Goal: Task Accomplishment & Management: Complete application form

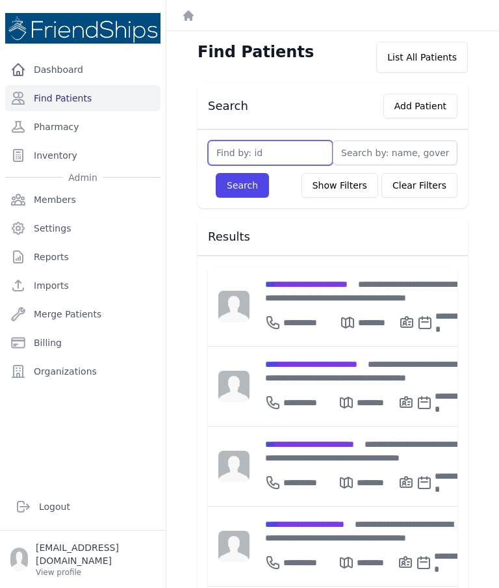
click at [285, 161] on input "text" at bounding box center [270, 152] width 125 height 25
type input "381"
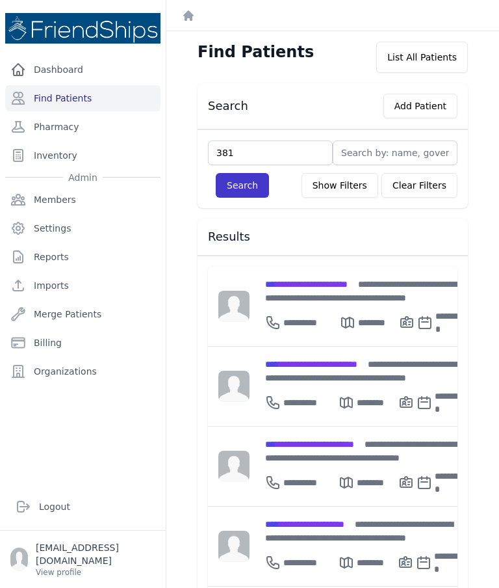
click at [225, 186] on button "Search" at bounding box center [242, 185] width 53 height 25
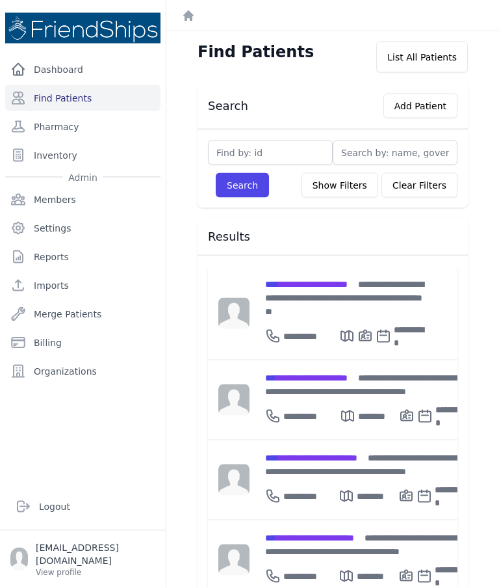
scroll to position [29, 0]
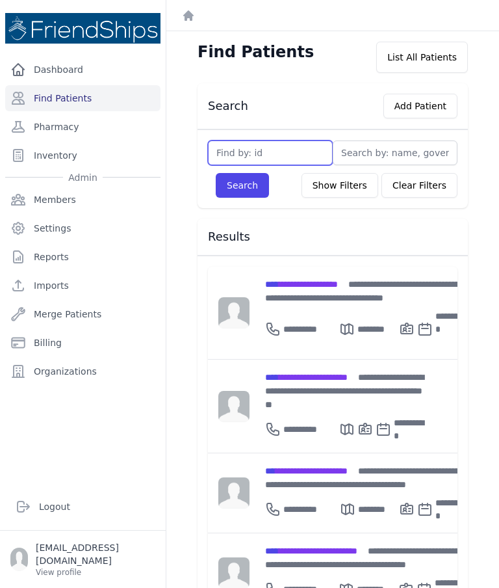
click at [275, 140] on input "text" at bounding box center [270, 152] width 125 height 25
type input "248"
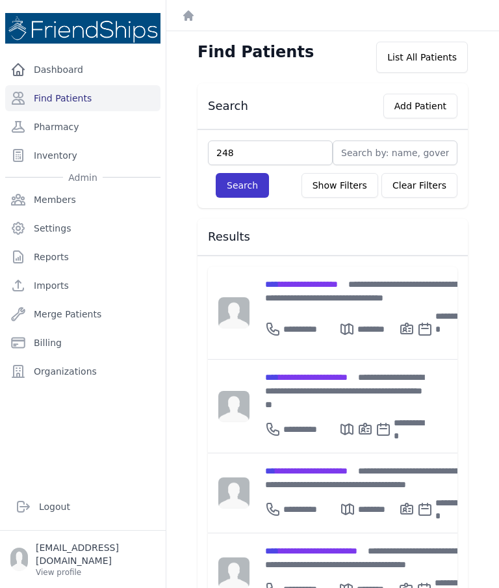
click at [246, 173] on button "Search" at bounding box center [242, 185] width 53 height 25
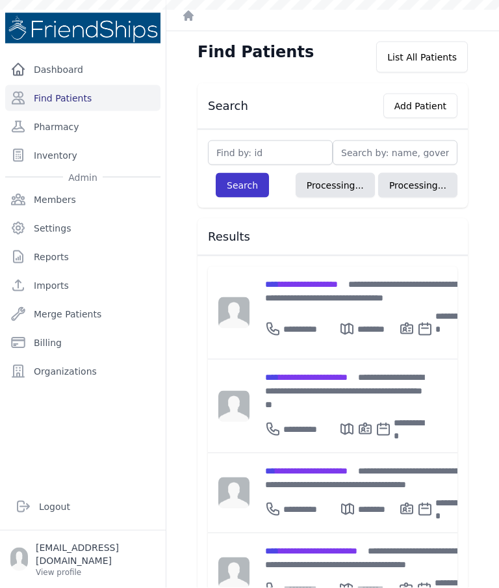
scroll to position [29, 0]
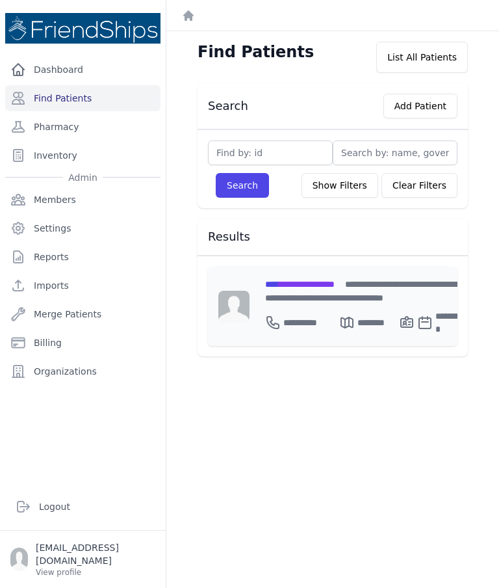
click at [325, 280] on span "**********" at bounding box center [300, 284] width 70 height 9
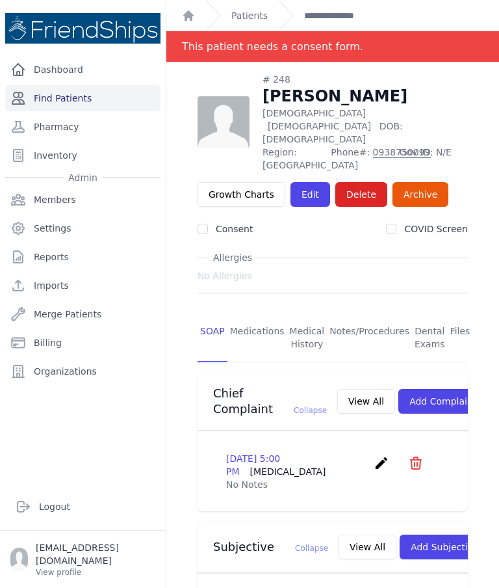
click at [98, 85] on link "Find Patients" at bounding box center [82, 98] width 155 height 26
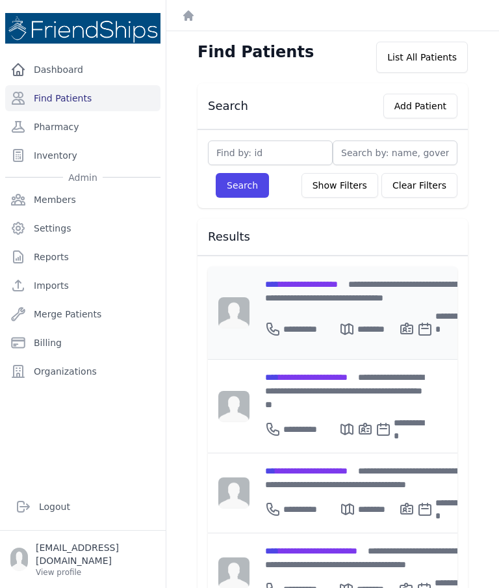
click at [309, 288] on span "**********" at bounding box center [301, 284] width 73 height 9
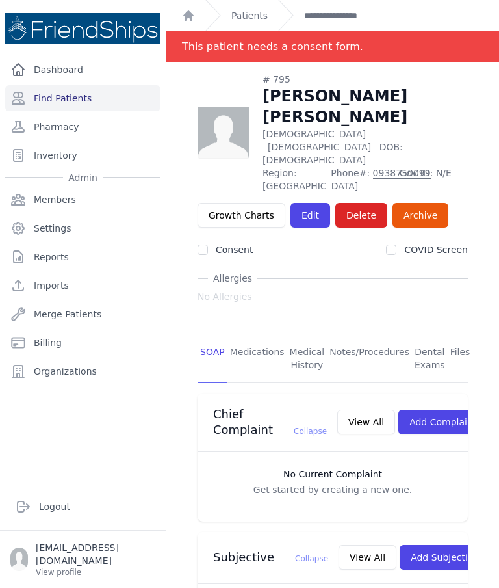
click at [296, 153] on div "# 795 [PERSON_NAME] [PERSON_NAME] [DEMOGRAPHIC_DATA] [DEMOGRAPHIC_DATA] DOB: [D…" at bounding box center [333, 150] width 270 height 155
click at [313, 203] on link "Edit" at bounding box center [311, 215] width 40 height 25
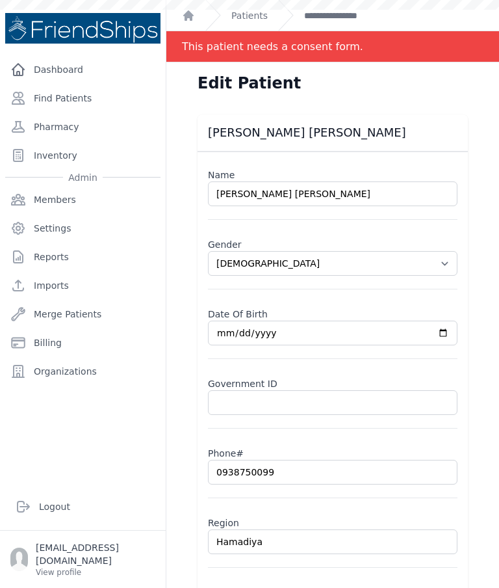
select select "male"
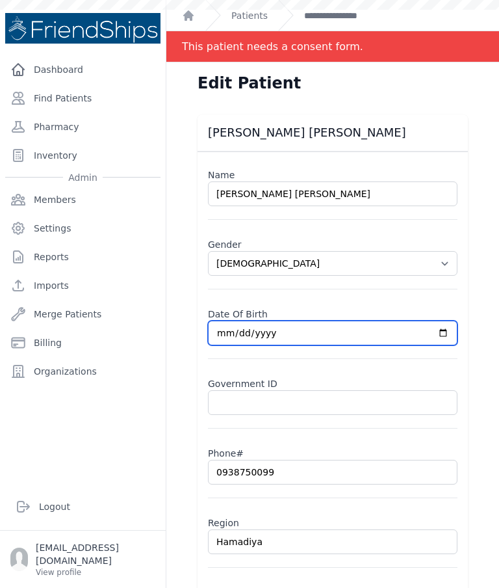
click at [327, 333] on input "2018-08-08" at bounding box center [333, 333] width 250 height 25
type input "2017-08-08"
select select "male"
type input "2017-09-08"
select select "male"
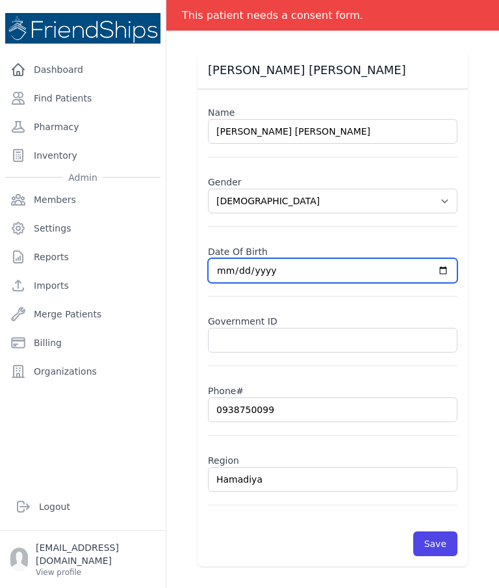
scroll to position [62, 0]
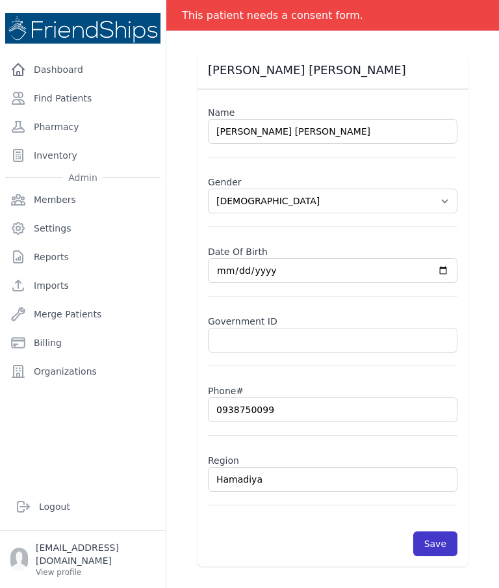
click at [429, 547] on button "Save" at bounding box center [436, 543] width 44 height 25
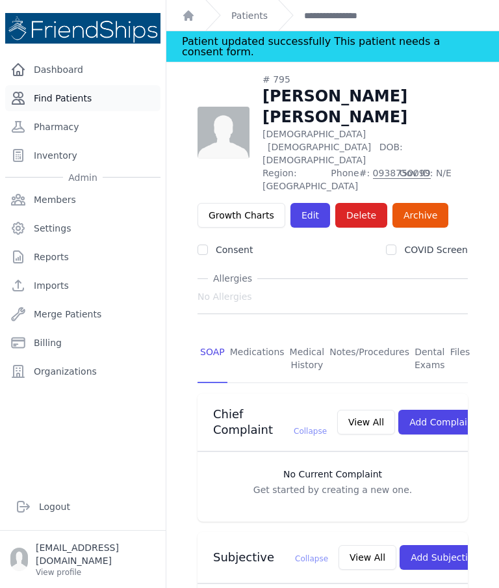
click at [93, 105] on link "Find Patients" at bounding box center [82, 98] width 155 height 26
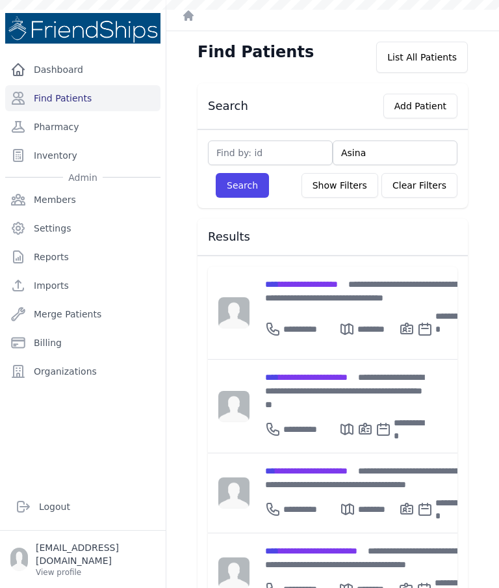
type input "Asinat"
click at [235, 185] on button "Search" at bounding box center [242, 185] width 53 height 25
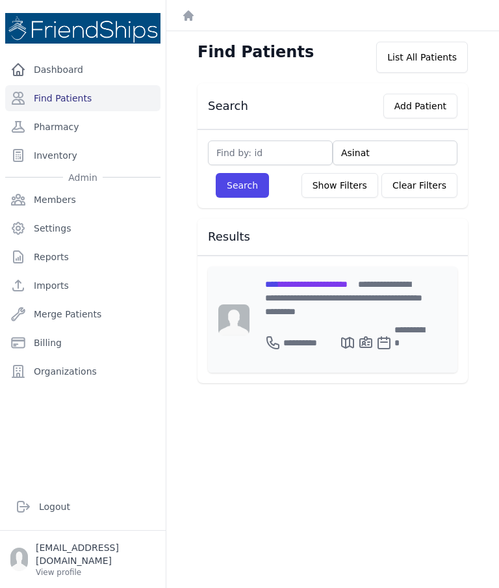
click at [338, 288] on span "**********" at bounding box center [306, 284] width 83 height 9
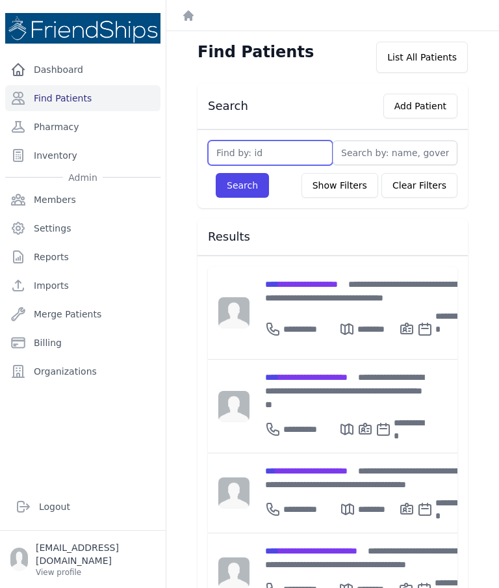
click at [256, 161] on input "text" at bounding box center [270, 152] width 125 height 25
type input "214"
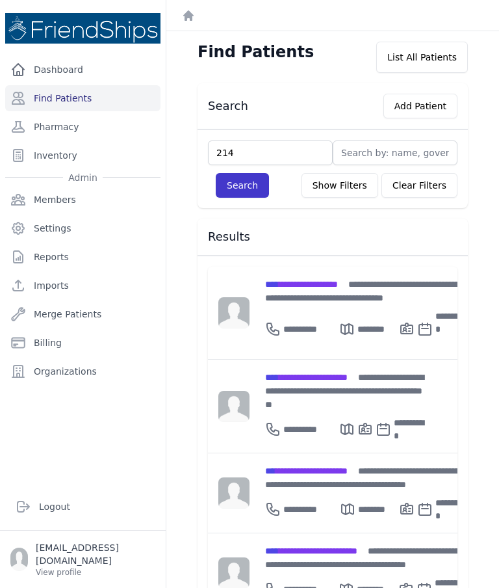
click at [241, 192] on button "Search" at bounding box center [242, 185] width 53 height 25
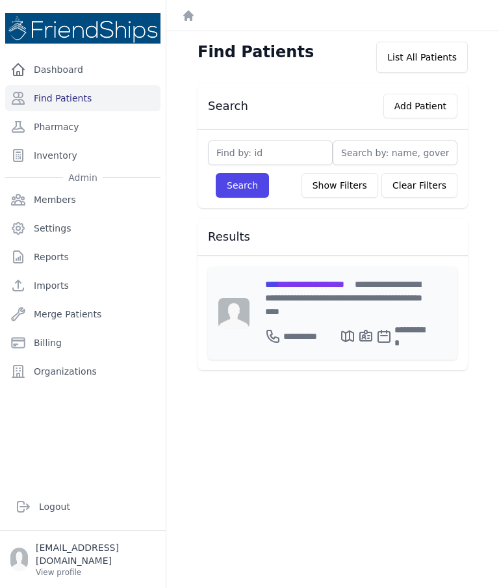
click at [309, 293] on span "**********" at bounding box center [343, 298] width 157 height 36
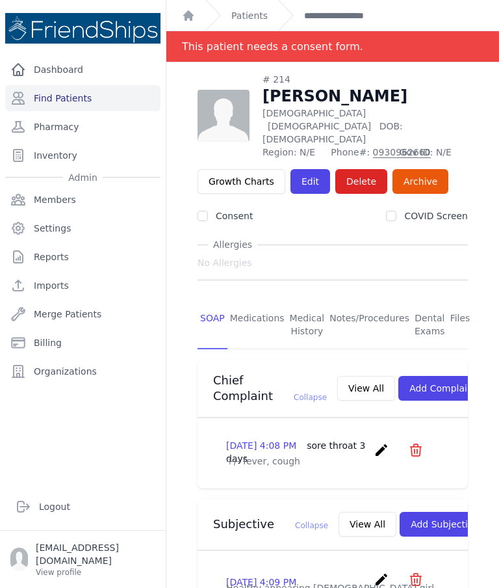
click at [299, 140] on div "# 214 Aryam Emad Mahmoud Female 9 Years Old DOB: 2016-Oct-04 Region: N/E Phone#…" at bounding box center [333, 133] width 270 height 121
click at [306, 169] on link "Edit" at bounding box center [311, 181] width 40 height 25
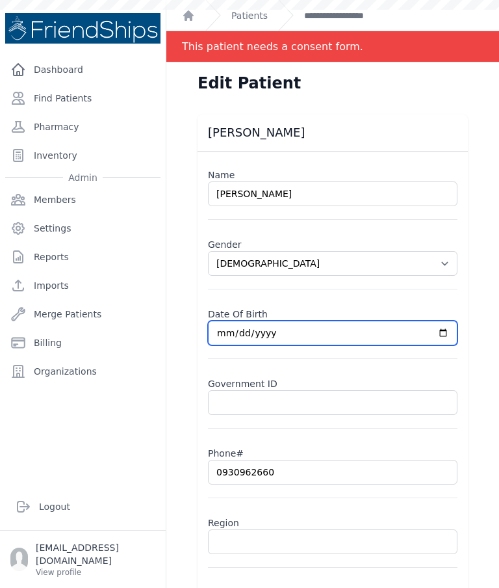
click at [358, 332] on input "[DATE]" at bounding box center [333, 333] width 250 height 25
select select "[DEMOGRAPHIC_DATA]"
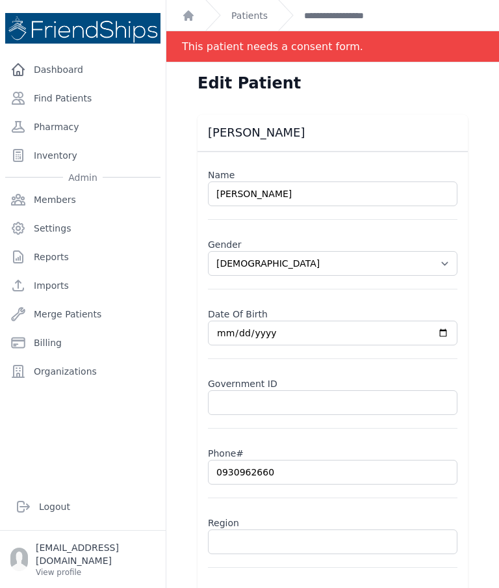
type input "[DATE]"
select select "[DEMOGRAPHIC_DATA]"
type input "[DATE]"
select select "female"
click at [269, 553] on input "text" at bounding box center [333, 541] width 250 height 25
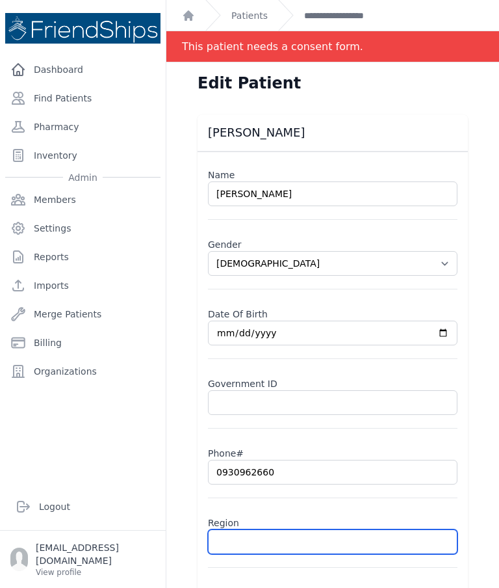
scroll to position [52, 0]
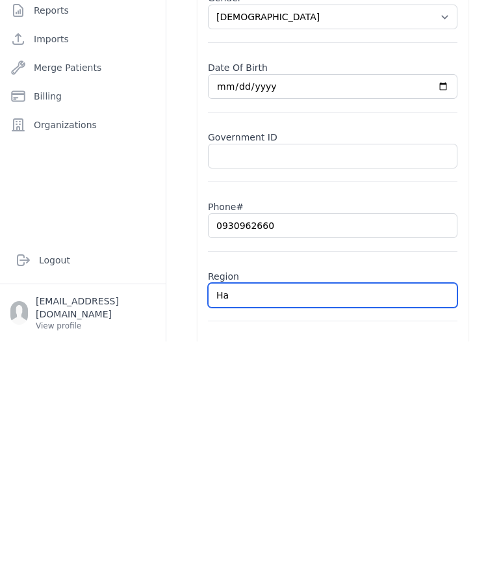
type input "Han"
select select "female"
type input "Hama"
select select "female"
type input "Hamad"
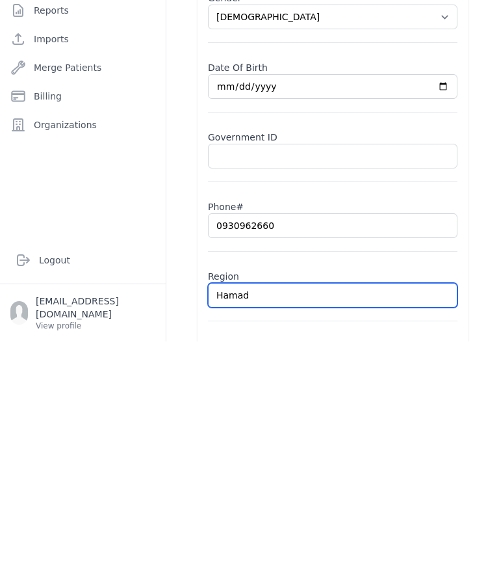
select select "female"
type input "Hamadiya"
select select "female"
type input "Hamadiya"
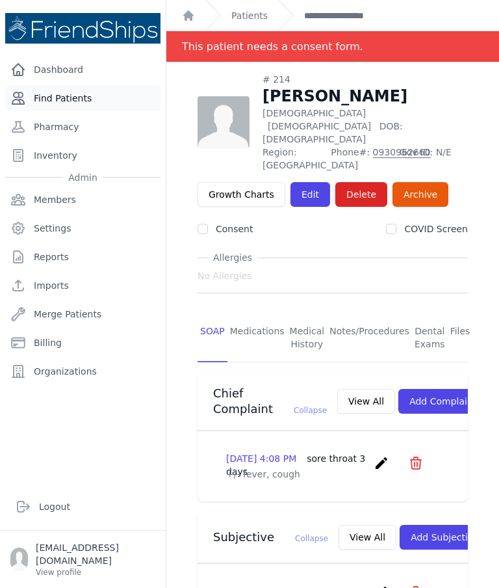
click at [99, 85] on link "Find Patients" at bounding box center [82, 98] width 155 height 26
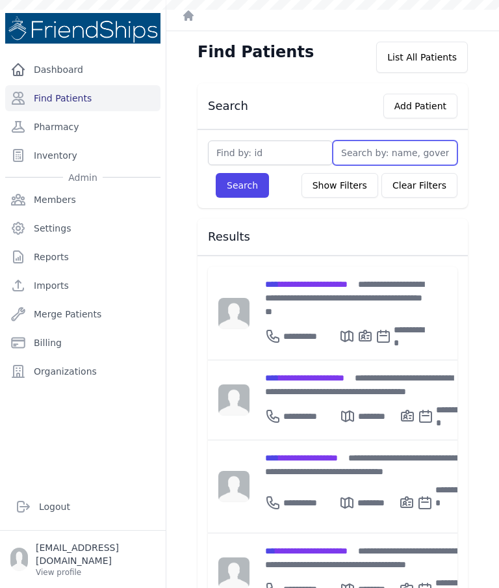
click at [363, 157] on input "text" at bounding box center [395, 152] width 125 height 25
type input "I"
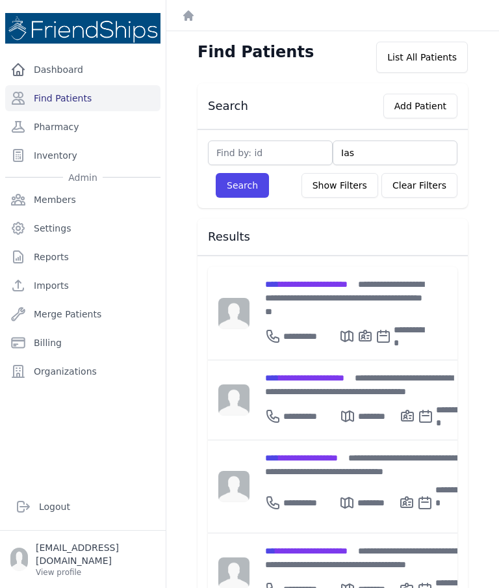
type input "Iasm"
type input "Iasmee"
type input "Iasmeen"
click at [228, 194] on button "Search" at bounding box center [242, 185] width 53 height 25
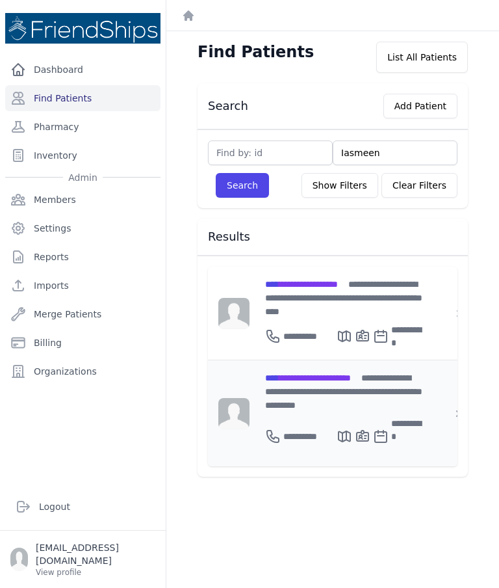
click at [303, 373] on span "**********" at bounding box center [308, 377] width 86 height 9
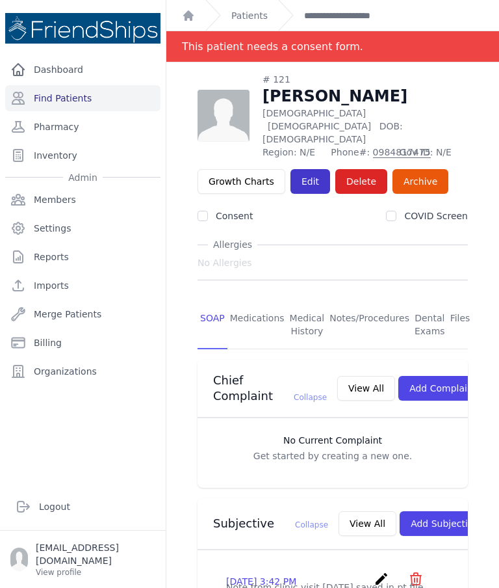
click at [306, 169] on link "Edit" at bounding box center [311, 181] width 40 height 25
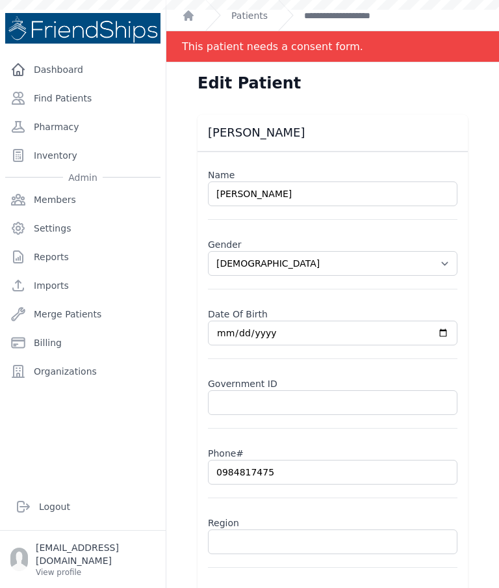
select select "[DEMOGRAPHIC_DATA]"
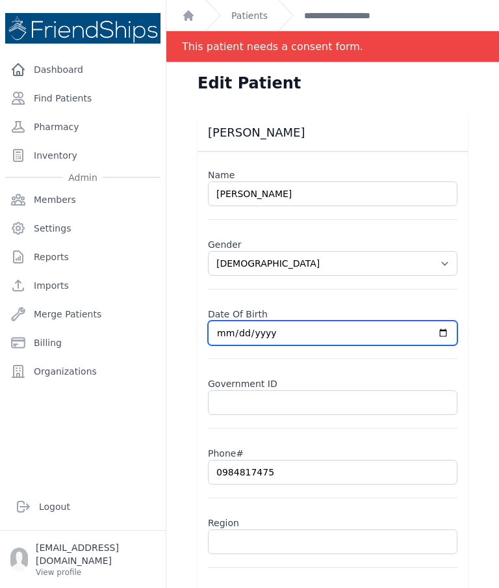
click at [364, 337] on input "2021-11-30" at bounding box center [333, 333] width 250 height 25
type input "2021-11-29"
select select "female"
type input "2020-11-29"
select select "female"
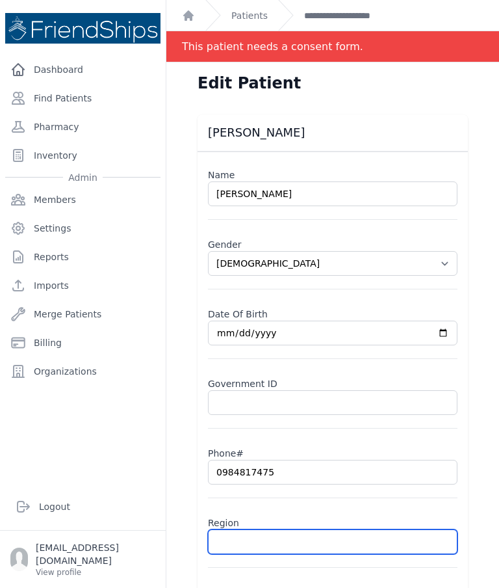
click at [342, 531] on input "text" at bounding box center [333, 541] width 250 height 25
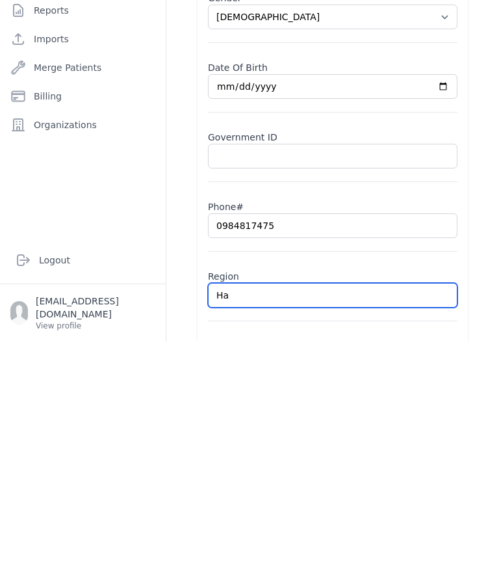
type input "Ham"
select select "female"
type input "Hamd"
select select "female"
type input "Hamdi"
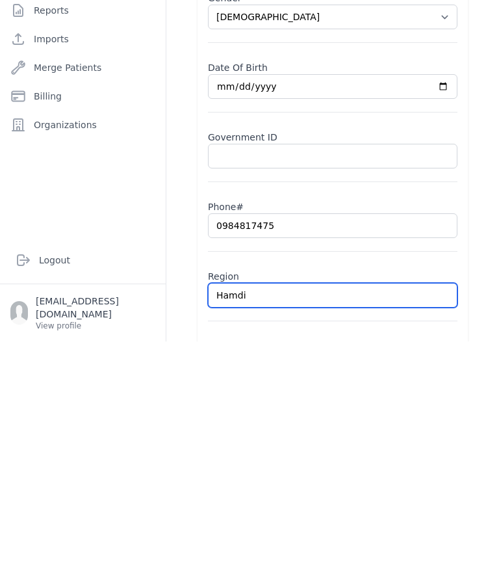
select select "female"
type input "Hamadiya"
select select "female"
type input "Hamadiya"
select select "female"
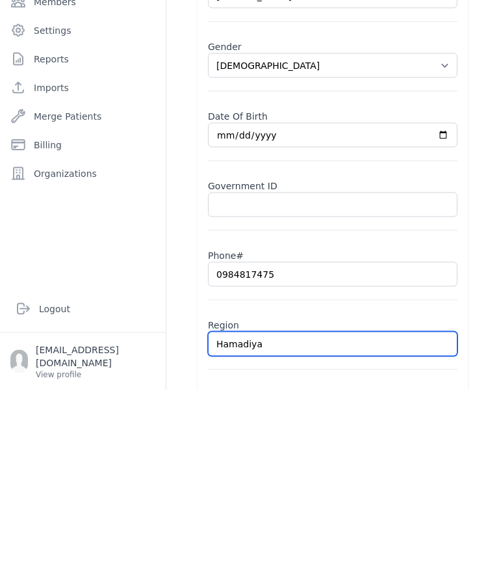
type input "Hamadiya"
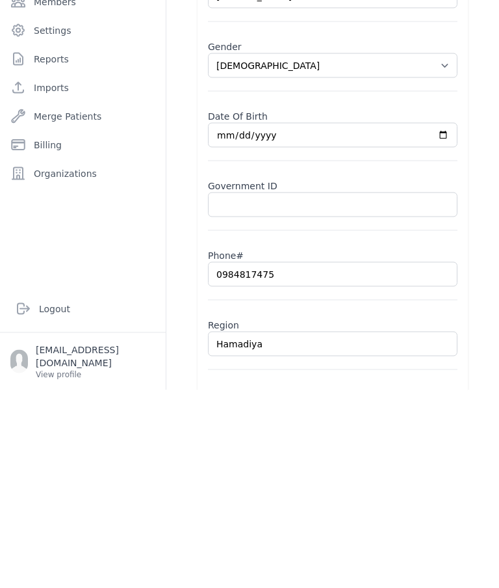
click at [479, 227] on div "Yasmeen Ahmed Shabib Name Yasmeen Ahmed Shabib Gender Select Gender Male Female…" at bounding box center [333, 371] width 312 height 514
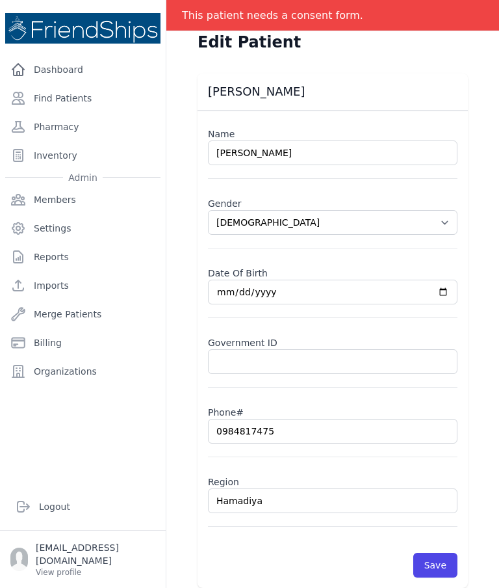
scroll to position [40, 0]
click at [443, 553] on button "Save" at bounding box center [436, 565] width 44 height 25
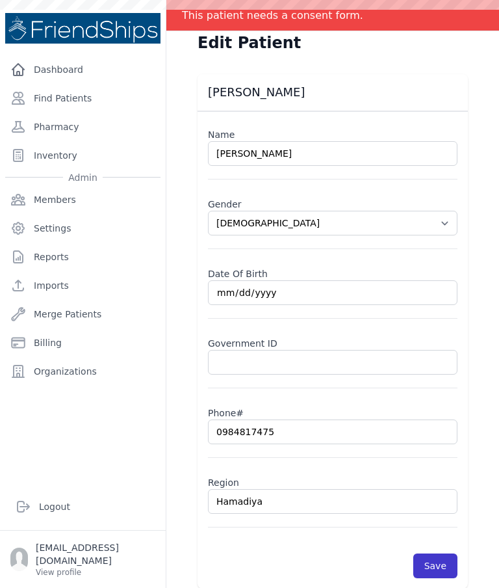
scroll to position [0, 0]
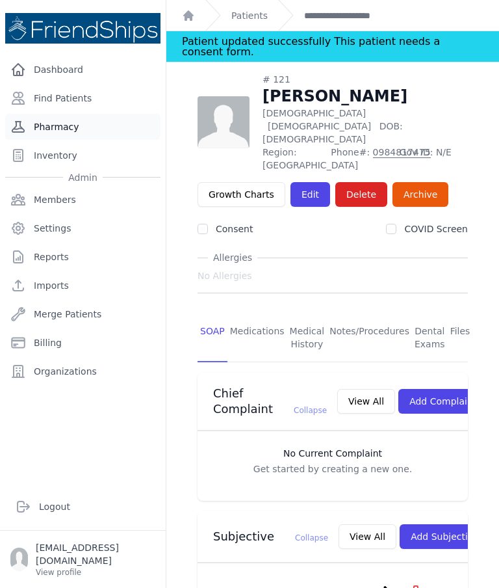
click at [100, 114] on link "Pharmacy" at bounding box center [82, 127] width 155 height 26
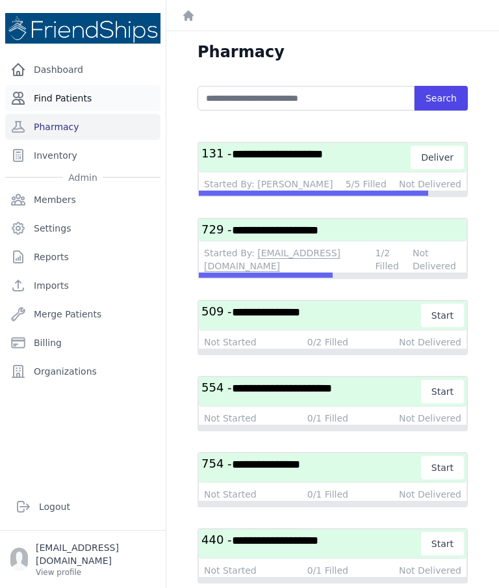
click at [75, 92] on link "Find Patients" at bounding box center [82, 98] width 155 height 26
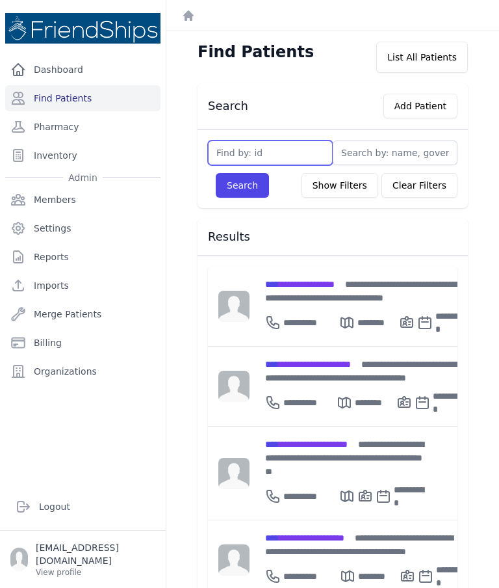
click at [294, 164] on input "text" at bounding box center [270, 152] width 125 height 25
type input "810"
click at [242, 185] on button "Search" at bounding box center [242, 185] width 53 height 25
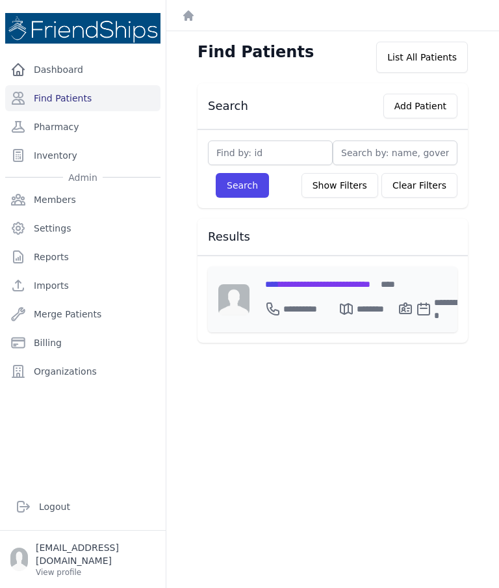
click at [321, 281] on span "**********" at bounding box center [317, 284] width 105 height 9
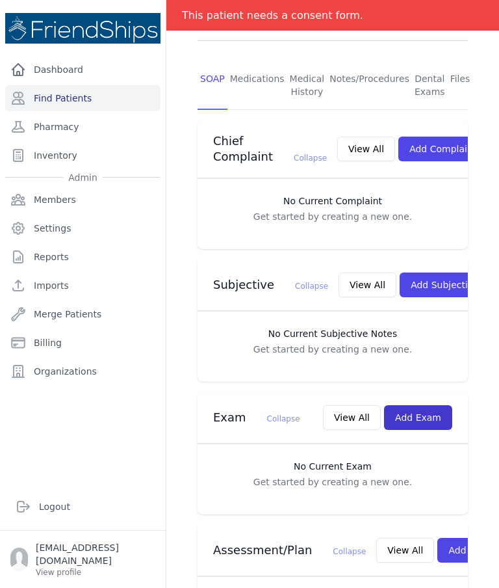
click at [427, 405] on button "Add Exam" at bounding box center [418, 417] width 68 height 25
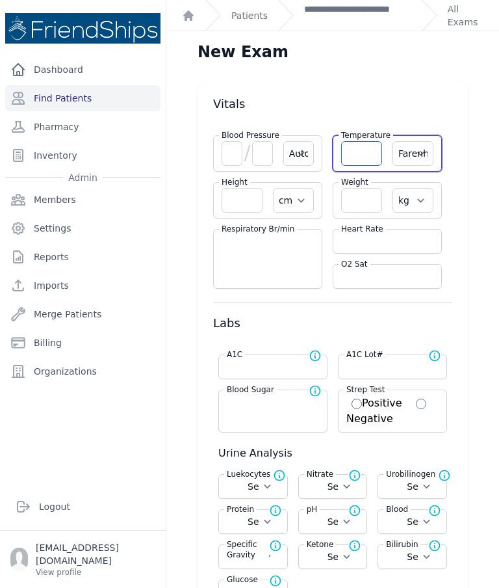
click at [365, 157] on input "number" at bounding box center [361, 153] width 41 height 25
type input "36.5"
click at [413, 146] on select "Farenheit [PERSON_NAME]" at bounding box center [413, 153] width 41 height 25
select select "Automatic"
select select "cm"
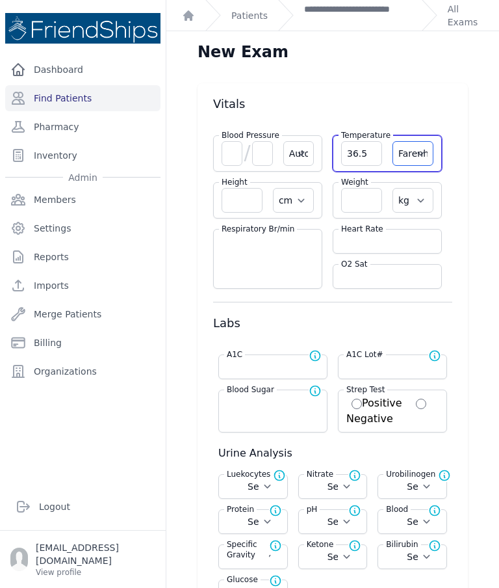
select select "kg"
select select
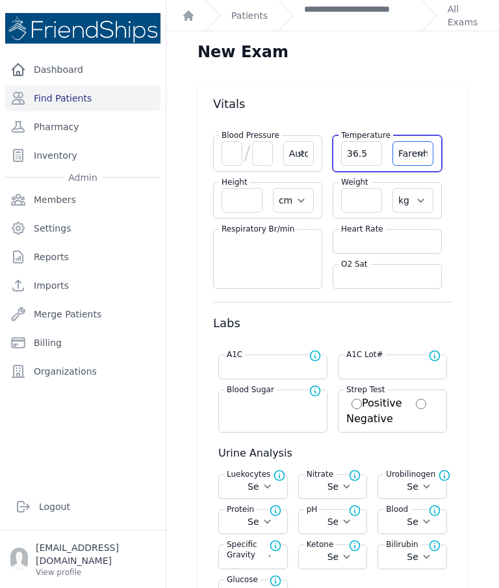
select select
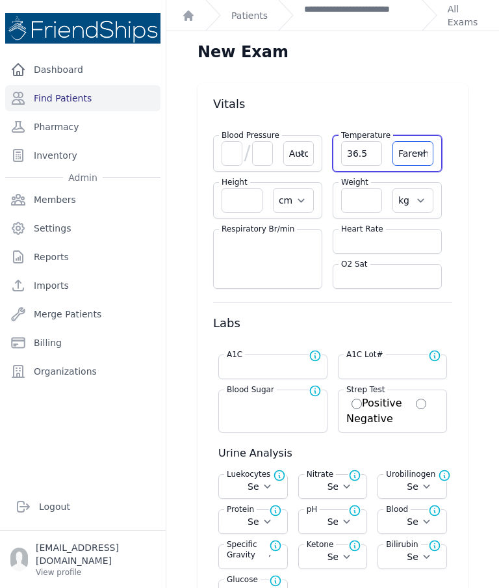
select select
select select "C"
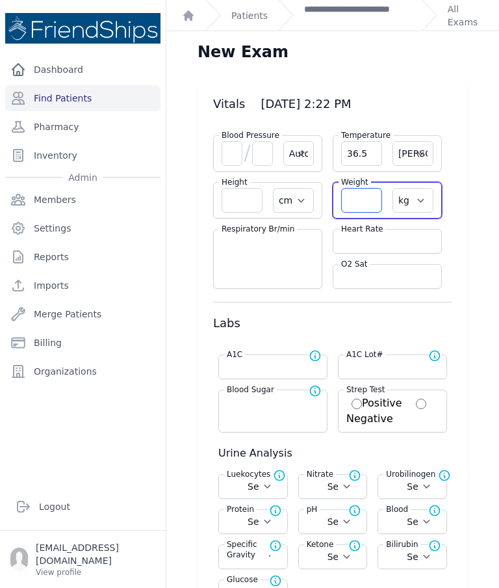
click at [366, 204] on input "number" at bounding box center [361, 200] width 41 height 25
select select "Automatic"
select select "C"
select select "cm"
select select "kg"
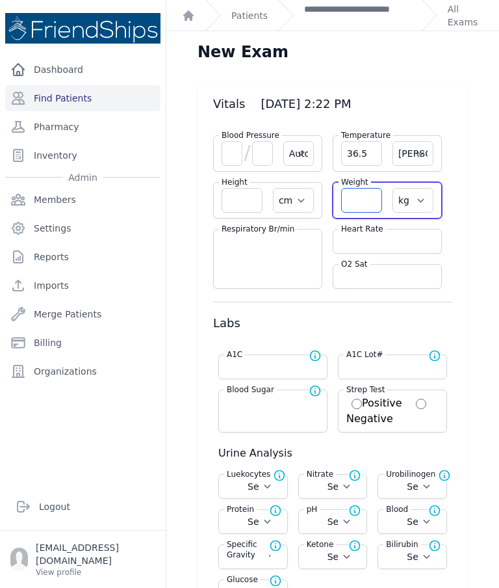
select select
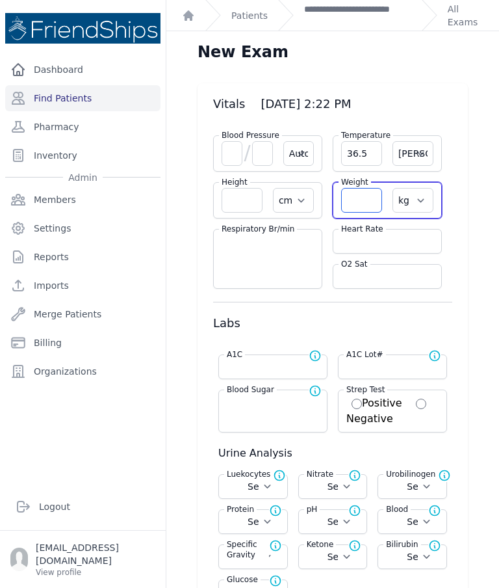
select select
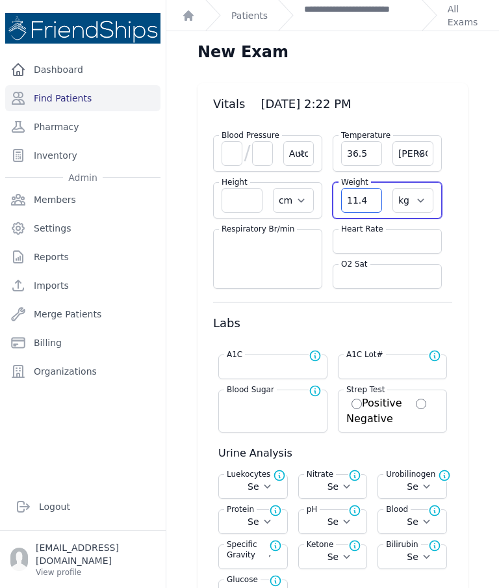
type input "11.4"
click at [261, 187] on div "Height cm in" at bounding box center [267, 200] width 109 height 36
click at [246, 204] on input "number" at bounding box center [242, 200] width 41 height 25
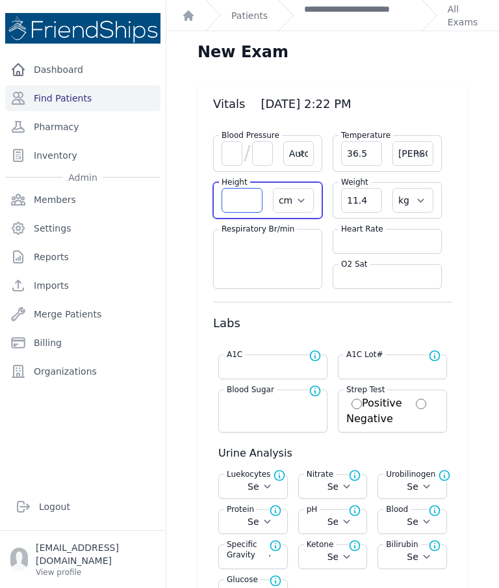
select select "Automatic"
select select "C"
select select "cm"
select select "kg"
select select
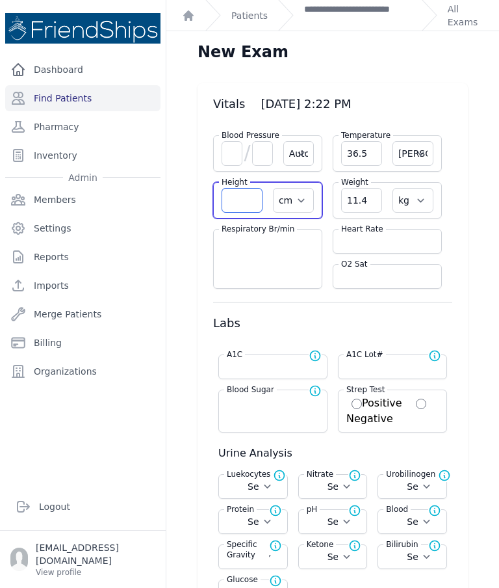
select select
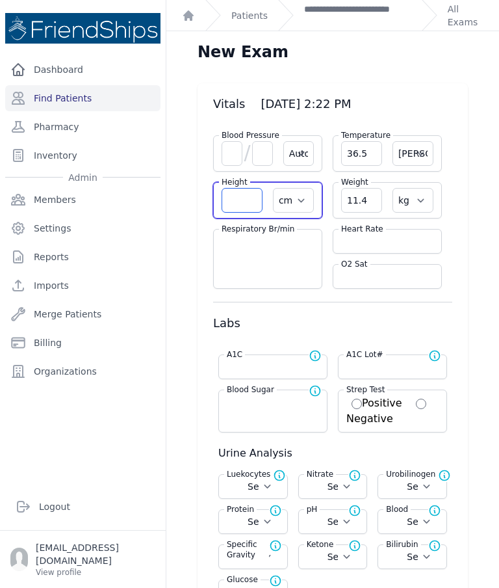
select select
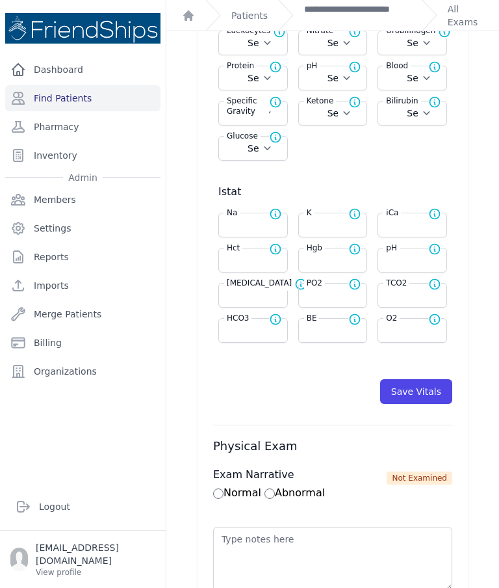
scroll to position [466, 0]
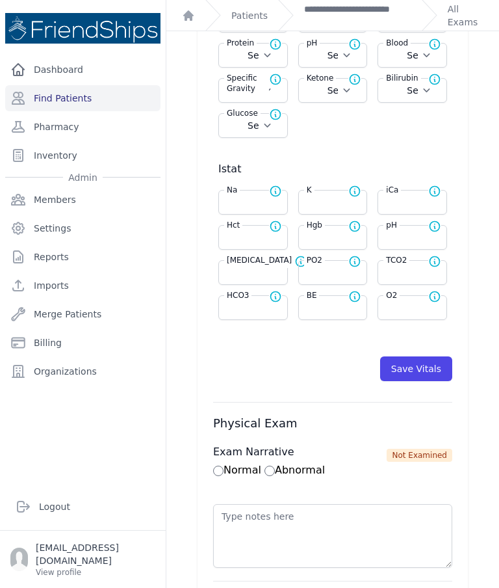
type input "86.3"
click at [339, 236] on input "number" at bounding box center [333, 237] width 53 height 13
select select "Automatic"
select select "C"
select select "cm"
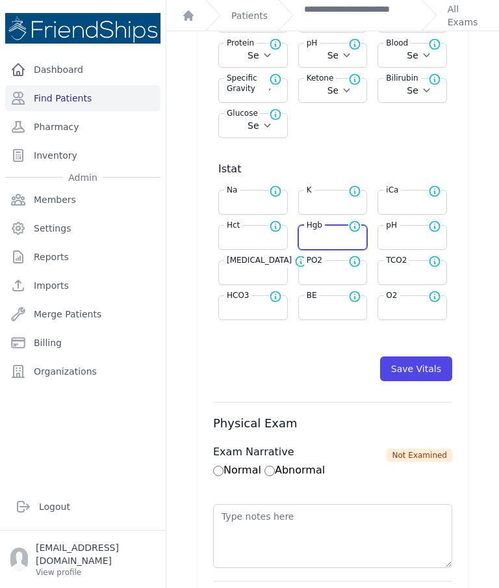
select select "kg"
select select
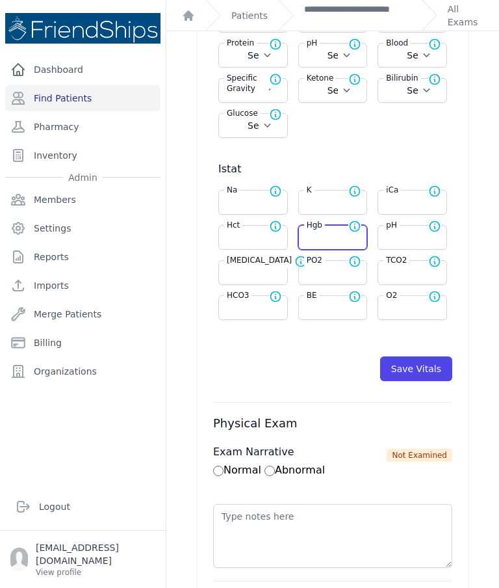
select select
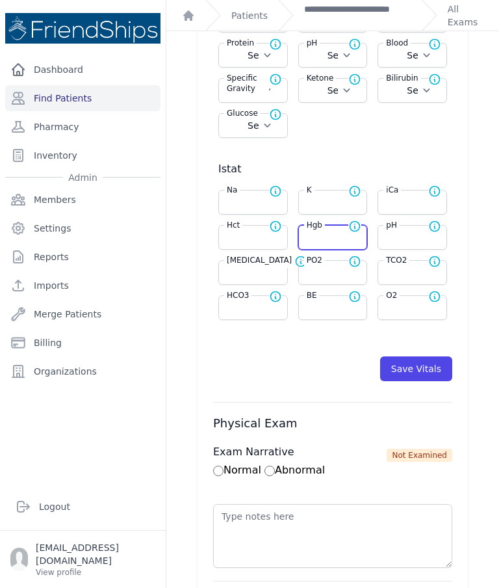
select select
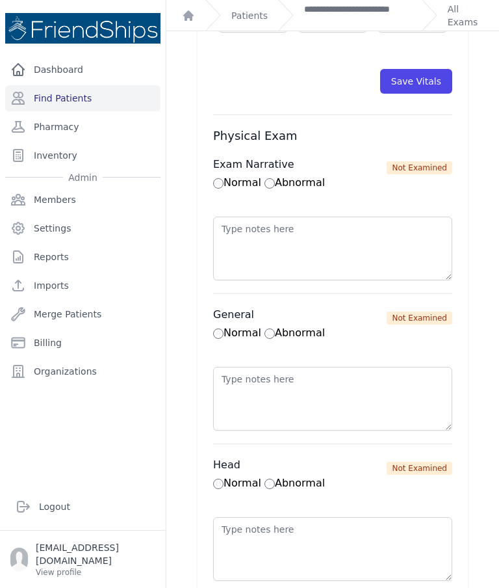
scroll to position [753, 0]
type input "11.8"
click at [423, 88] on button "Save Vitals" at bounding box center [416, 82] width 72 height 25
select select "Automatic"
select select "cm"
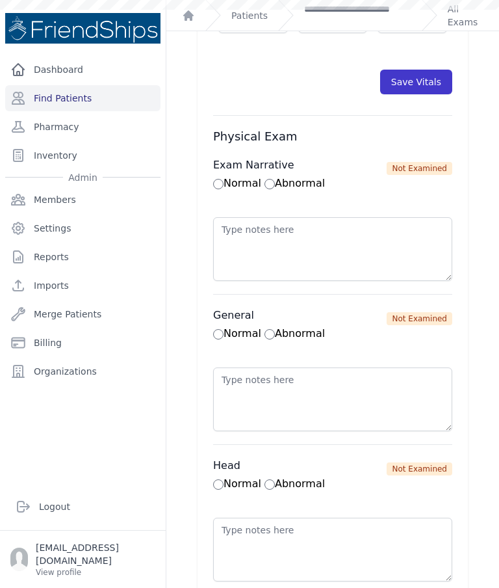
select select "kg"
select select
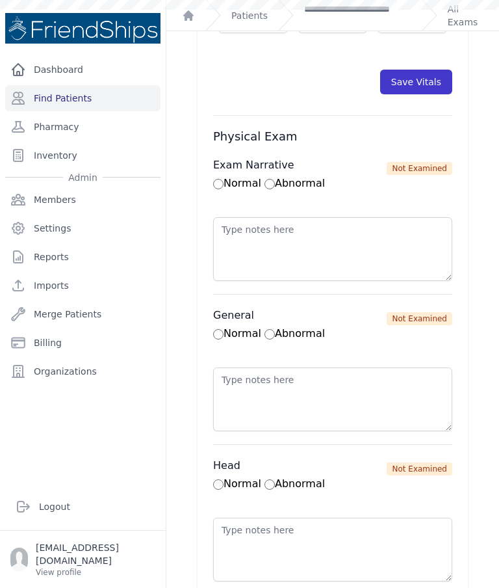
select select
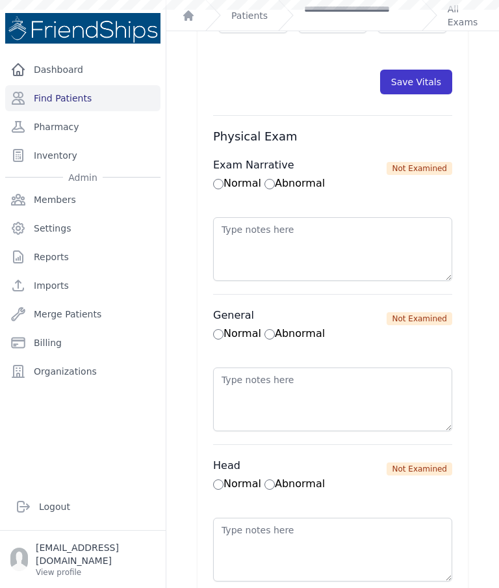
select select
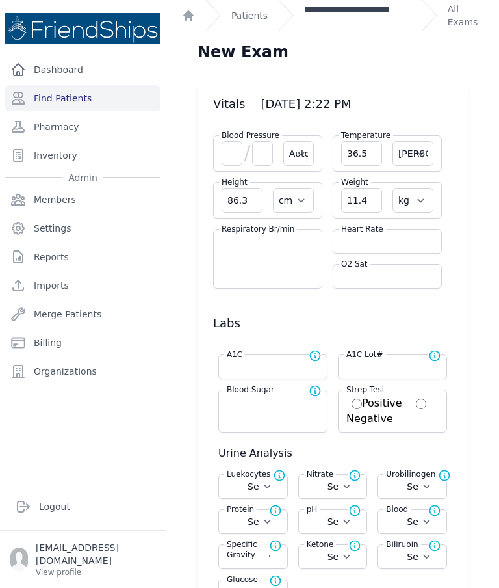
click at [348, 12] on link "**********" at bounding box center [357, 16] width 107 height 26
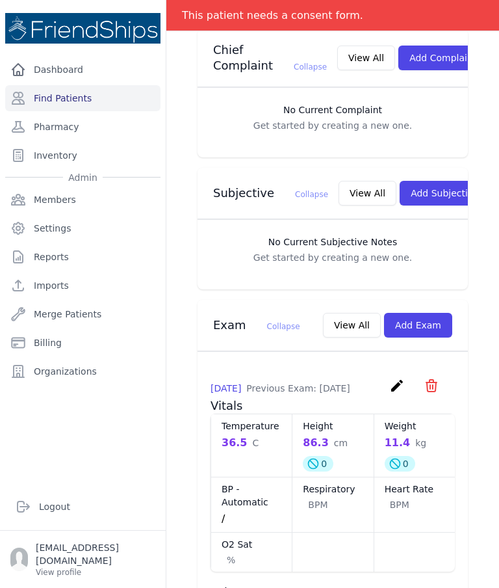
scroll to position [363, 0]
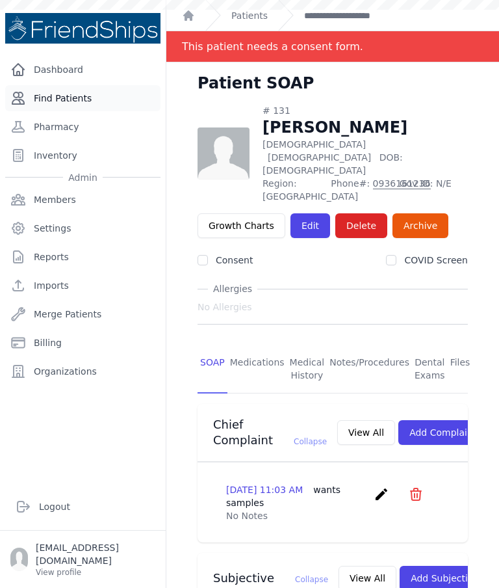
click at [62, 101] on link "Find Patients" at bounding box center [82, 98] width 155 height 26
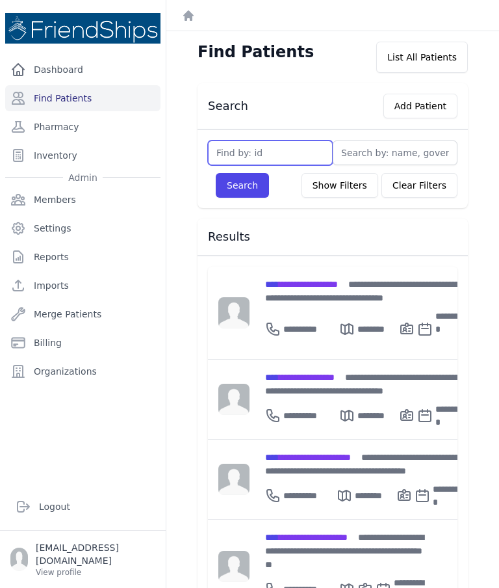
click at [293, 161] on input "text" at bounding box center [270, 152] width 125 height 25
type input "810"
click at [242, 185] on button "Search" at bounding box center [242, 185] width 53 height 25
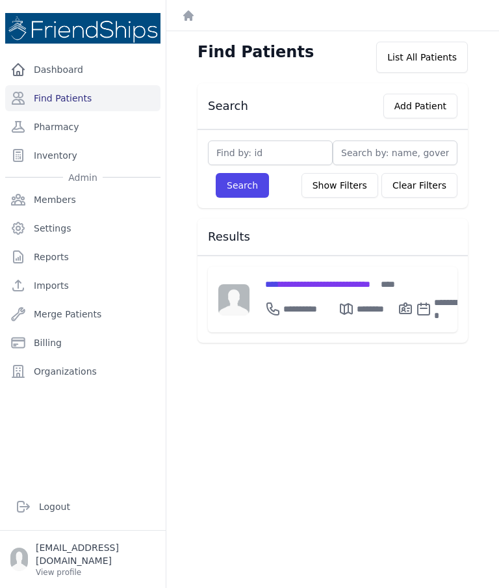
click at [274, 146] on input "text" at bounding box center [270, 152] width 125 height 25
type input "G"
type input "811"
click at [252, 194] on button "Search" at bounding box center [242, 185] width 53 height 25
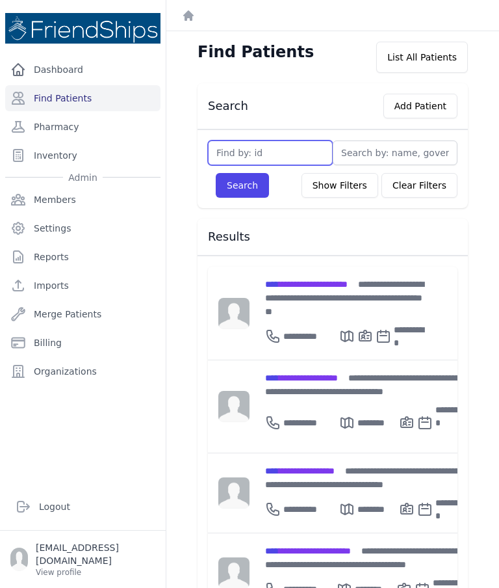
click at [259, 157] on input "text" at bounding box center [270, 152] width 125 height 25
type input "811"
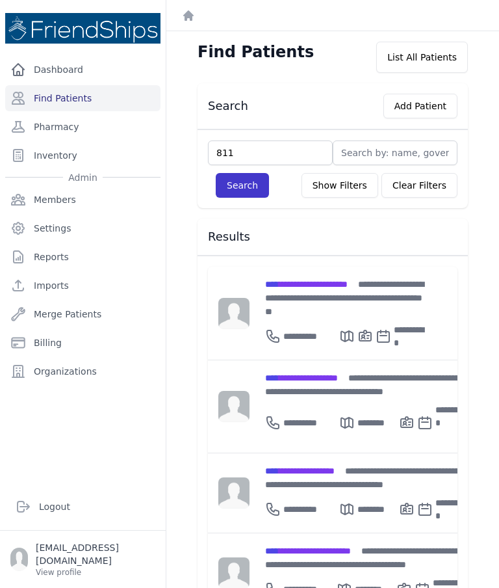
click at [254, 196] on button "Search" at bounding box center [242, 185] width 53 height 25
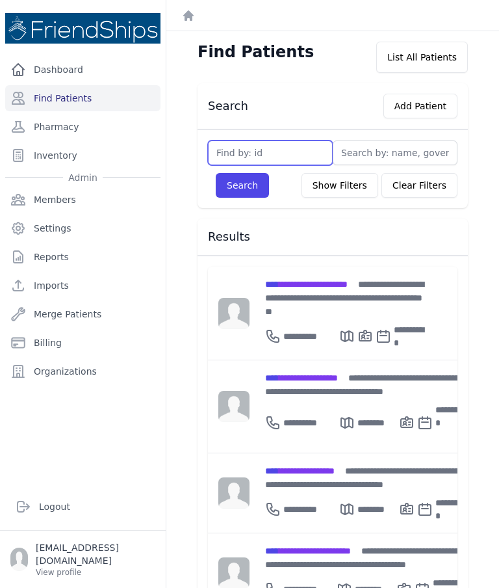
click at [284, 146] on input "text" at bounding box center [270, 152] width 125 height 25
type input "811"
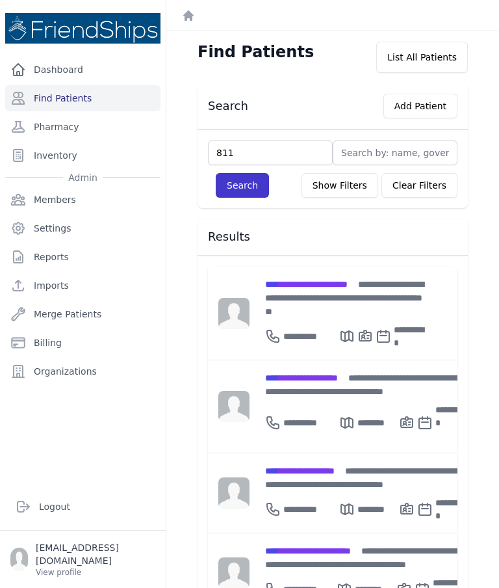
click at [246, 196] on button "Search" at bounding box center [242, 185] width 53 height 25
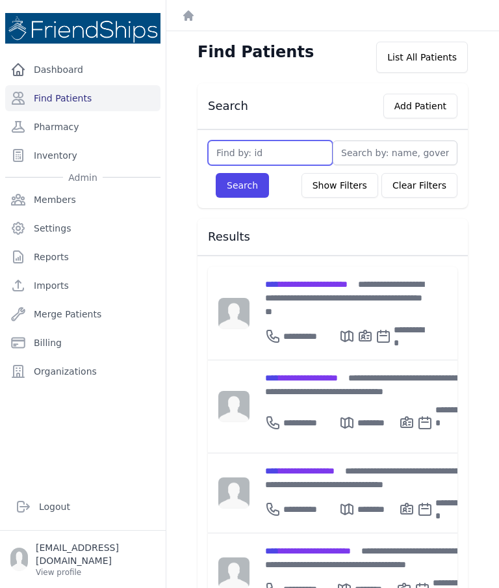
click at [296, 154] on input "text" at bounding box center [270, 152] width 125 height 25
type input "811"
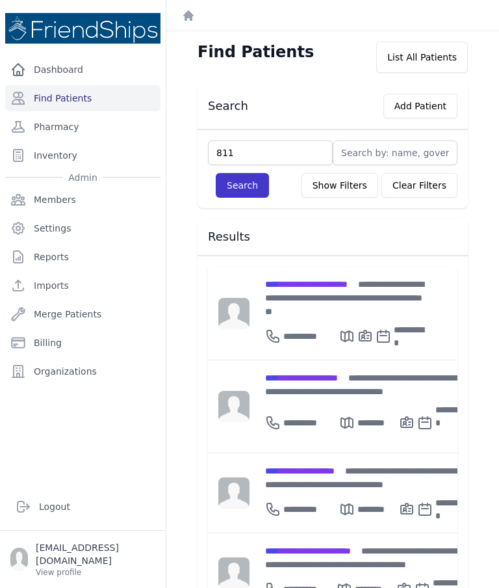
click at [248, 196] on button "Search" at bounding box center [242, 185] width 53 height 25
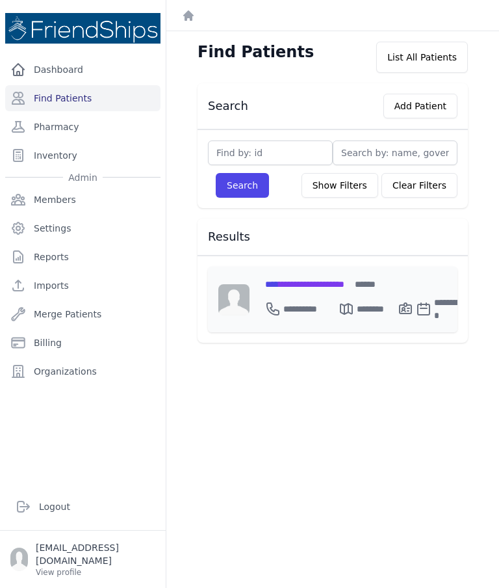
click at [328, 277] on div "**********" at bounding box center [365, 284] width 201 height 14
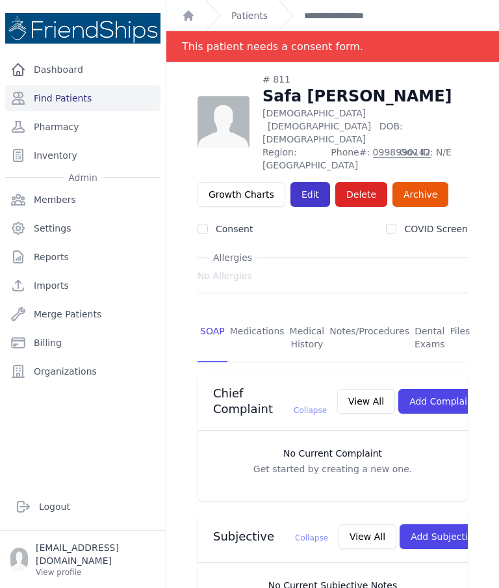
click at [302, 182] on link "Edit" at bounding box center [311, 194] width 40 height 25
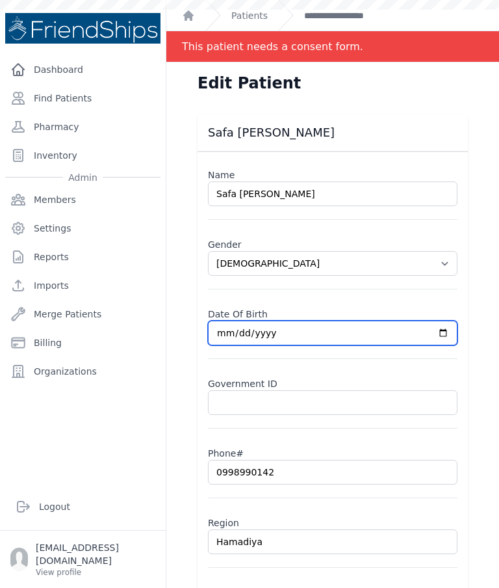
select select "[DEMOGRAPHIC_DATA]"
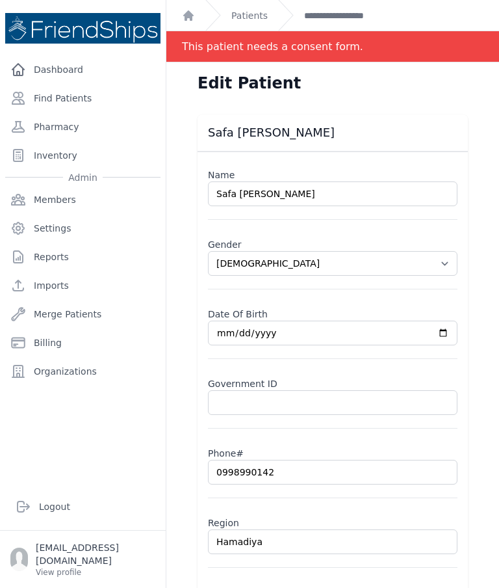
type input "[DATE]"
select select "[DEMOGRAPHIC_DATA]"
type input "[DATE]"
select select "[DEMOGRAPHIC_DATA]"
type input "[DATE]"
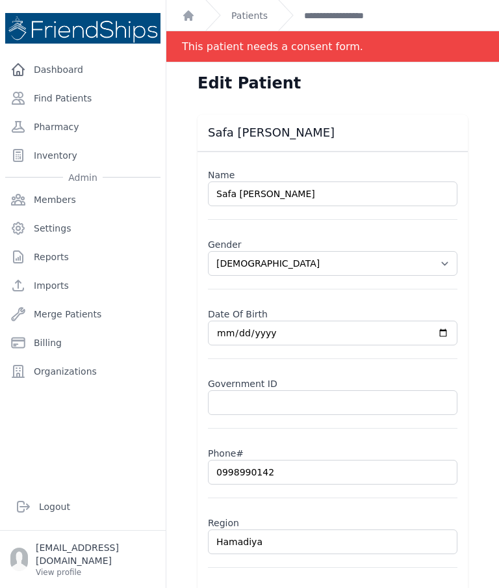
select select "[DEMOGRAPHIC_DATA]"
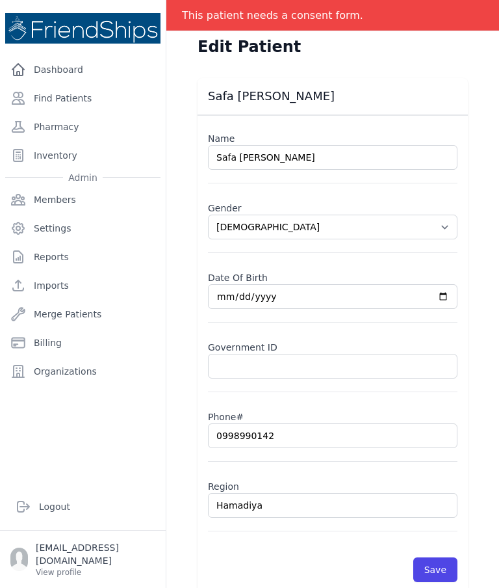
scroll to position [37, 0]
click at [429, 570] on button "Save" at bounding box center [436, 569] width 44 height 25
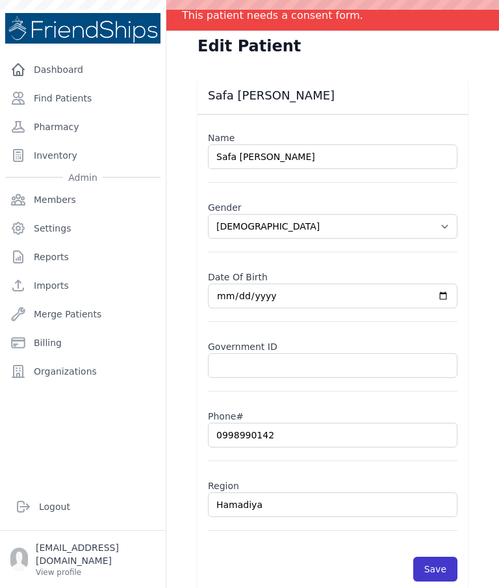
scroll to position [0, 0]
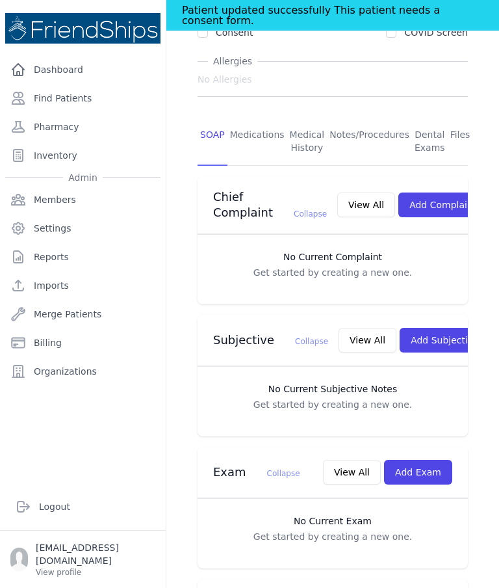
scroll to position [205, 0]
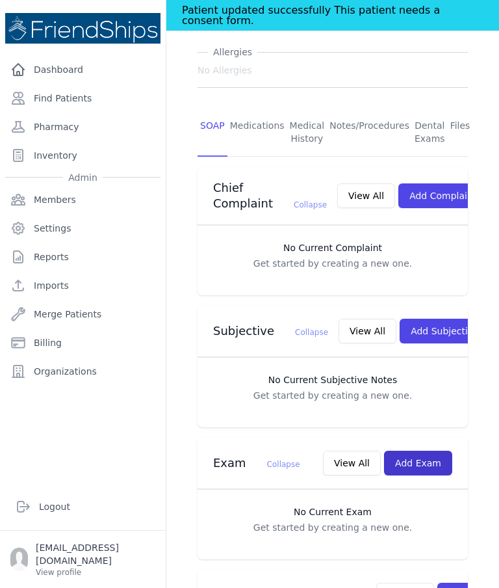
click at [428, 456] on button "Add Exam" at bounding box center [418, 463] width 68 height 25
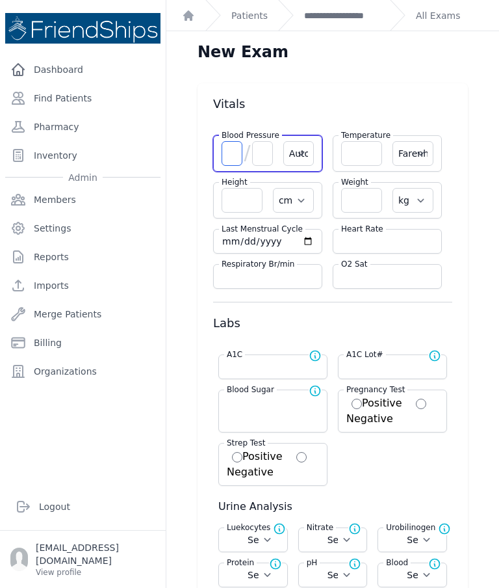
click at [234, 160] on input "number" at bounding box center [232, 153] width 21 height 25
click at [362, 164] on input "number" at bounding box center [361, 153] width 41 height 25
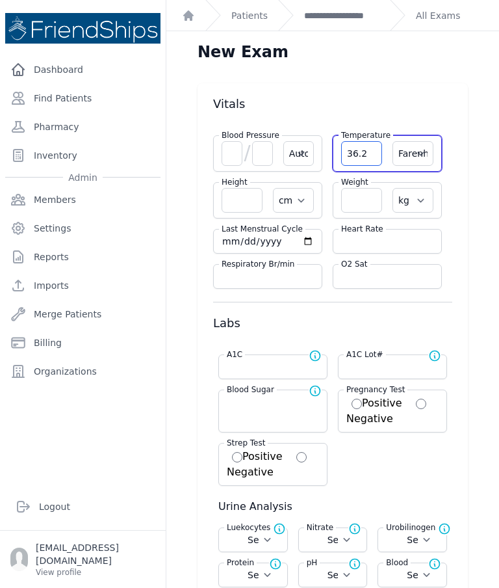
type input "36.2"
click at [426, 160] on select "Farenheit [PERSON_NAME]" at bounding box center [413, 153] width 41 height 25
select select "C"
click at [365, 200] on input "number" at bounding box center [361, 200] width 41 height 25
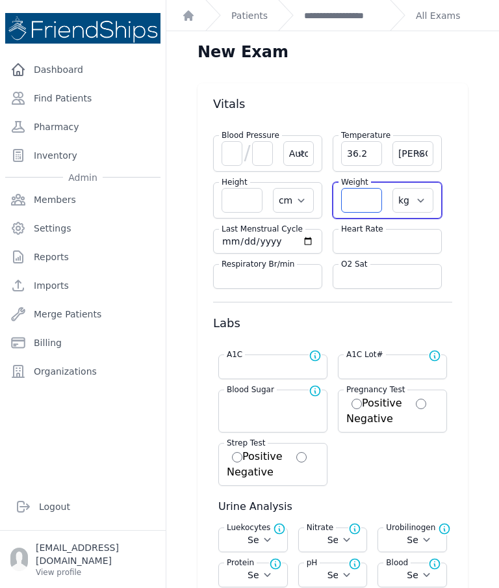
select select "Automatic"
select select "cm"
select select "kg"
select select
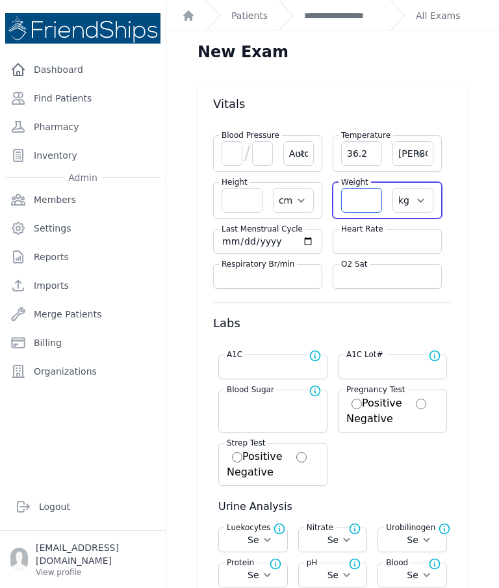
select select
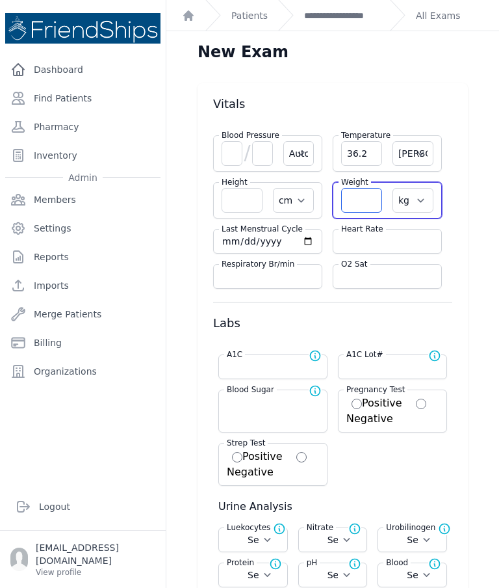
select select
select select "C"
type input "1"
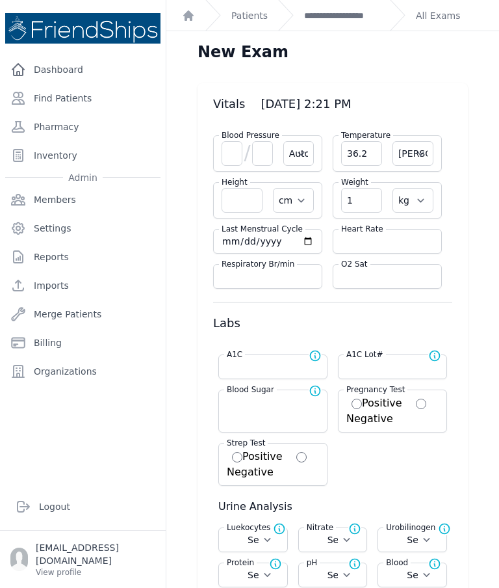
select select "Automatic"
select select "C"
select select "cm"
select select "kg"
select select
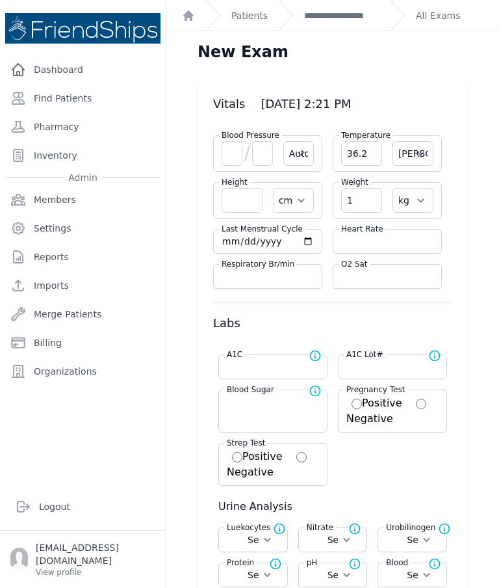
select select
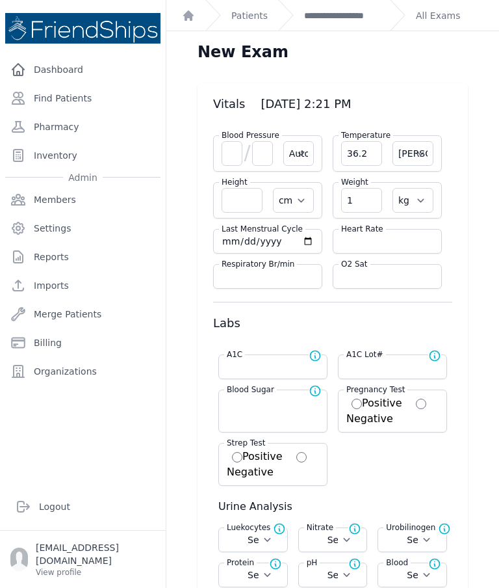
select select
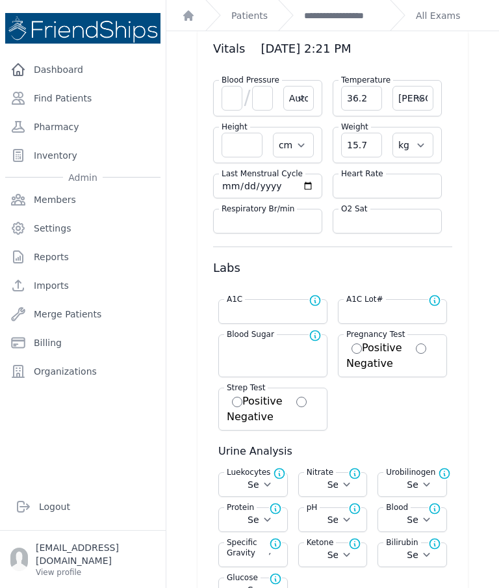
scroll to position [52, 0]
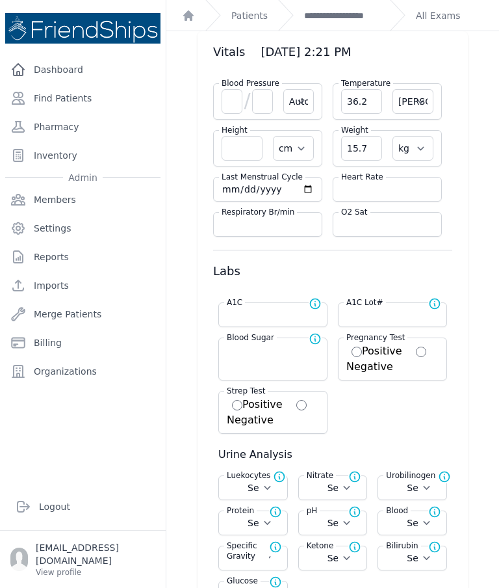
type input "15.7"
click at [248, 155] on input "number" at bounding box center [242, 148] width 41 height 25
select select "Automatic"
select select "C"
select select "cm"
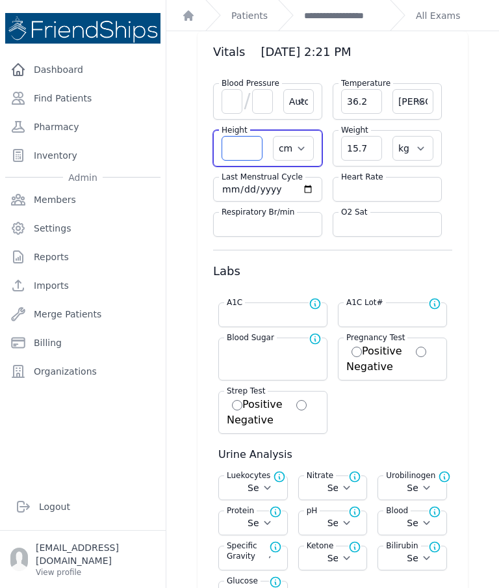
select select "kg"
select select
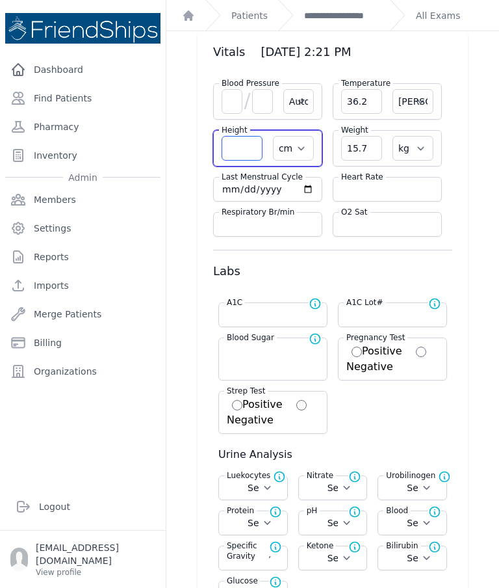
select select
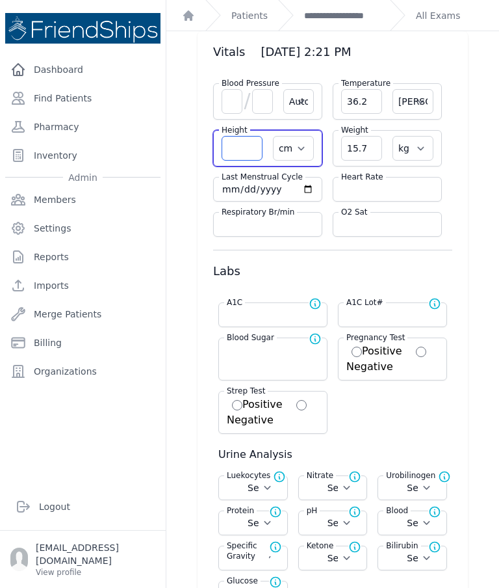
select select
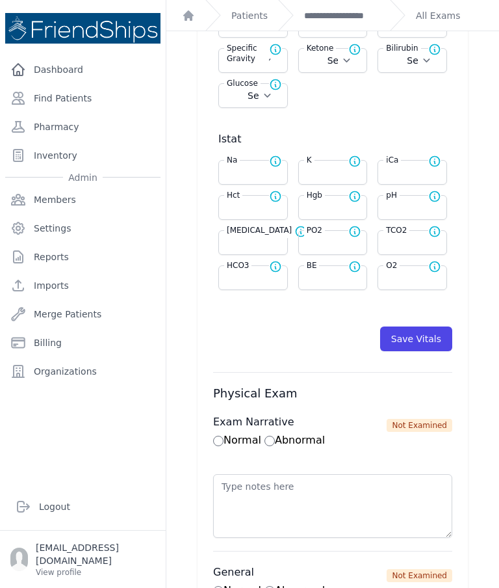
scroll to position [550, 0]
type input "100.2"
click at [343, 213] on input "number" at bounding box center [333, 206] width 53 height 13
select select "Automatic"
select select "C"
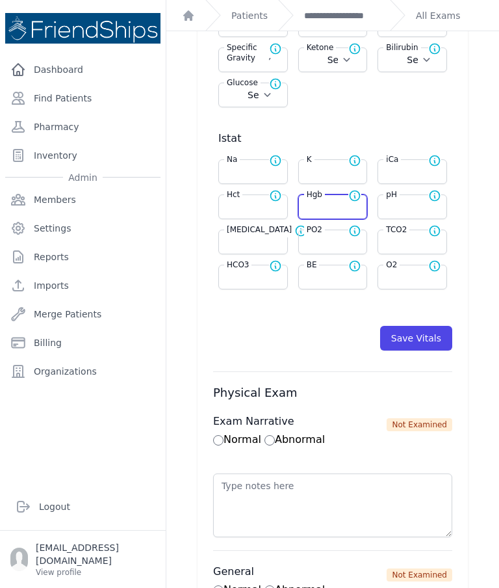
select select "cm"
select select "kg"
select select
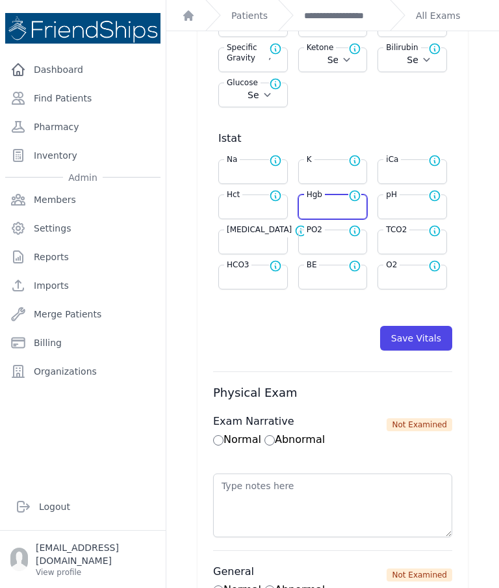
select select
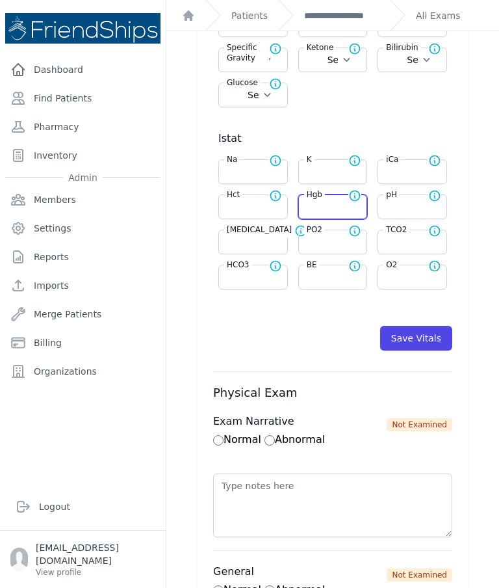
select select
type input "11.5"
click at [433, 336] on button "Save Vitals" at bounding box center [416, 338] width 72 height 25
select select "Automatic"
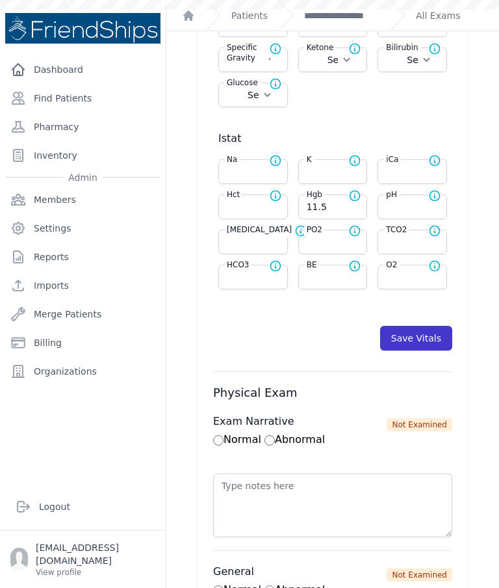
select select "cm"
select select "kg"
select select
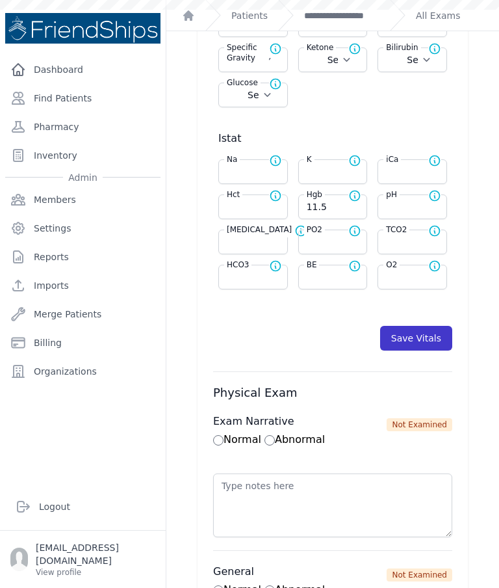
select select
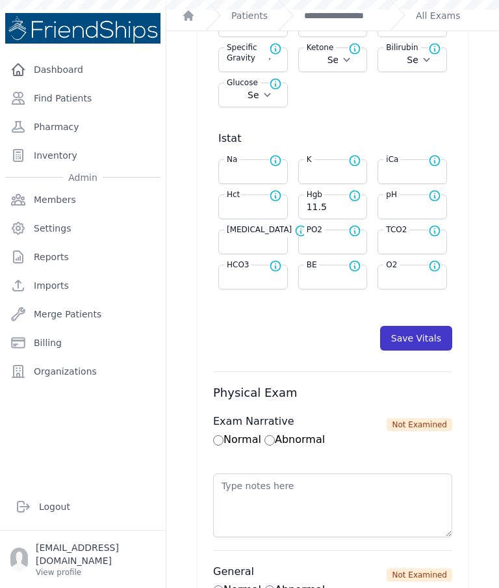
select select
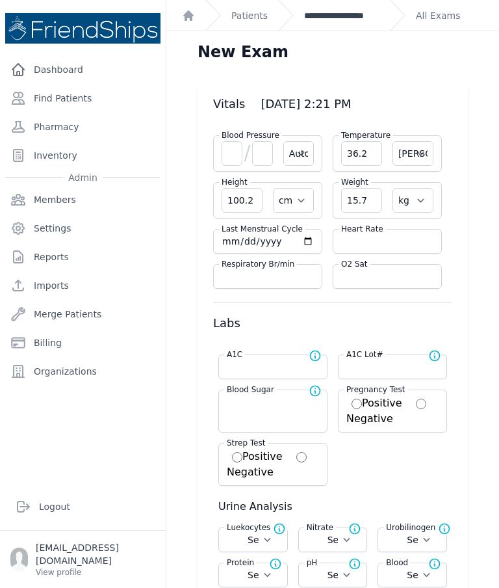
click at [342, 16] on link "**********" at bounding box center [341, 15] width 75 height 13
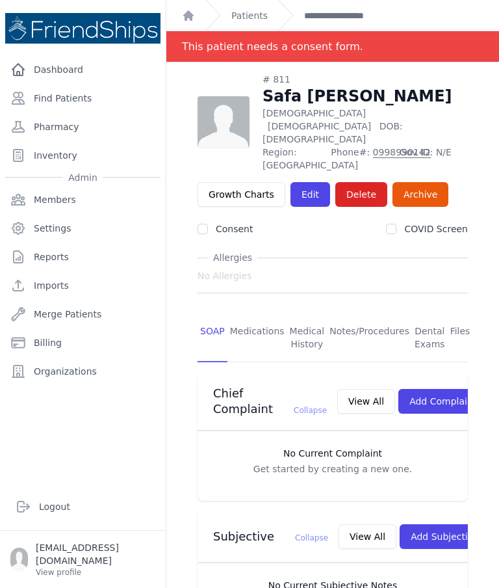
scroll to position [-1, 0]
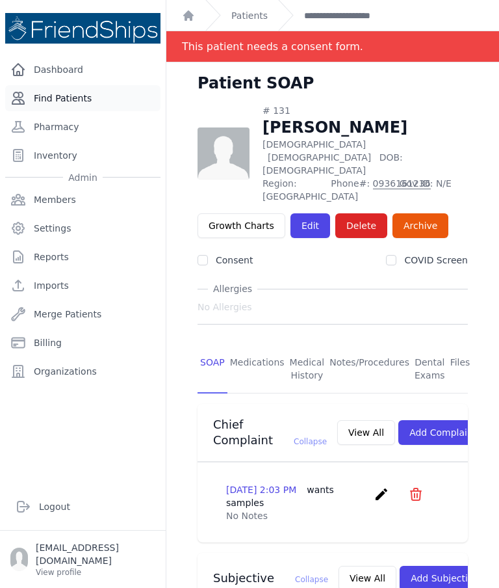
click at [60, 105] on link "Find Patients" at bounding box center [82, 98] width 155 height 26
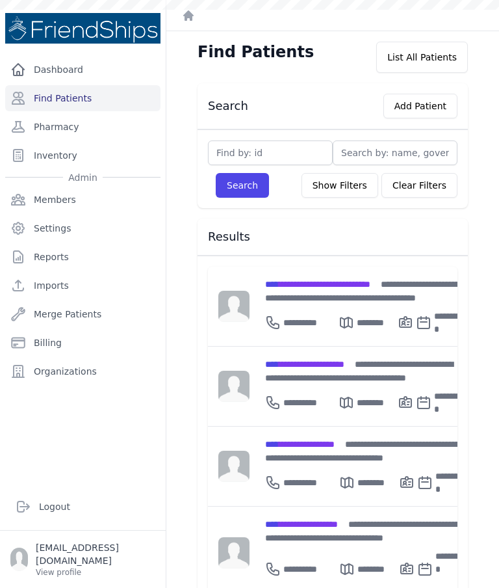
click at [291, 133] on div "Search Show Filters Clear Filters Filter By Age 0-20 21-40 41-60 60+ Filter By …" at bounding box center [333, 168] width 270 height 79
click at [298, 146] on input "text" at bounding box center [270, 152] width 125 height 25
type input "97"
click at [246, 182] on button "Search" at bounding box center [242, 185] width 53 height 25
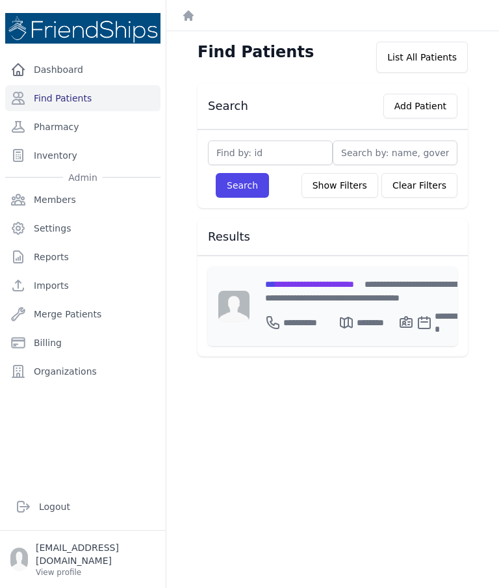
click at [293, 286] on span "**********" at bounding box center [309, 284] width 89 height 9
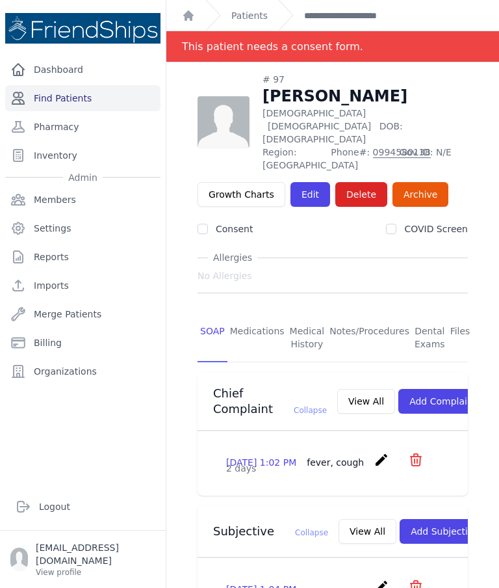
click at [83, 101] on link "Find Patients" at bounding box center [82, 98] width 155 height 26
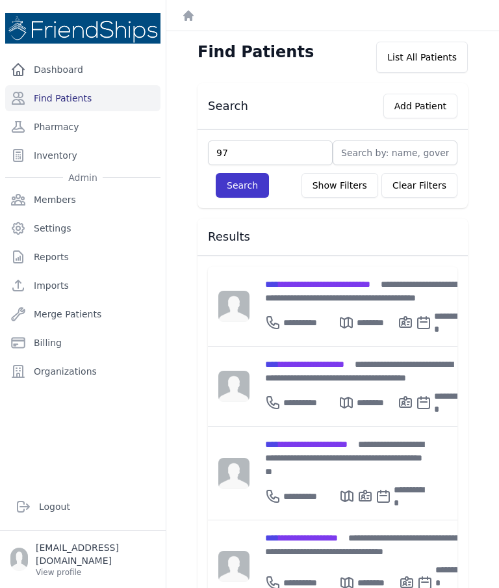
type input "97"
click at [241, 195] on button "Search" at bounding box center [242, 185] width 53 height 25
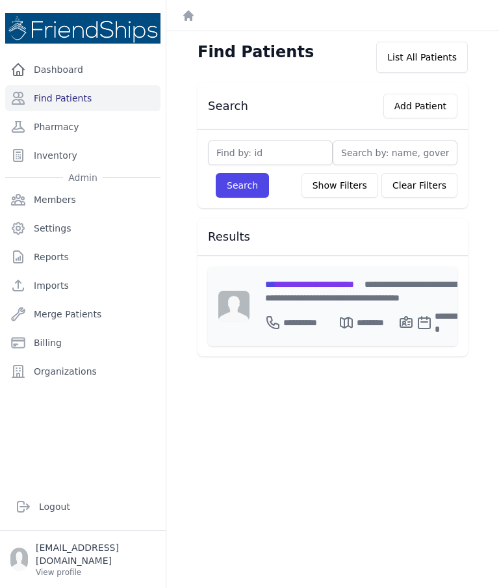
click at [319, 284] on span "**********" at bounding box center [309, 284] width 89 height 9
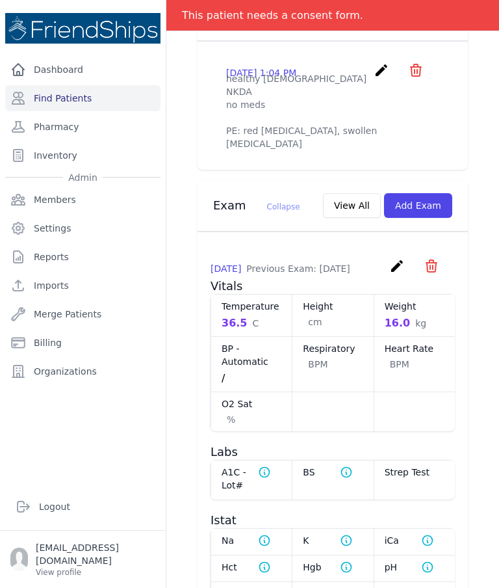
scroll to position [517, 0]
click at [433, 217] on button "Add Exam" at bounding box center [418, 204] width 68 height 25
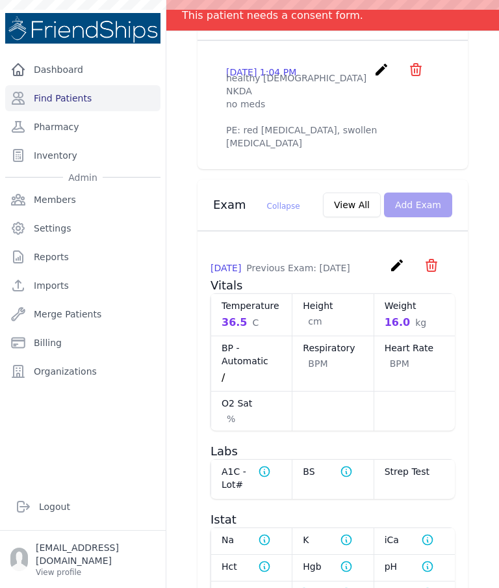
scroll to position [0, 0]
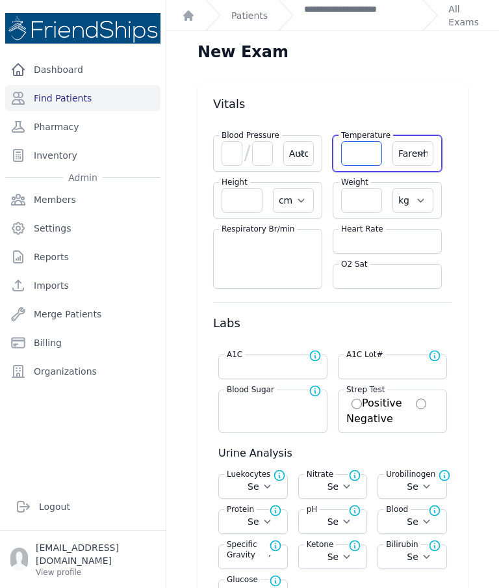
click at [368, 156] on input "number" at bounding box center [361, 153] width 41 height 25
type input "36.6"
click at [410, 157] on select "Farenheit [PERSON_NAME]" at bounding box center [413, 153] width 41 height 25
select select "C"
select select "Automatic"
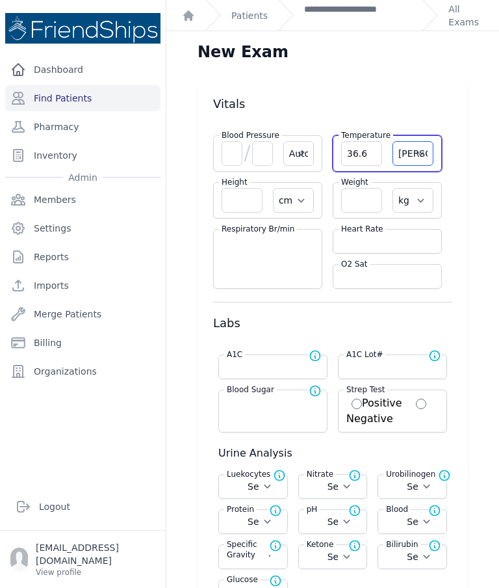
select select "cm"
select select "kg"
select select
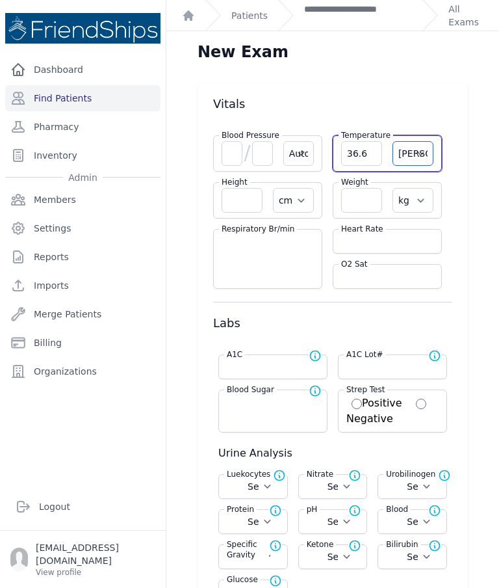
select select
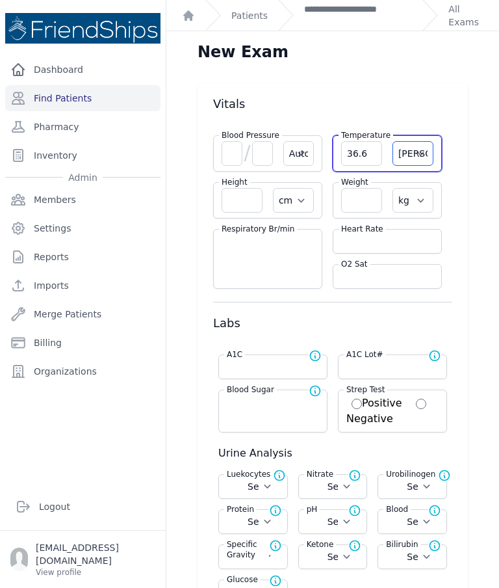
select select
select select "C"
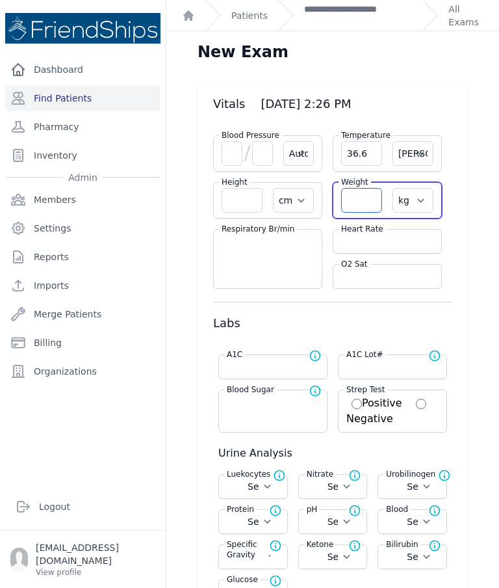
click at [356, 205] on input "number" at bounding box center [361, 200] width 41 height 25
select select "Automatic"
select select "C"
select select "cm"
select select "kg"
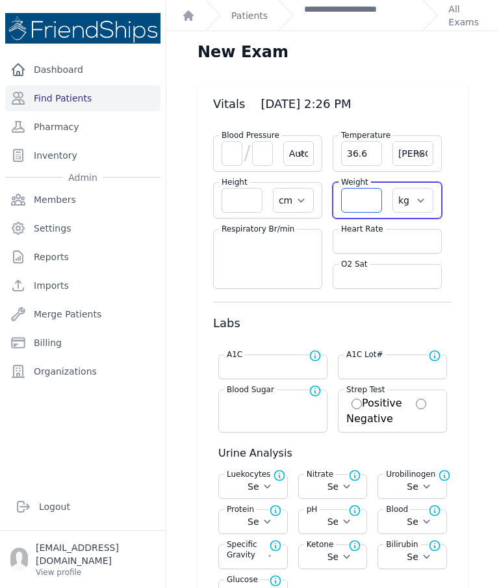
select select
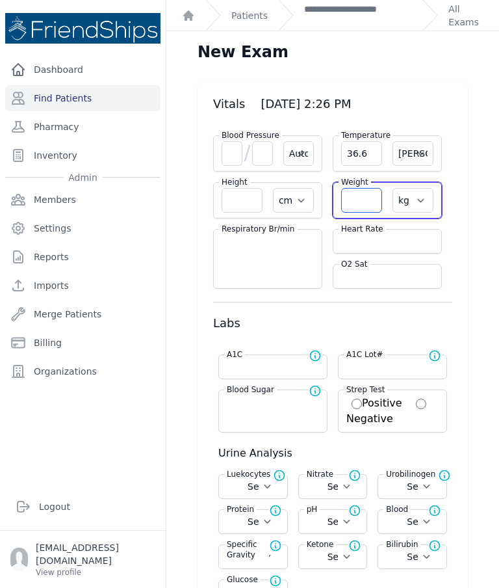
select select
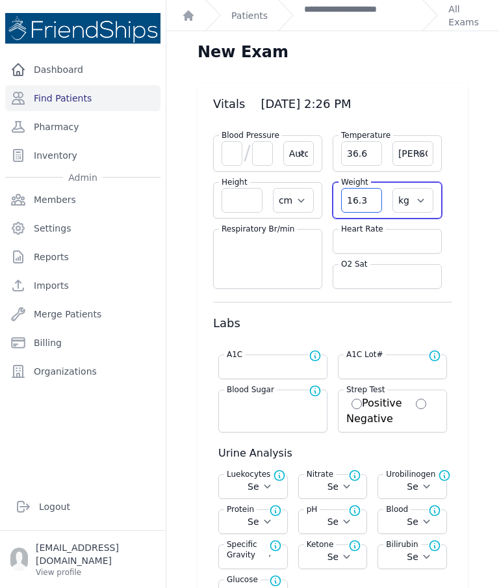
type input "16.3"
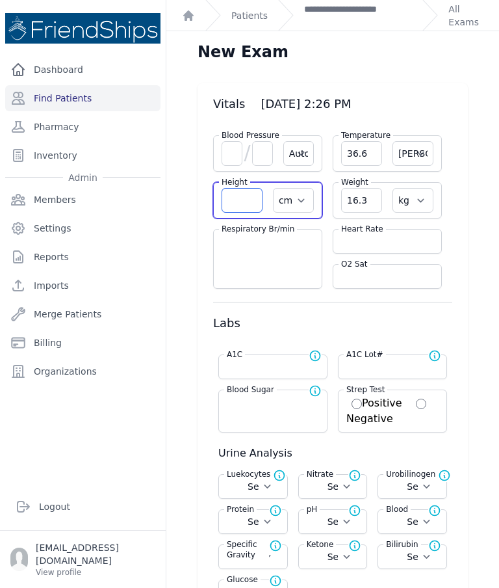
click at [247, 205] on input "number" at bounding box center [242, 200] width 41 height 25
select select "Automatic"
select select "C"
select select "cm"
select select "kg"
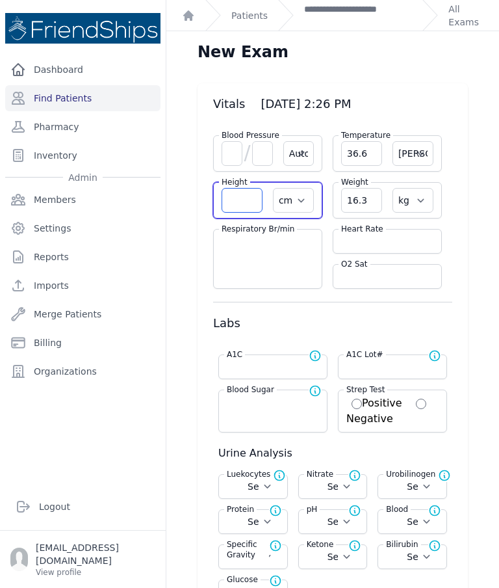
select select
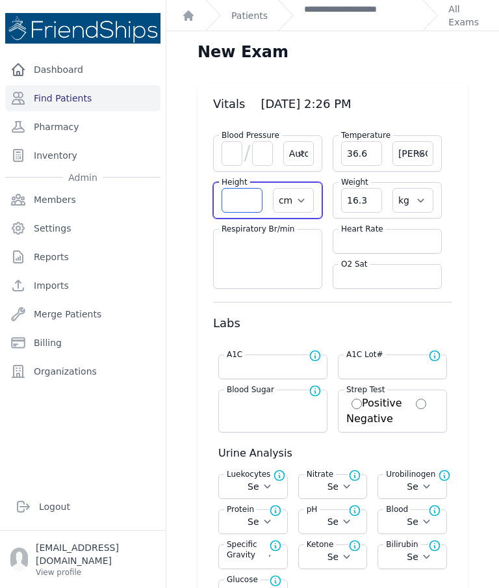
select select
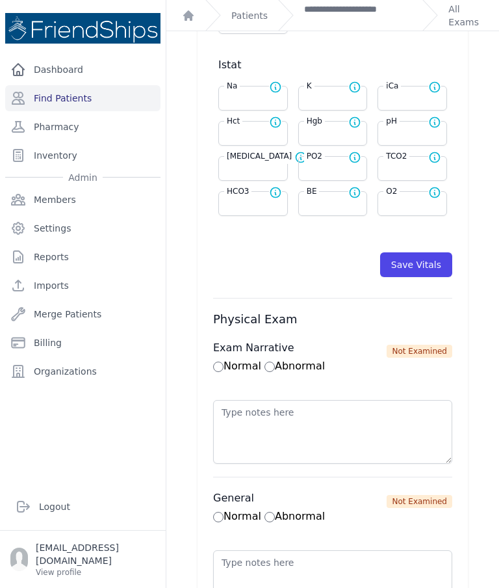
scroll to position [603, 0]
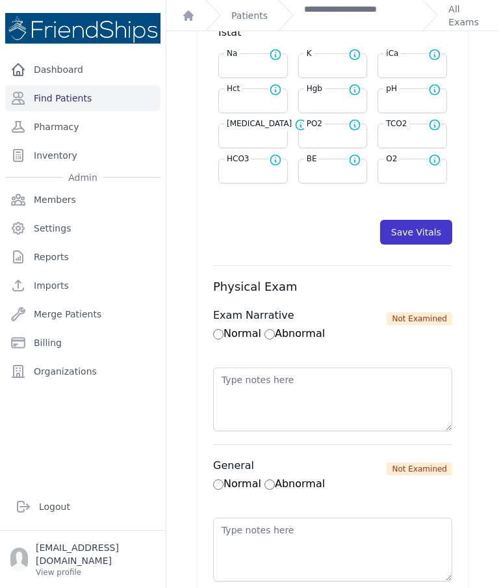
type input "104.9"
click at [422, 235] on button "Save Vitals" at bounding box center [416, 232] width 72 height 25
select select "Automatic"
select select "cm"
select select "kg"
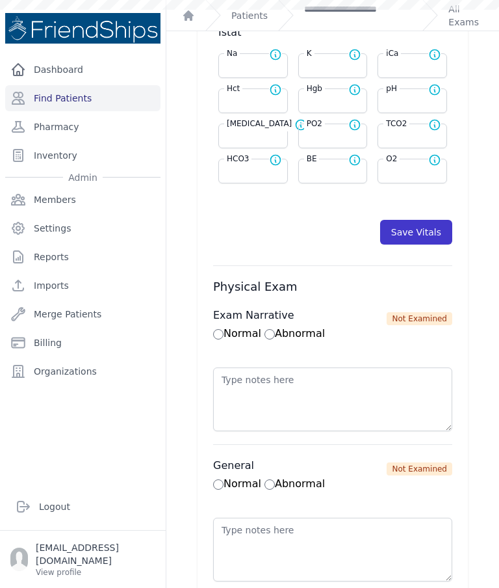
select select
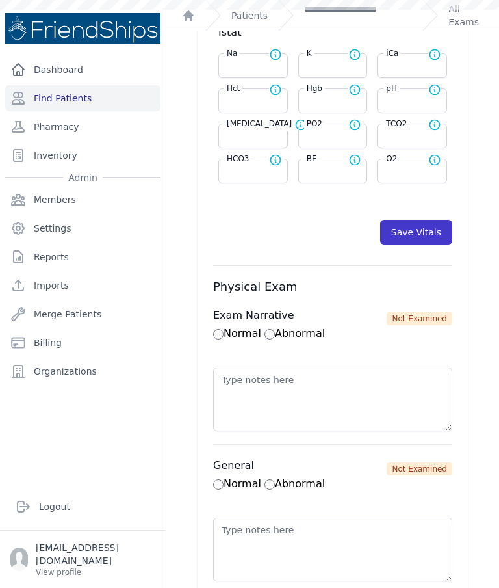
select select
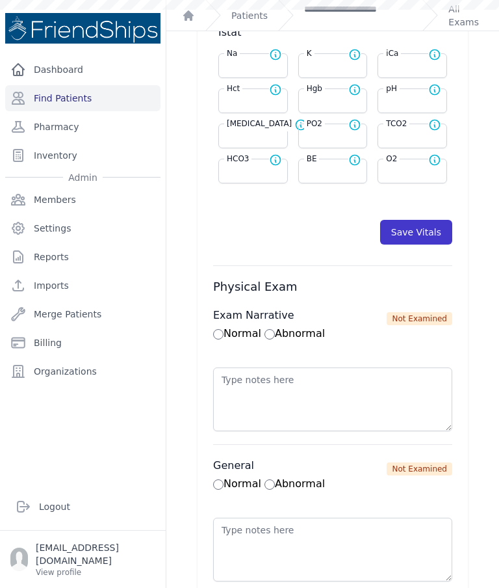
scroll to position [0, 0]
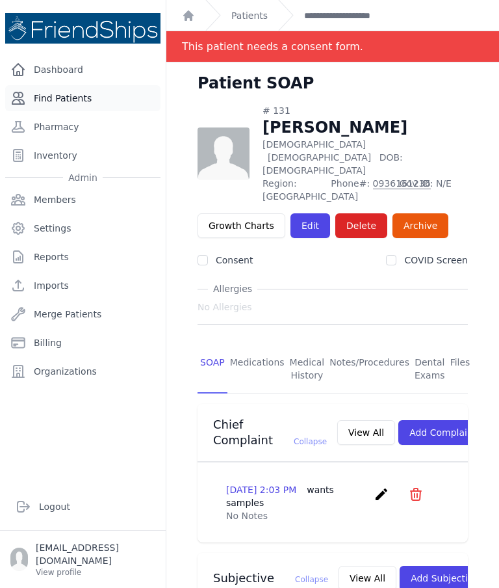
click at [107, 105] on link "Find Patients" at bounding box center [82, 98] width 155 height 26
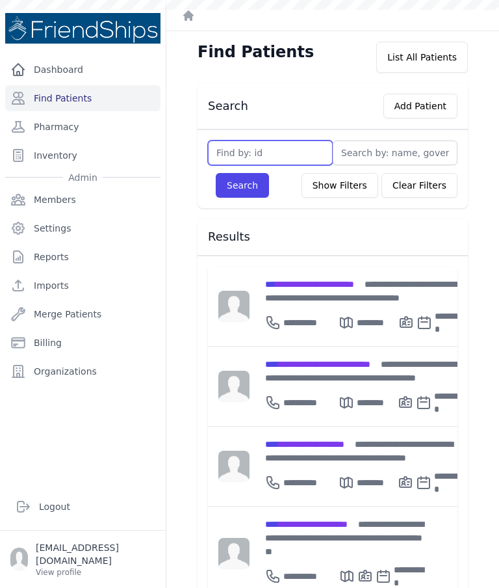
click at [285, 161] on input "text" at bounding box center [270, 152] width 125 height 25
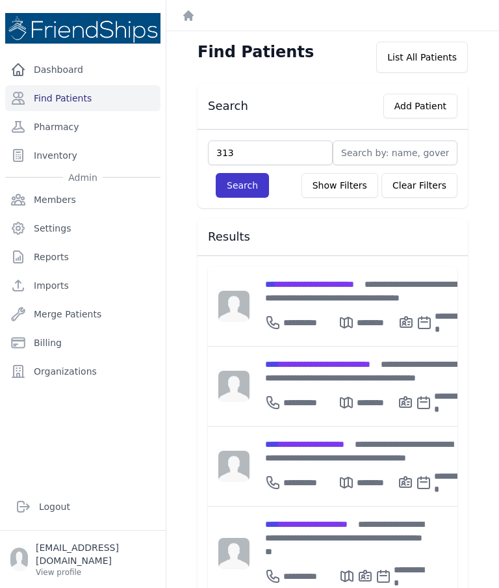
type input "313"
click at [243, 195] on button "Search" at bounding box center [242, 185] width 53 height 25
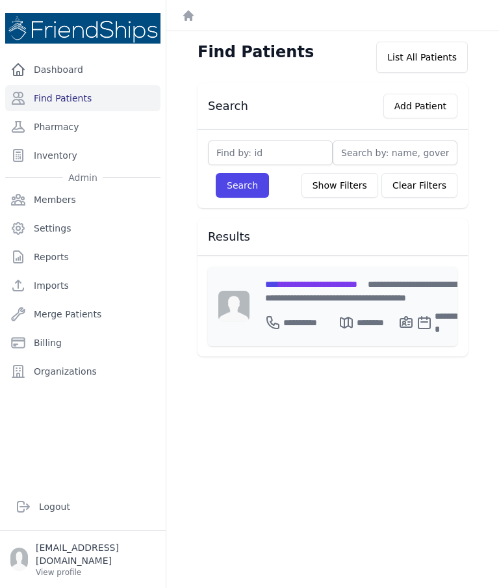
click at [312, 281] on span "**********" at bounding box center [311, 284] width 92 height 9
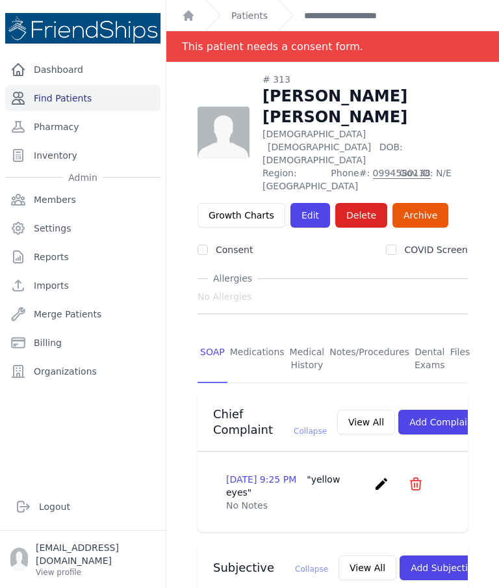
click at [105, 102] on link "Find Patients" at bounding box center [82, 98] width 155 height 26
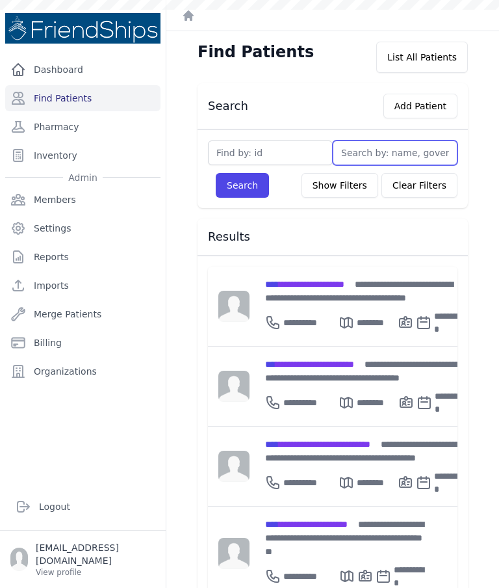
click at [377, 154] on input "text" at bounding box center [395, 152] width 125 height 25
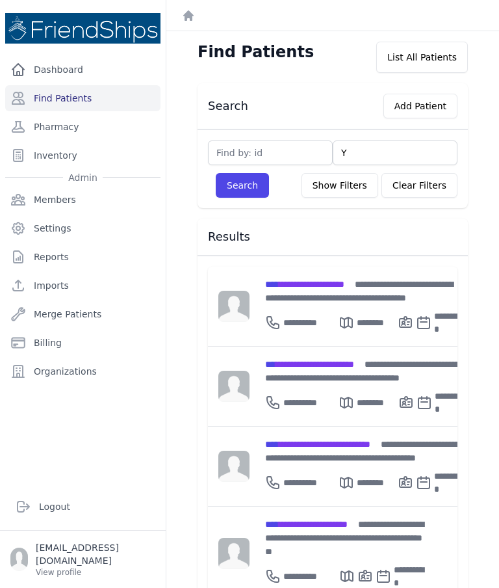
type input "Ya"
type input "Yass"
type input "Yassin"
click at [248, 185] on button "Search" at bounding box center [242, 185] width 53 height 25
click at [243, 187] on button "Search" at bounding box center [242, 185] width 53 height 25
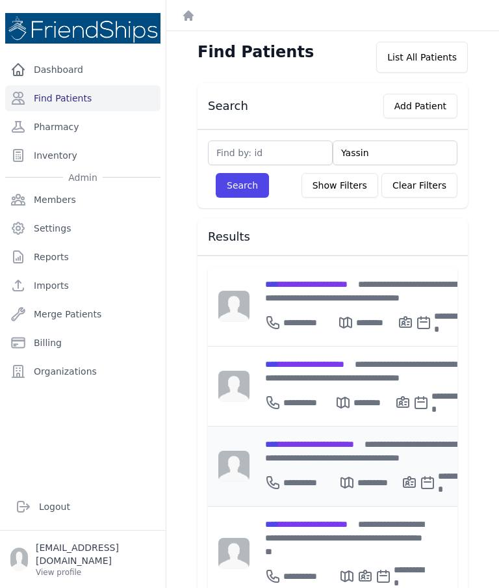
click at [354, 440] on span "**********" at bounding box center [309, 444] width 89 height 9
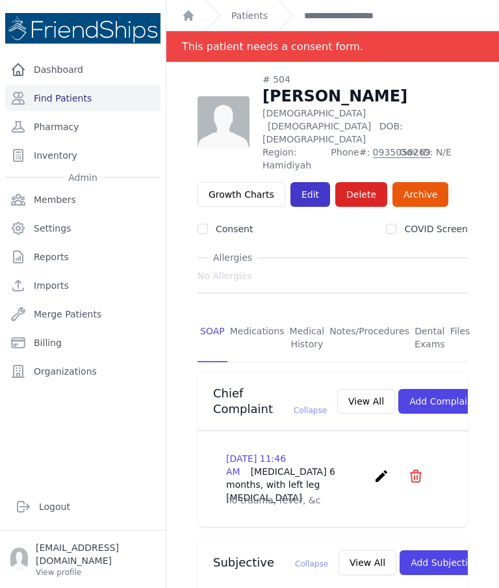
click at [313, 182] on link "Edit" at bounding box center [311, 194] width 40 height 25
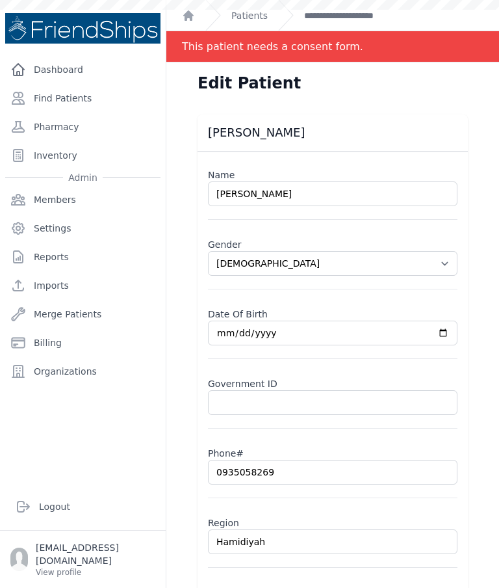
select select "[DEMOGRAPHIC_DATA]"
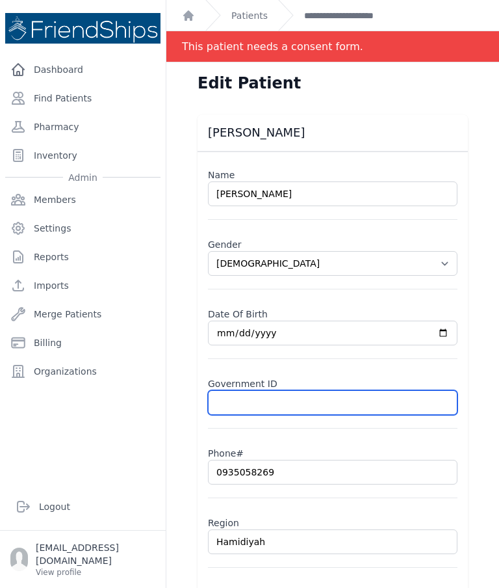
click at [288, 401] on input "text" at bounding box center [333, 402] width 250 height 25
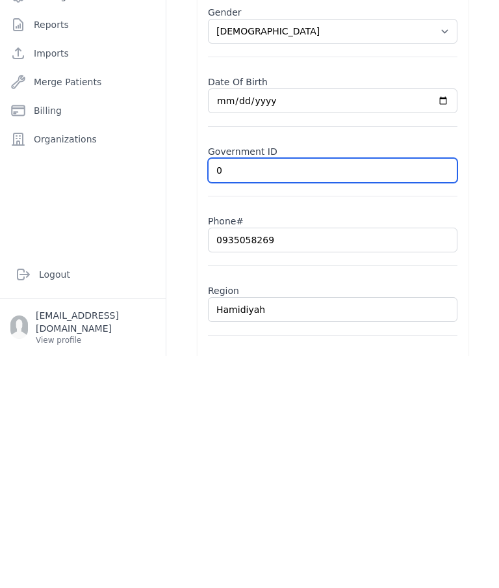
type input "09"
select select "[DEMOGRAPHIC_DATA]"
type input "093"
select select "[DEMOGRAPHIC_DATA]"
type input "0935"
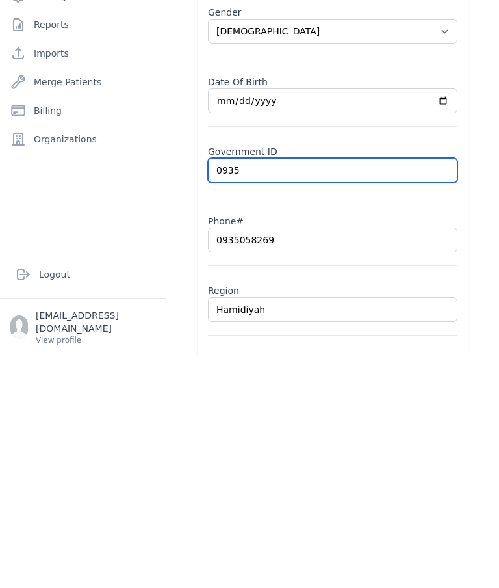
select select "[DEMOGRAPHIC_DATA]"
type input "09350"
select select "[DEMOGRAPHIC_DATA]"
type input "093505"
select select "[DEMOGRAPHIC_DATA]"
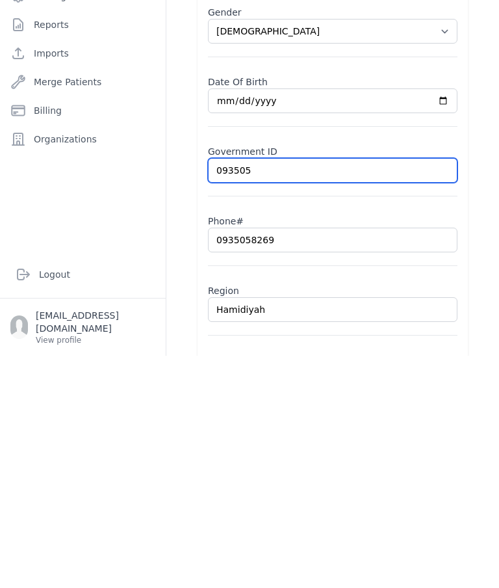
type input "0935058"
select select "[DEMOGRAPHIC_DATA]"
type input "09350582"
select select "[DEMOGRAPHIC_DATA]"
type input "093505826"
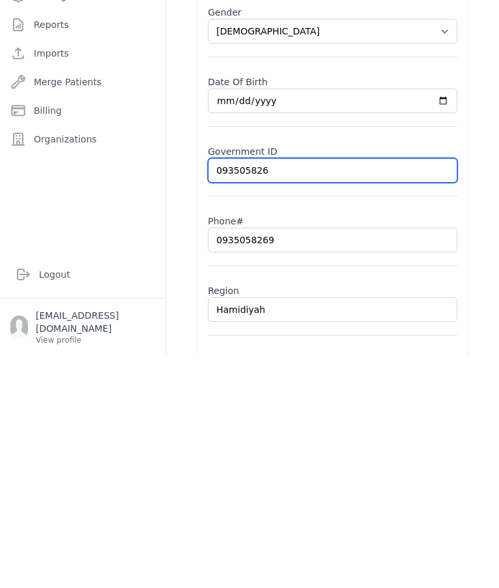
select select "[DEMOGRAPHIC_DATA]"
type input "0935058269"
select select "[DEMOGRAPHIC_DATA]"
type input "09350582"
select select "[DEMOGRAPHIC_DATA]"
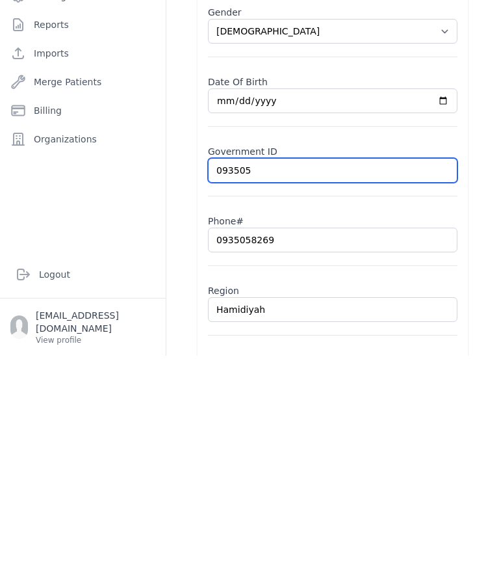
type input "09350"
select select "[DEMOGRAPHIC_DATA]"
type input "09"
select select "[DEMOGRAPHIC_DATA]"
type input "0"
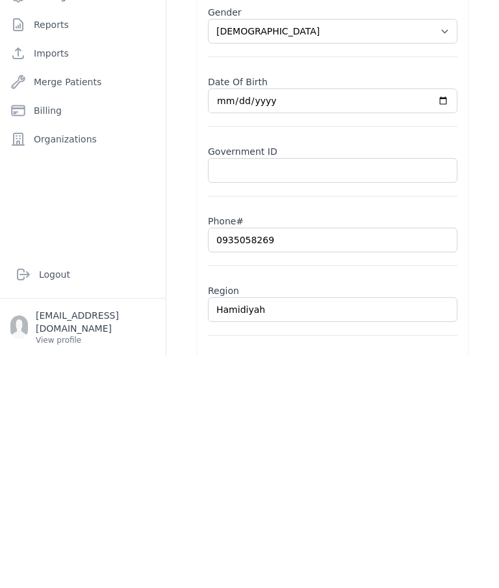
click at [480, 243] on div "[PERSON_NAME] Name [PERSON_NAME] Gender Select Gender [DEMOGRAPHIC_DATA] [DEMOG…" at bounding box center [333, 371] width 312 height 514
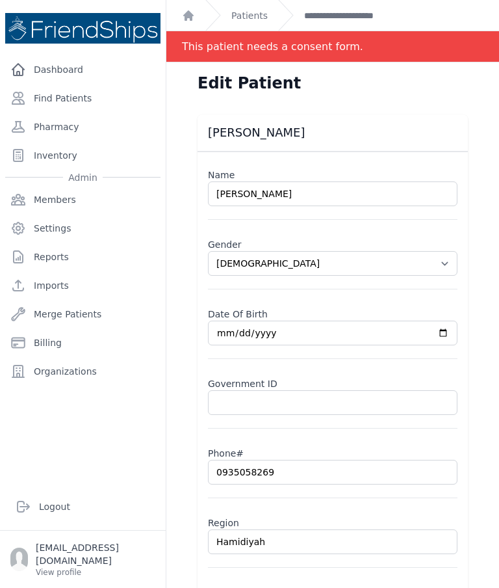
select select "[DEMOGRAPHIC_DATA]"
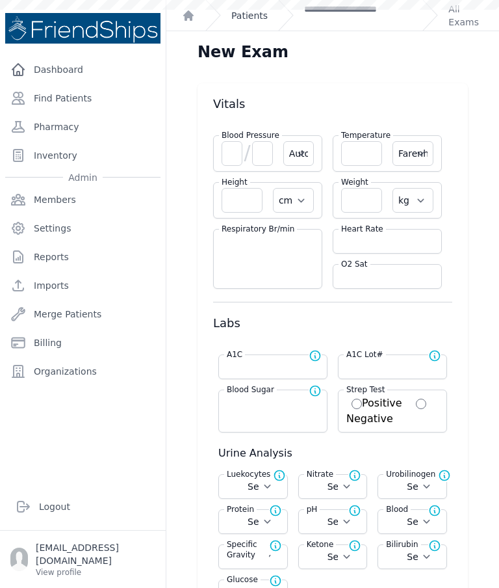
click at [252, 16] on link "Patients" at bounding box center [249, 15] width 36 height 13
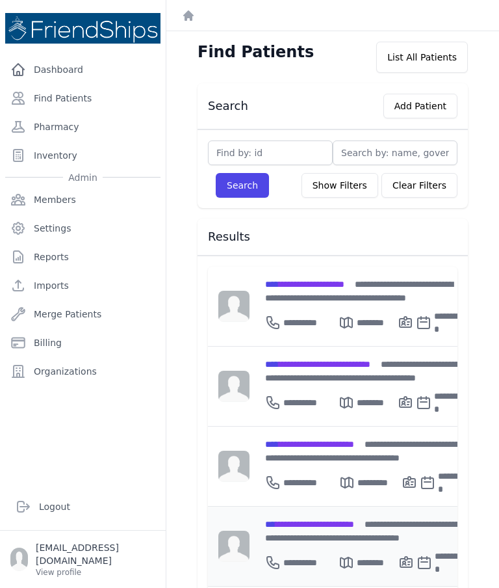
click at [344, 518] on div "**********" at bounding box center [365, 530] width 201 height 27
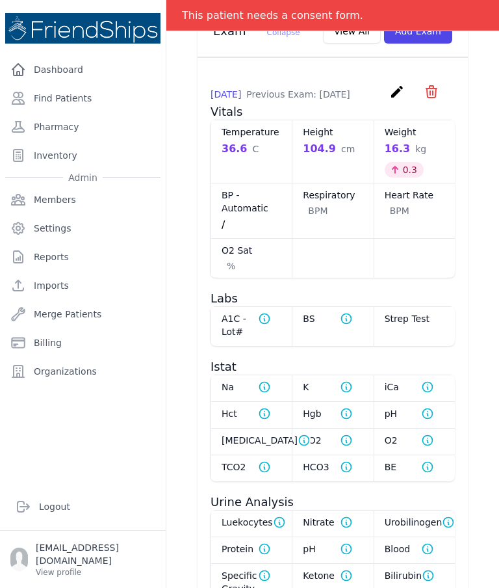
scroll to position [683, 0]
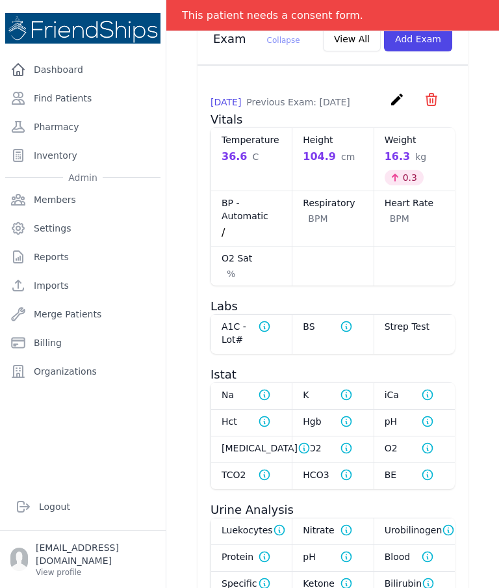
click at [391, 107] on icon "create" at bounding box center [397, 100] width 16 height 16
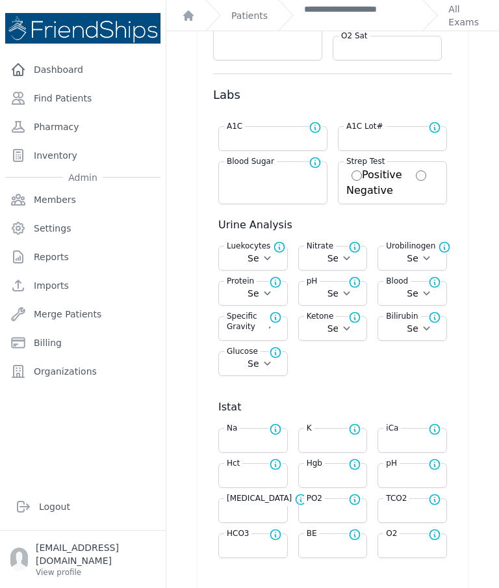
scroll to position [238, 0]
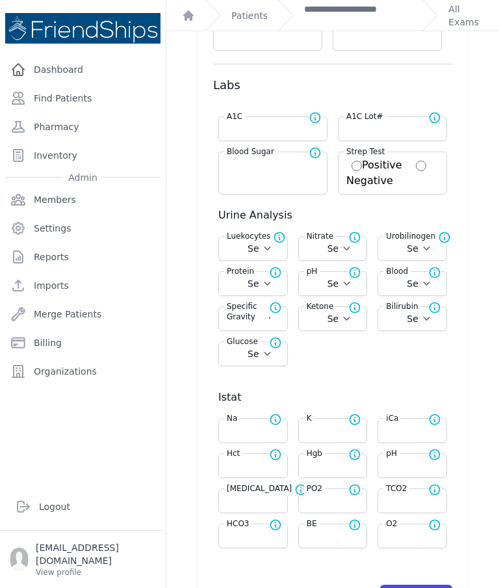
click at [350, 458] on icon at bounding box center [354, 454] width 13 height 13
click at [350, 469] on input "number" at bounding box center [333, 465] width 53 height 13
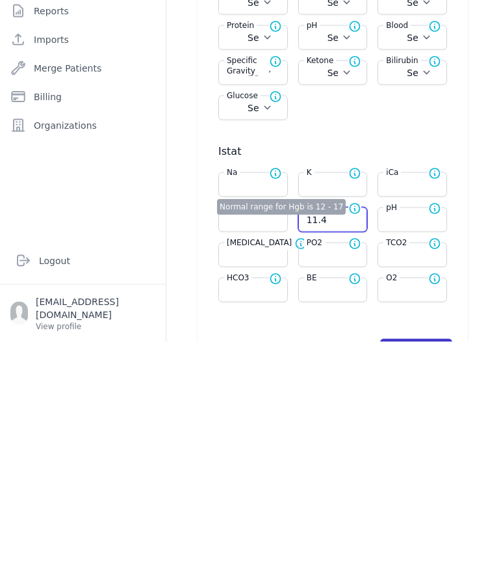
type input "11.4"
click at [434, 584] on button "Save Vitals" at bounding box center [416, 596] width 72 height 25
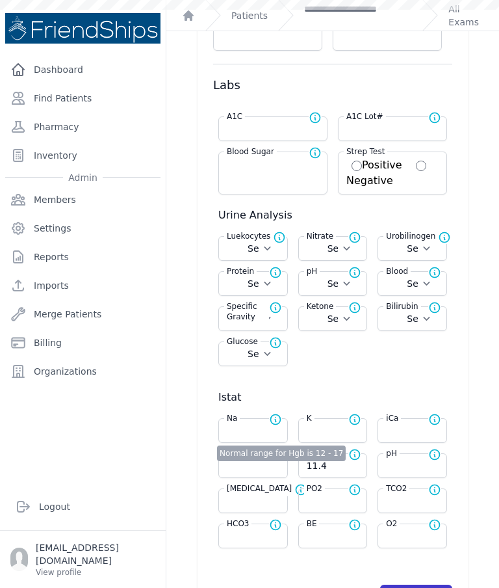
select select "Automatic"
select select "C"
select select "cm"
select select "kg"
select select
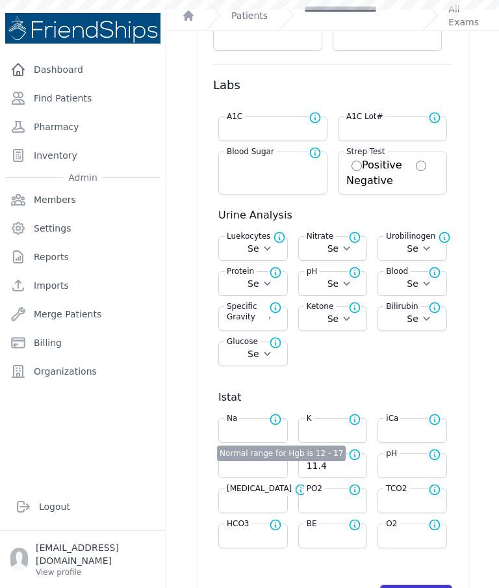
select select
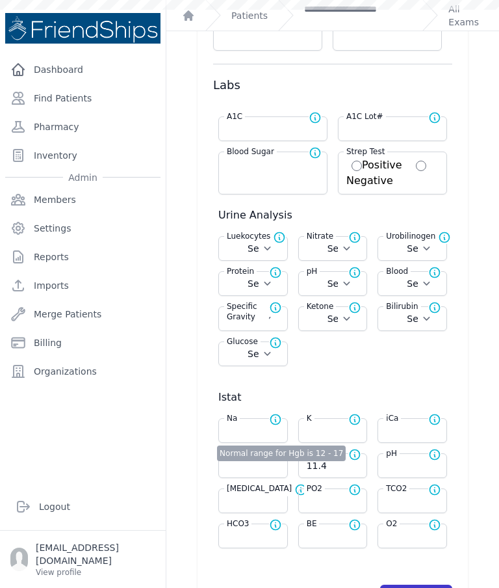
select select
click at [81, 85] on link "Find Patients" at bounding box center [82, 98] width 155 height 26
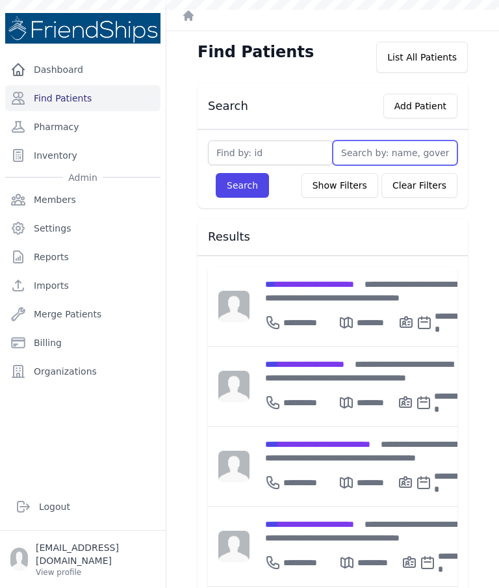
click at [367, 158] on input "text" at bounding box center [395, 152] width 125 height 25
type input "Yasm"
type input "Yasmeen"
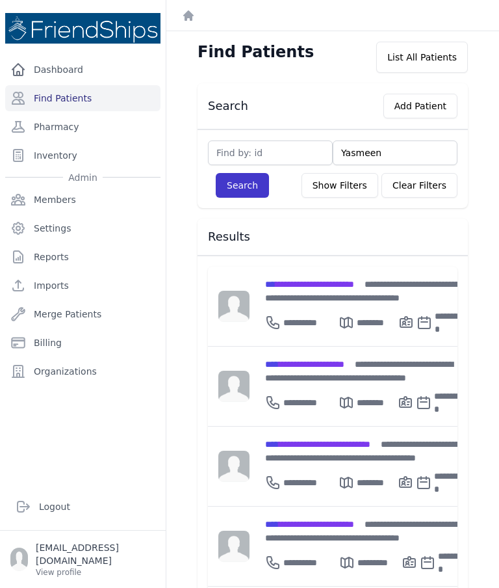
click at [247, 189] on button "Search" at bounding box center [242, 185] width 53 height 25
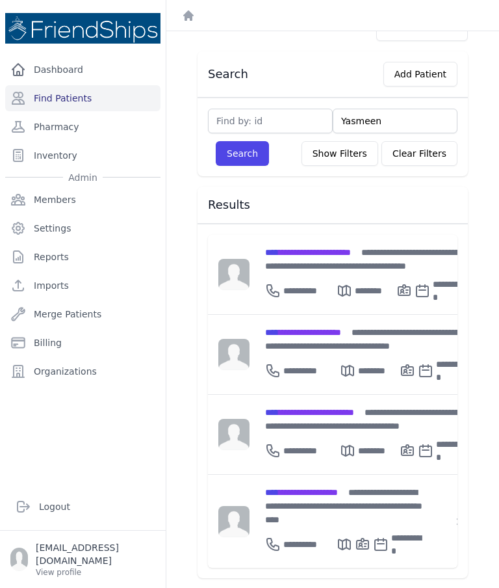
scroll to position [31, 0]
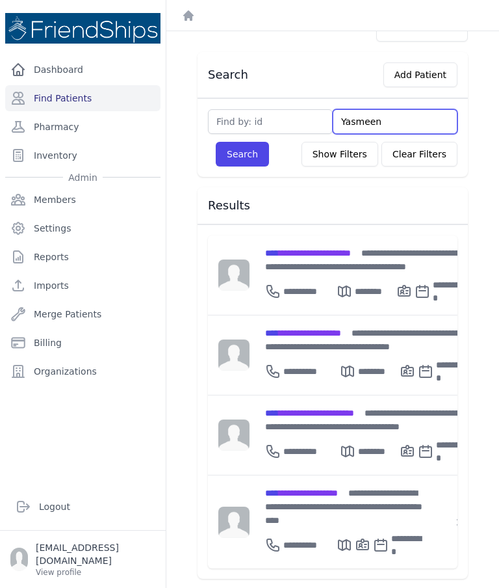
click at [414, 112] on input "Yasmeen" at bounding box center [395, 121] width 125 height 25
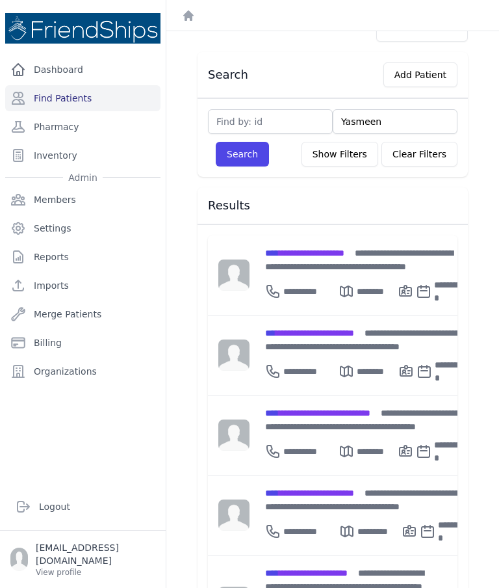
click at [408, 120] on input "Yasmeen" at bounding box center [395, 121] width 125 height 25
type input "Yasme"
type input "Y"
type input "Gha"
type input "Ghay"
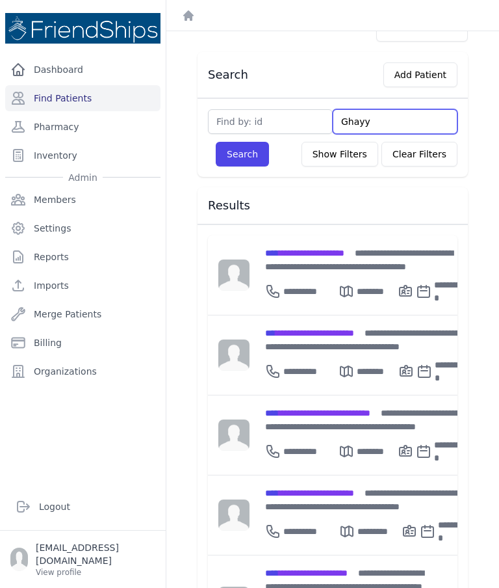
type input "Ghayya"
type input "Ghayyad"
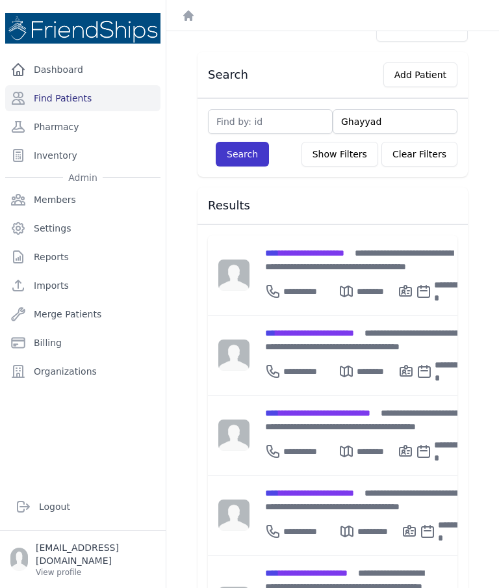
click at [250, 150] on button "Search" at bounding box center [242, 154] width 53 height 25
select select
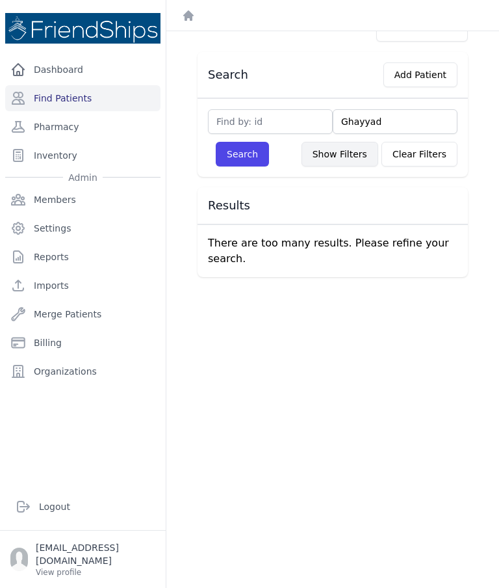
click at [323, 162] on button "Show Filters" at bounding box center [340, 154] width 77 height 25
select select
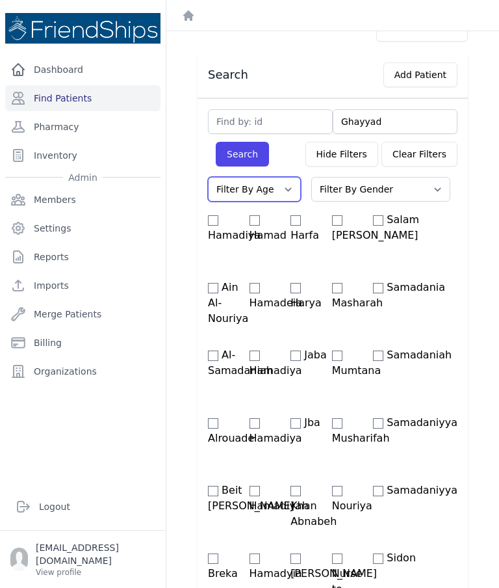
click at [278, 190] on select "Filter By Age 0-20 21-40 41-60 60+" at bounding box center [254, 189] width 93 height 25
select select "41-60"
select select
select select "41-60"
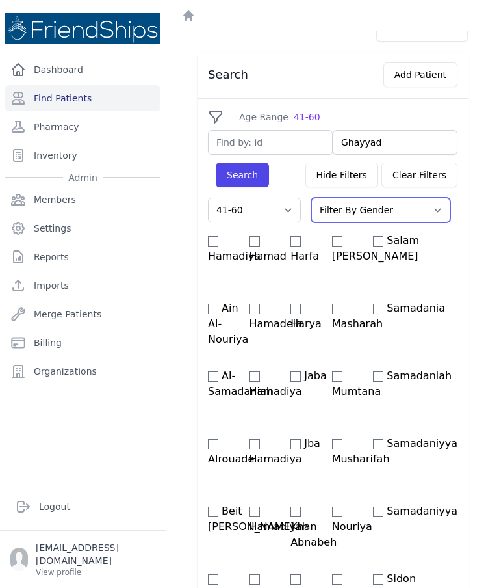
click at [399, 217] on select "Filter By Gender Male Female" at bounding box center [380, 210] width 139 height 25
select select "female"
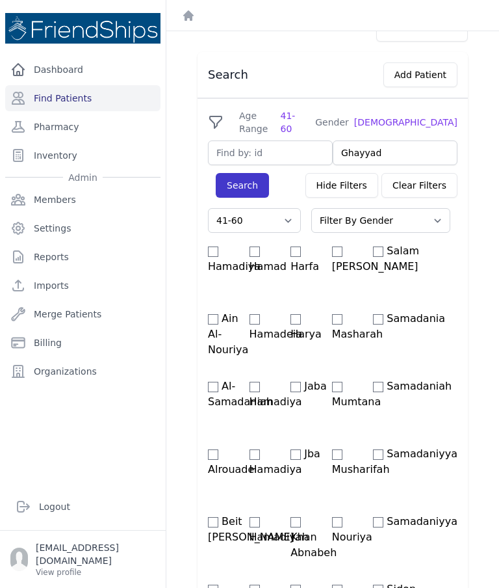
click at [252, 173] on button "Search" at bounding box center [242, 185] width 53 height 25
click at [243, 186] on button "Search" at bounding box center [242, 185] width 53 height 25
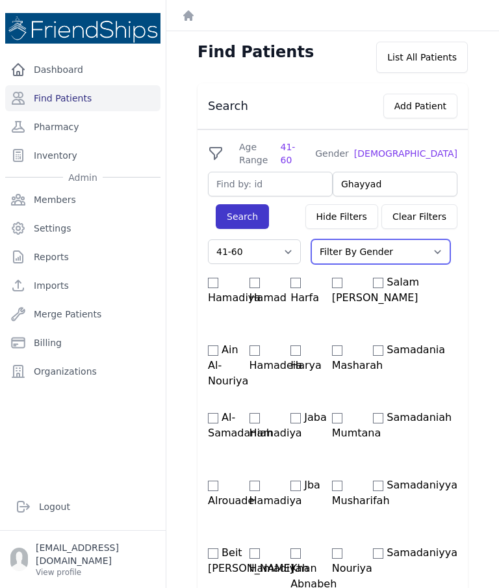
scroll to position [0, 0]
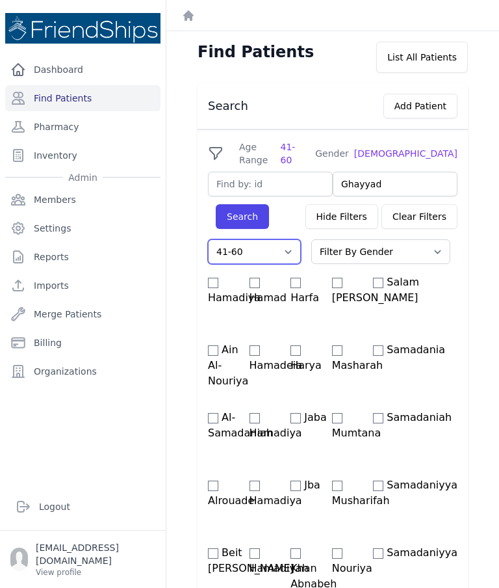
click at [281, 243] on select "Filter By Age 0-20 21-40 41-60 60+" at bounding box center [254, 251] width 93 height 25
select select "21-40"
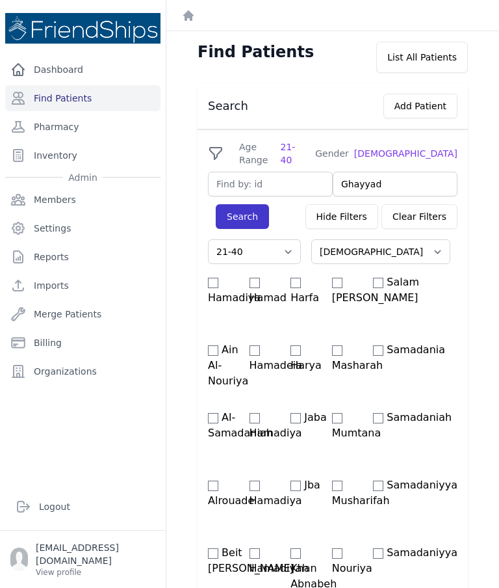
click at [252, 204] on button "Search" at bounding box center [242, 216] width 53 height 25
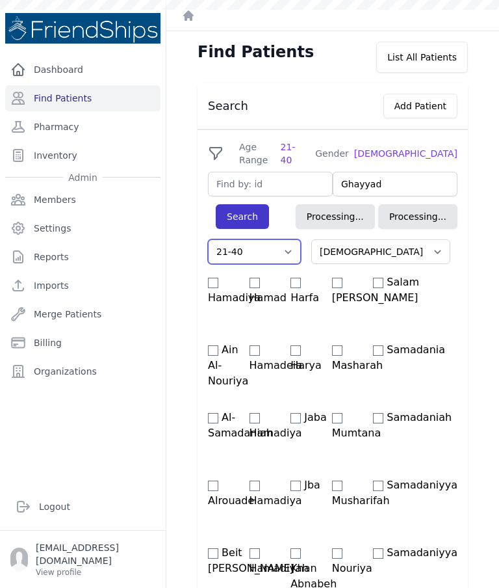
select select "female"
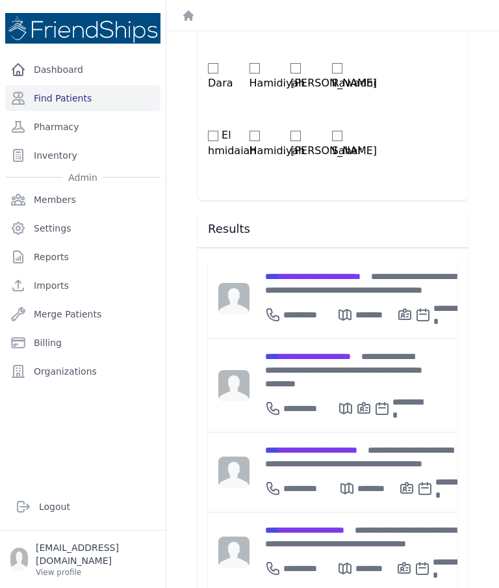
scroll to position [757, 0]
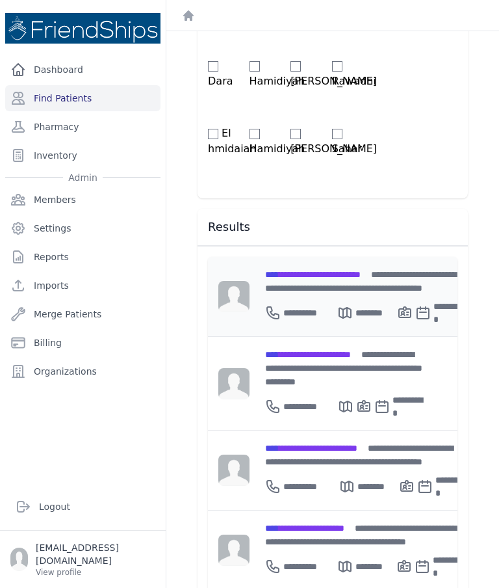
click at [361, 270] on span "**********" at bounding box center [313, 274] width 96 height 9
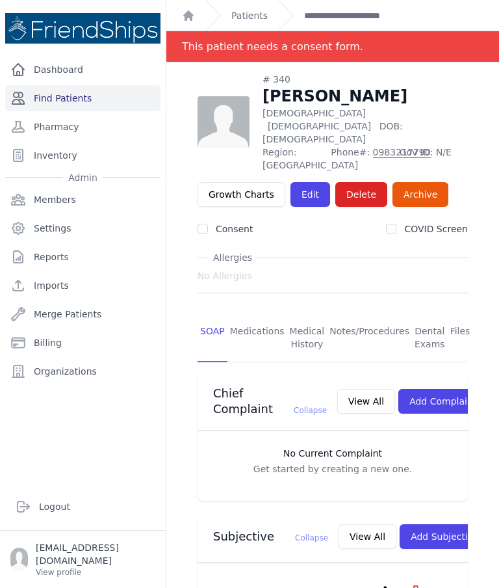
click at [73, 103] on link "Find Patients" at bounding box center [82, 98] width 155 height 26
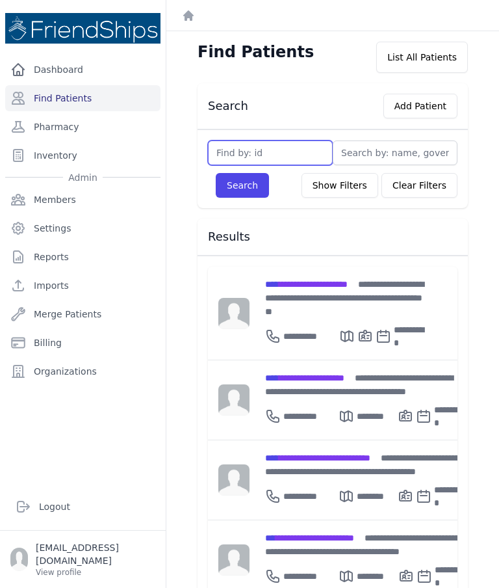
click at [253, 148] on input "text" at bounding box center [270, 152] width 125 height 25
type input "214"
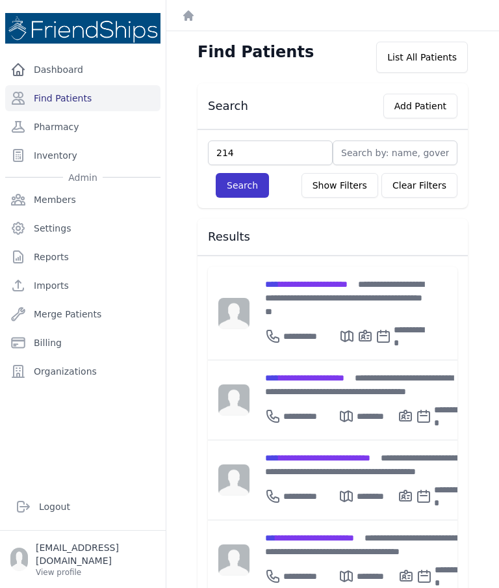
click at [239, 186] on button "Search" at bounding box center [242, 185] width 53 height 25
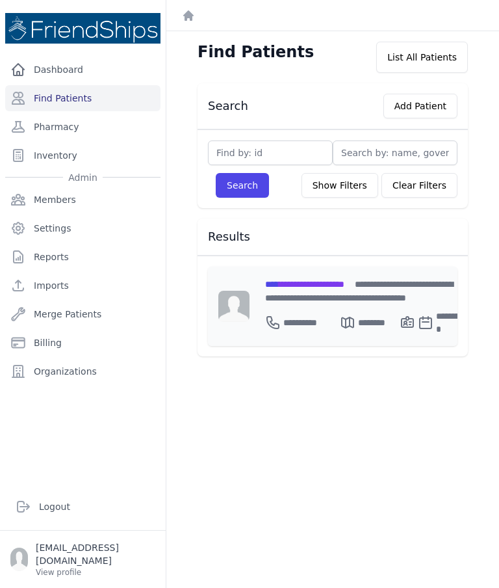
click at [309, 276] on div "**********" at bounding box center [366, 306] width 233 height 79
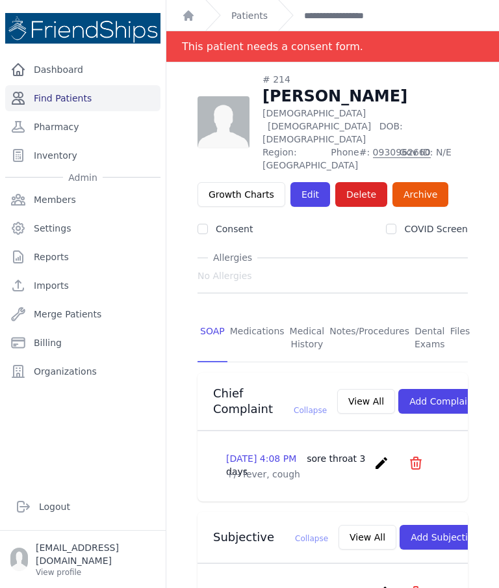
click at [107, 98] on link "Find Patients" at bounding box center [82, 98] width 155 height 26
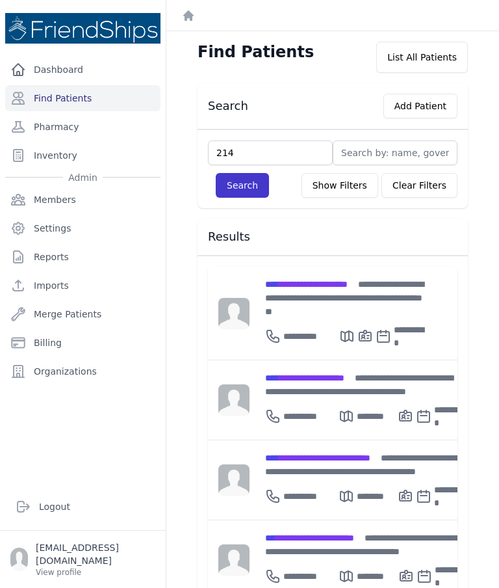
type input "214"
click at [244, 194] on button "Search" at bounding box center [242, 185] width 53 height 25
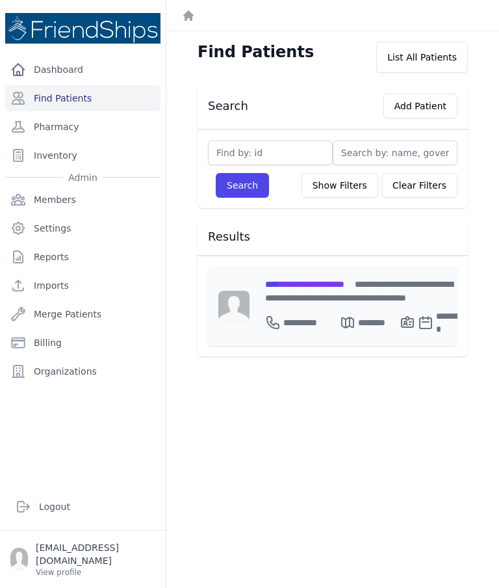
click at [319, 287] on span "**********" at bounding box center [304, 284] width 79 height 9
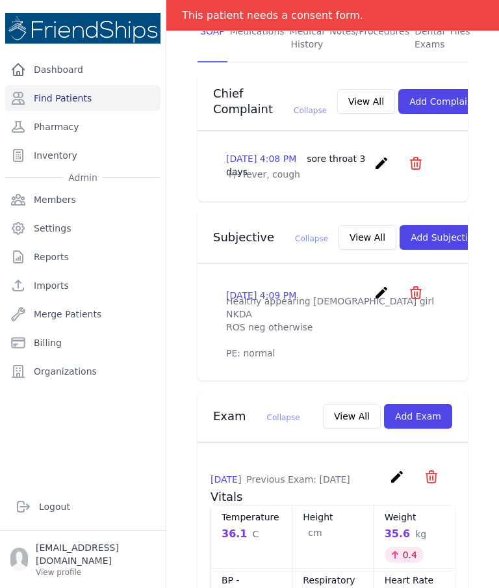
scroll to position [301, 0]
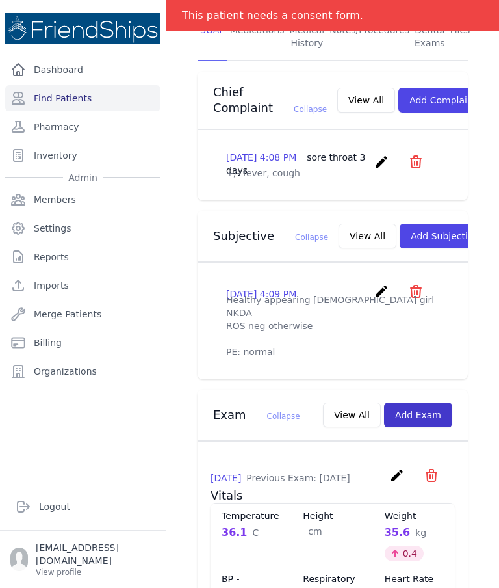
click at [428, 427] on button "Add Exam" at bounding box center [418, 414] width 68 height 25
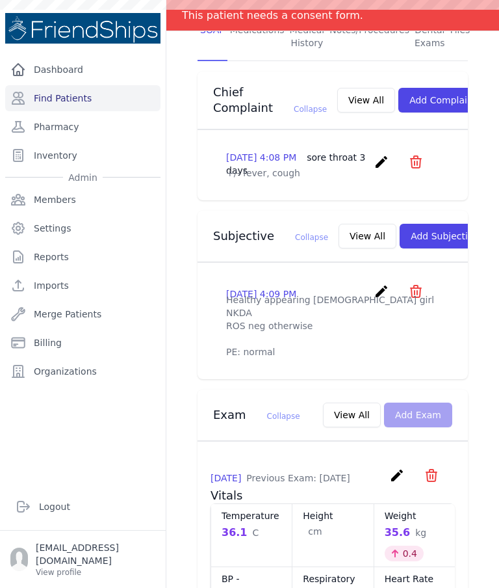
scroll to position [0, 0]
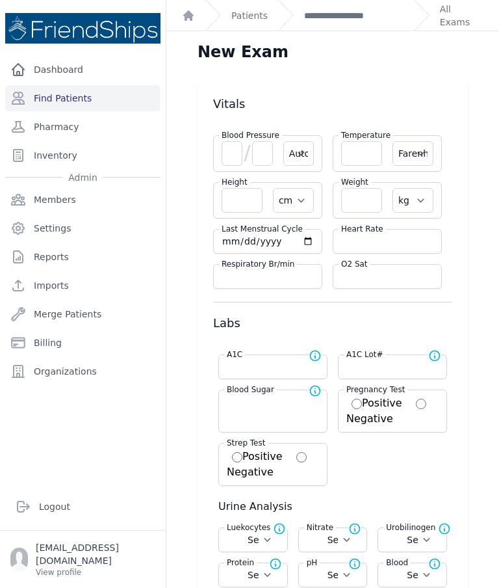
click at [358, 164] on input "number" at bounding box center [361, 153] width 41 height 25
type input "36.3"
click at [410, 150] on select "Farenheit [PERSON_NAME]" at bounding box center [413, 153] width 41 height 25
select select "Automatic"
select select "cm"
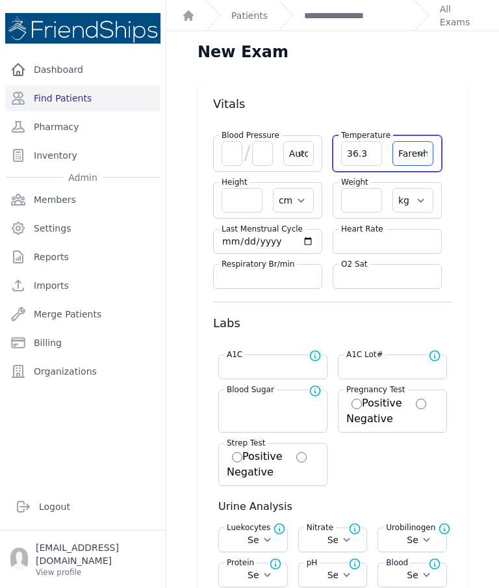
select select "kg"
select select
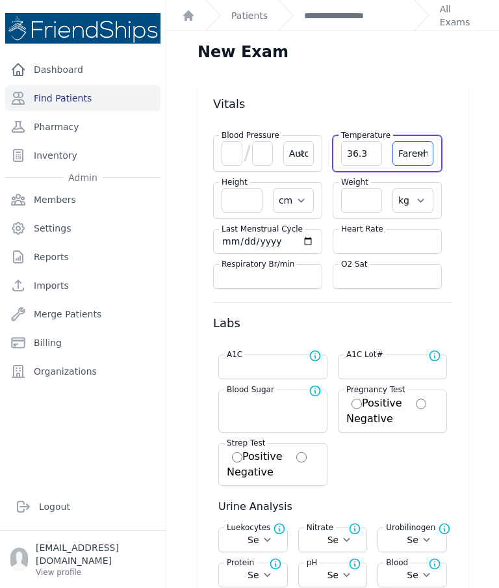
select select
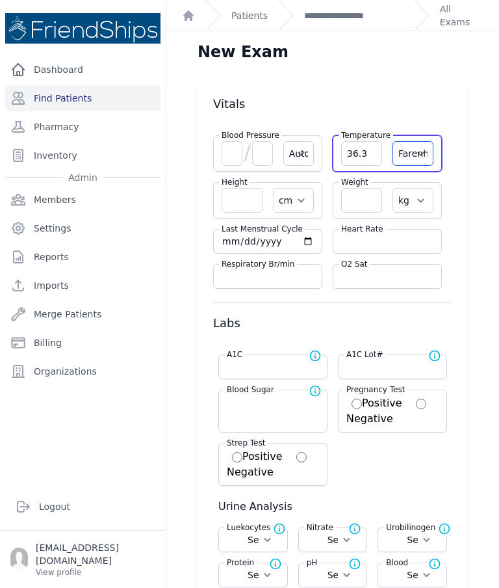
select select
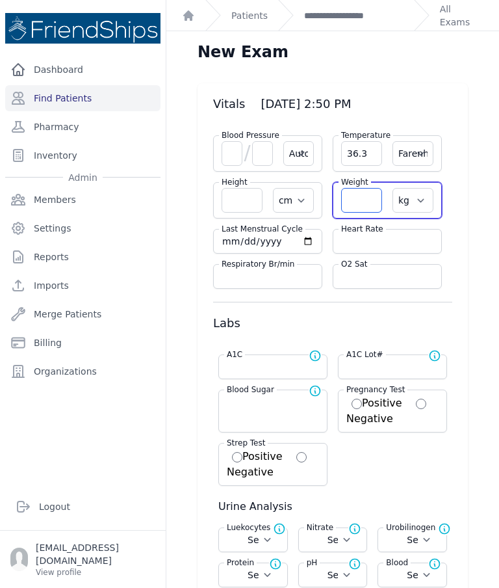
click at [374, 211] on input "number" at bounding box center [361, 200] width 41 height 25
click at [425, 151] on select "Farenheit Celcius" at bounding box center [413, 153] width 41 height 25
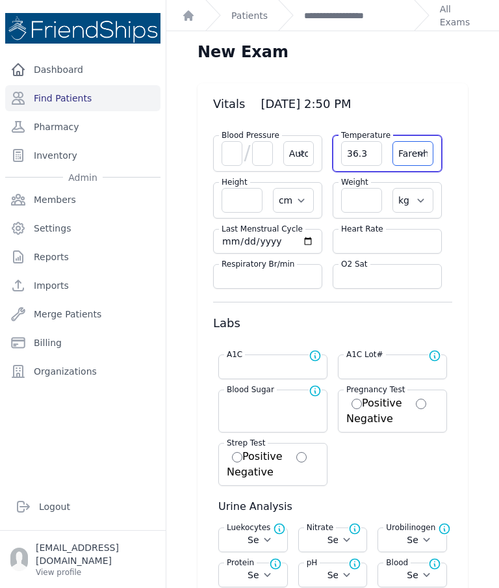
select select "C"
click at [374, 204] on input "number" at bounding box center [361, 200] width 41 height 25
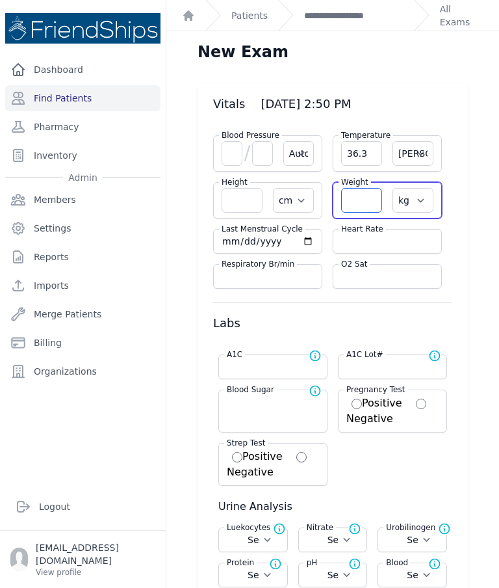
select select "Automatic"
select select "C"
select select "cm"
select select "kg"
select select
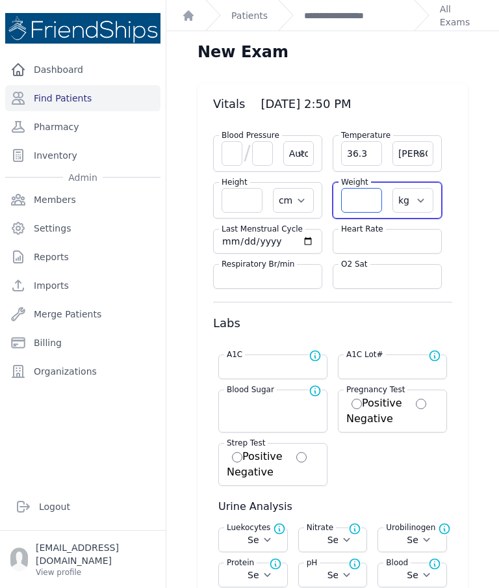
select select
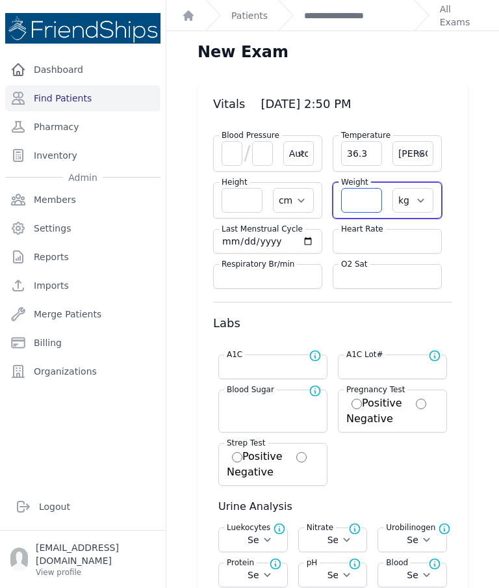
select select
type input "37.9"
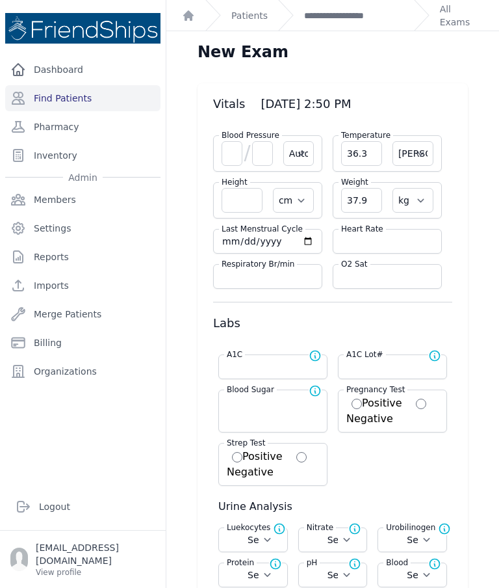
select select "Automatic"
select select "cm"
select select "kg"
select select
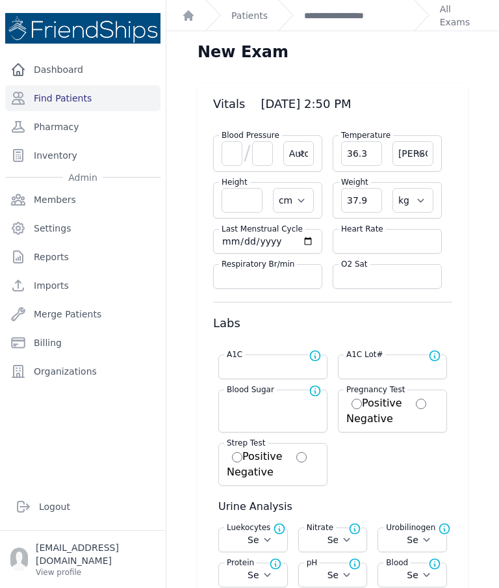
select select
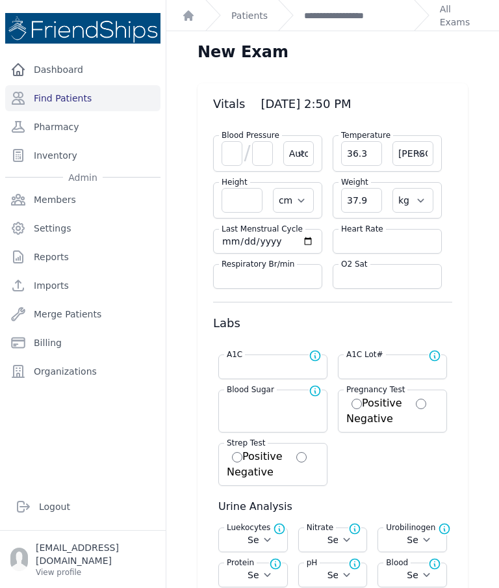
select select
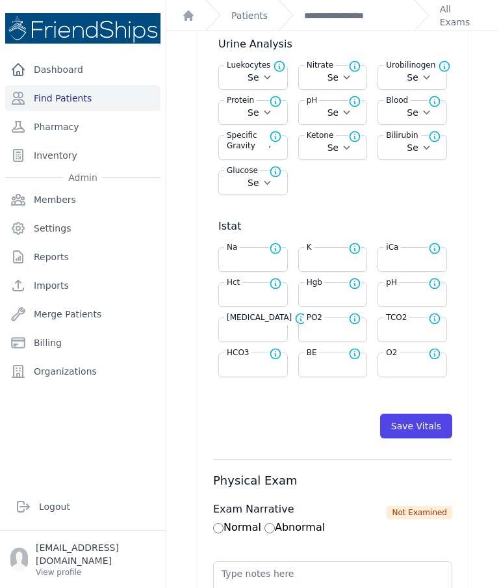
scroll to position [491, 0]
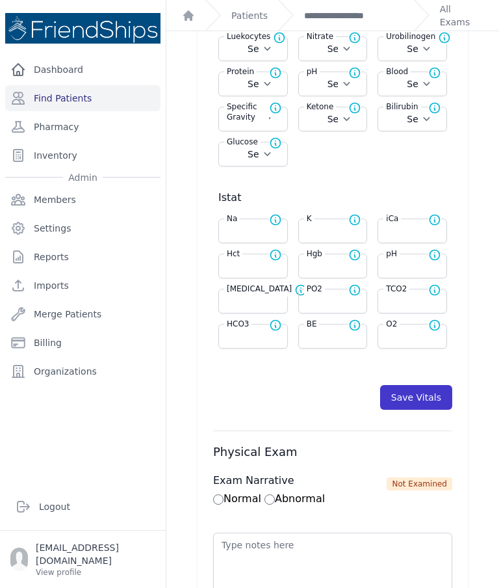
click at [415, 400] on button "Save Vitals" at bounding box center [416, 397] width 72 height 25
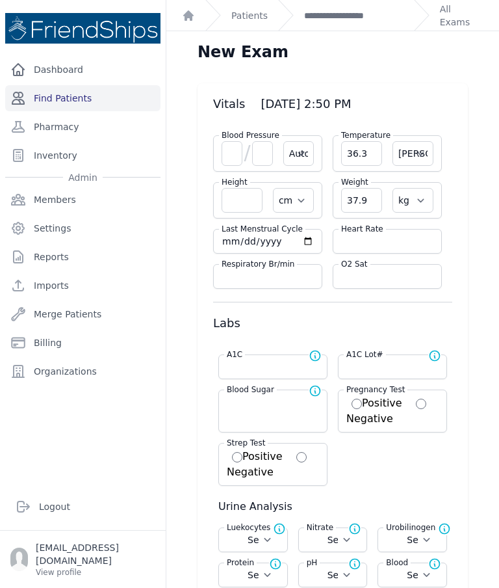
click at [102, 105] on link "Find Patients" at bounding box center [82, 98] width 155 height 26
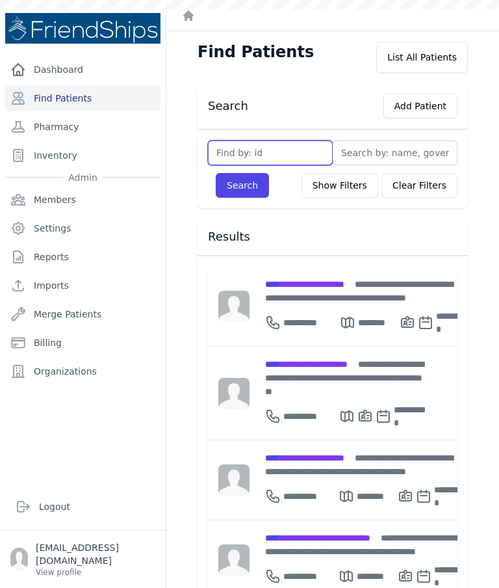
click at [282, 153] on input "text" at bounding box center [270, 152] width 125 height 25
type input "171"
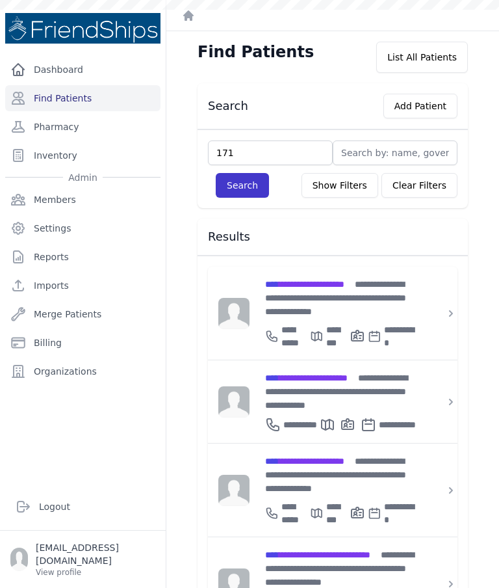
click at [242, 191] on button "Search" at bounding box center [242, 185] width 53 height 25
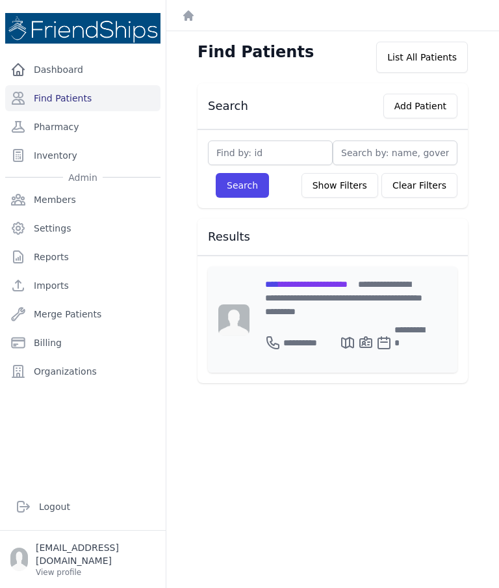
click at [334, 297] on div "**********" at bounding box center [344, 297] width 159 height 41
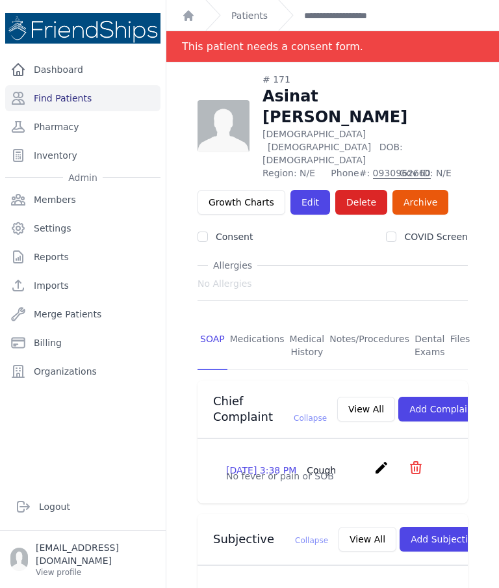
click at [306, 137] on div "# 171 Asinat Emad Mahmoud Female 14 Years Old DOB: 2011-Mar-30 Region: N/E Phon…" at bounding box center [333, 144] width 270 height 142
click at [306, 190] on link "Edit" at bounding box center [311, 202] width 40 height 25
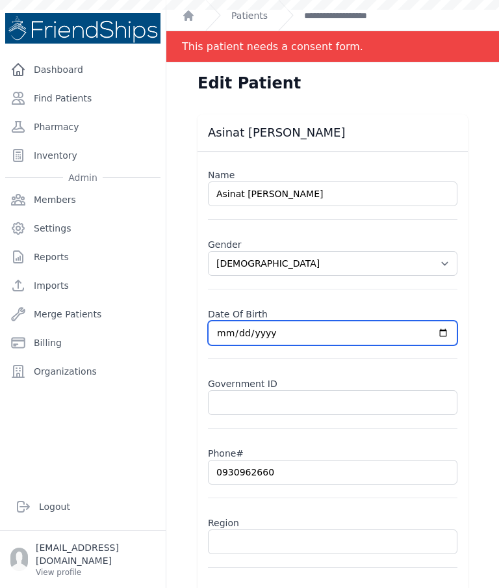
click at [331, 333] on input "[DATE]" at bounding box center [333, 333] width 250 height 25
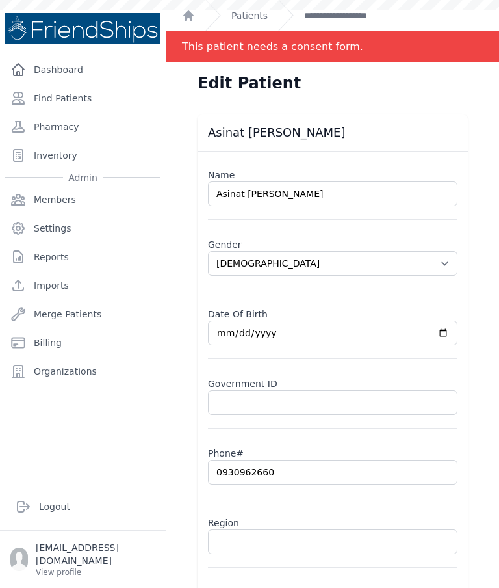
select select "[DEMOGRAPHIC_DATA]"
type input "[DATE]"
select select "[DEMOGRAPHIC_DATA]"
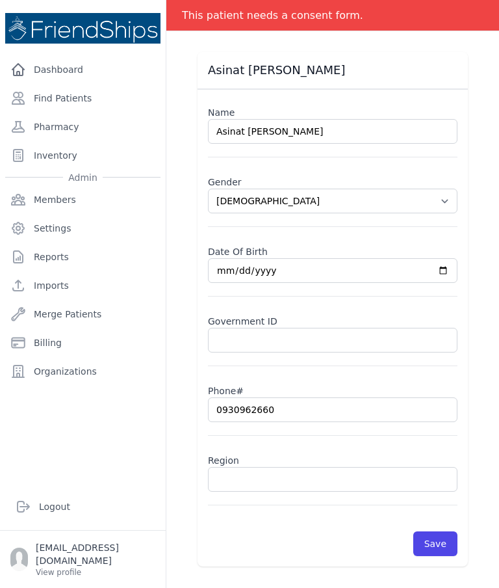
scroll to position [62, 0]
click at [451, 543] on button "Save" at bounding box center [436, 543] width 44 height 25
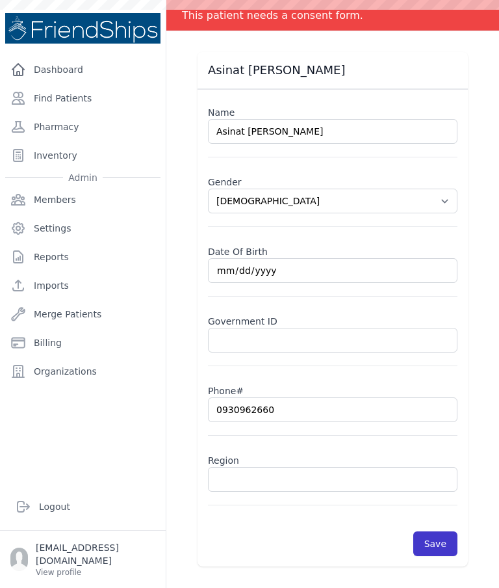
scroll to position [0, 0]
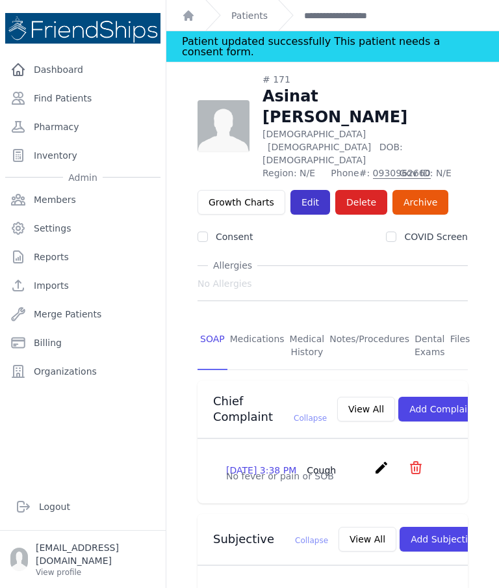
click at [309, 190] on link "Edit" at bounding box center [311, 202] width 40 height 25
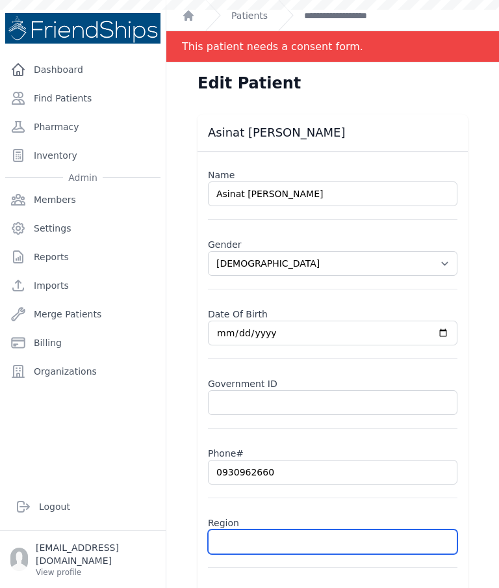
click at [324, 542] on input "text" at bounding box center [333, 541] width 250 height 25
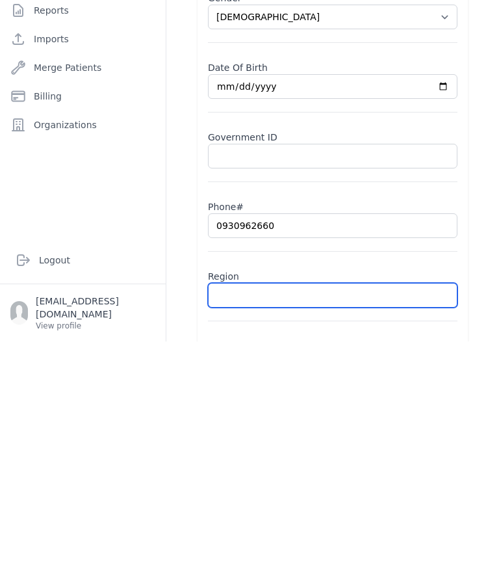
select select "female"
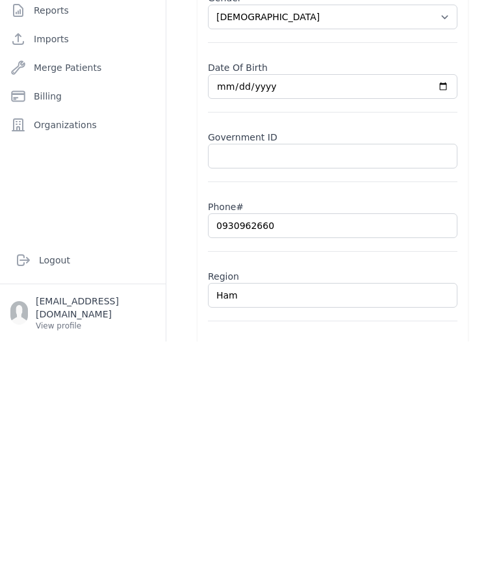
type input "Hama"
select select "female"
type input "Hamad"
select select "female"
type input "Hamadiya"
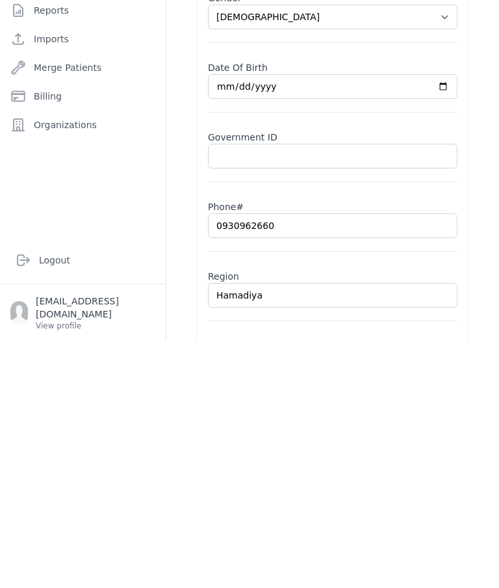
select select "female"
type input "Hamadiya"
select select "female"
type input "Hamadiya"
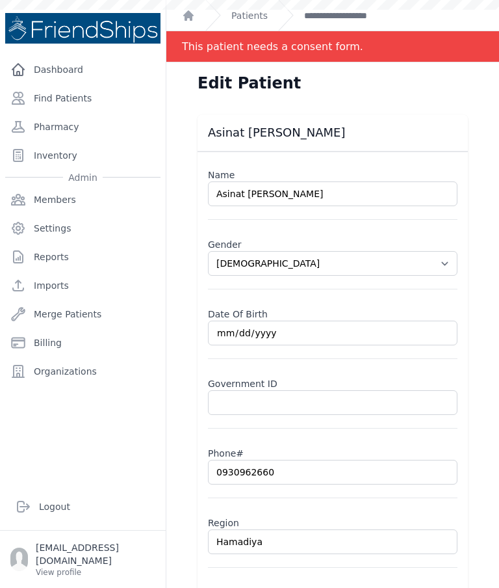
select select "female"
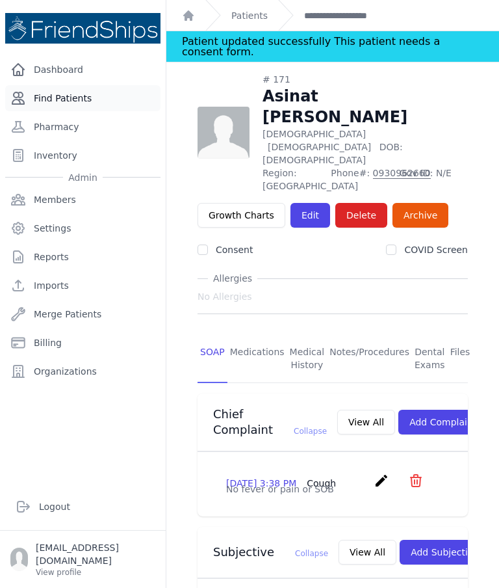
click at [94, 85] on link "Find Patients" at bounding box center [82, 98] width 155 height 26
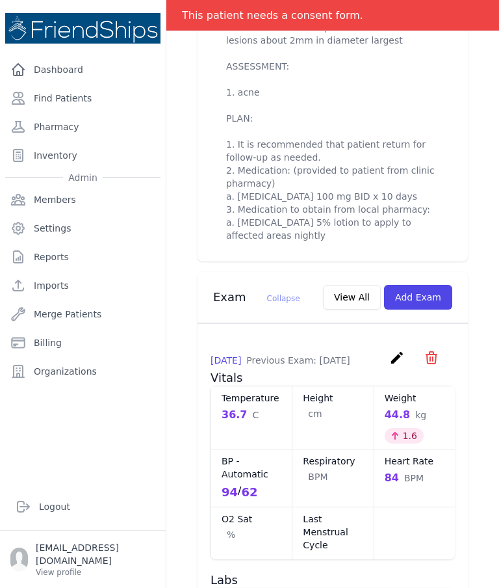
scroll to position [771, 0]
click at [436, 284] on button "Add Exam" at bounding box center [418, 296] width 68 height 25
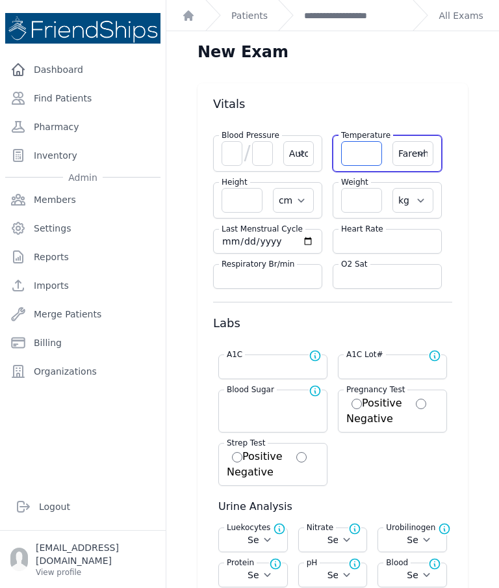
click at [363, 153] on input "number" at bounding box center [361, 153] width 41 height 25
type input "36.3"
click at [411, 155] on select "Farenheit [PERSON_NAME]" at bounding box center [413, 153] width 41 height 25
select select "Automatic"
select select "cm"
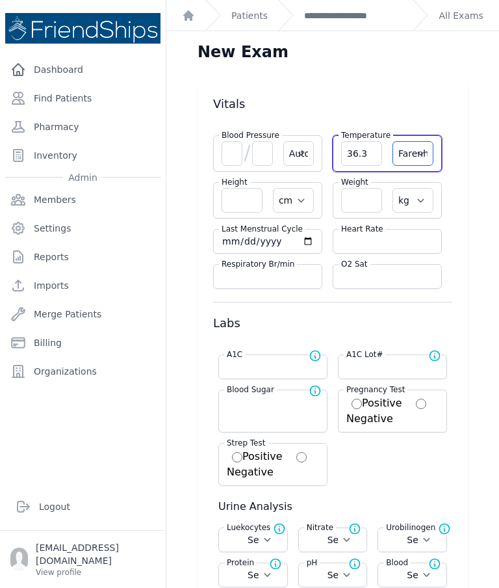
select select "kg"
select select
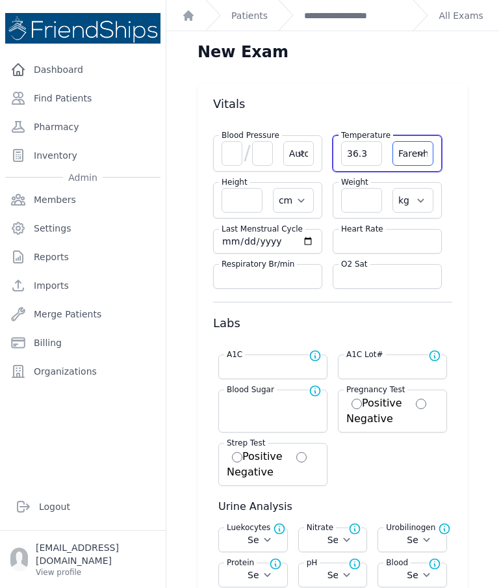
select select
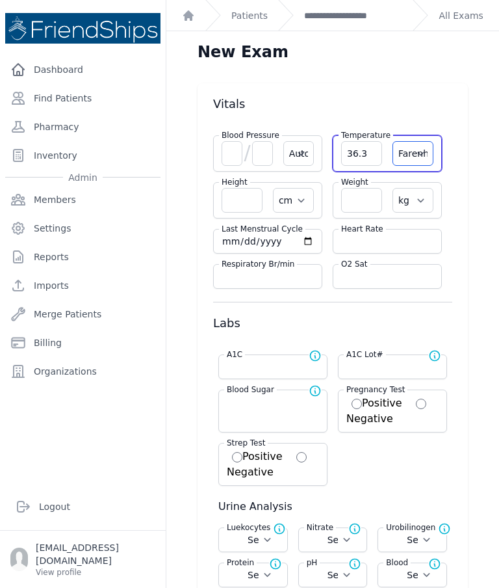
select select
select select "C"
select select "Automatic"
select select "cm"
select select "kg"
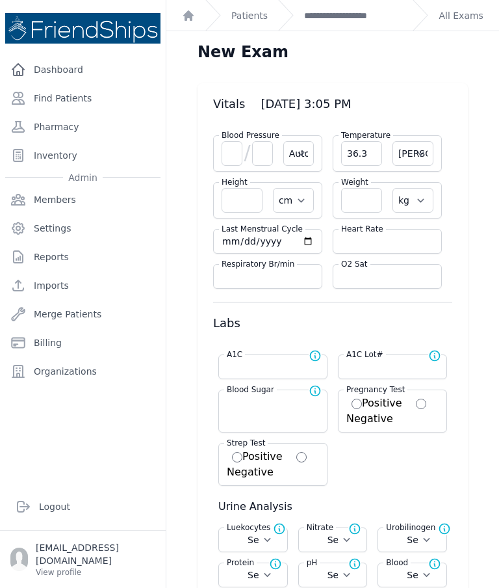
select select
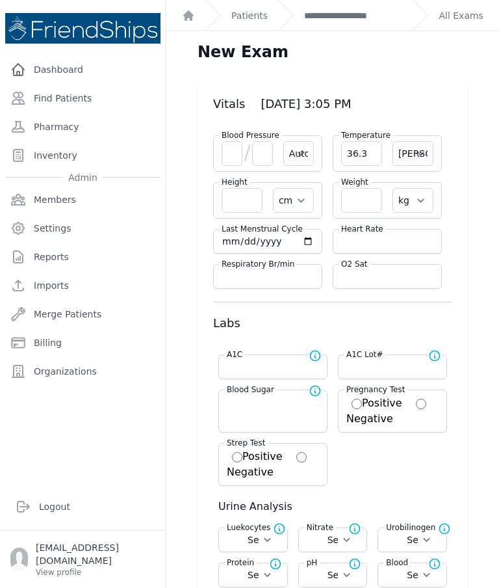
select select
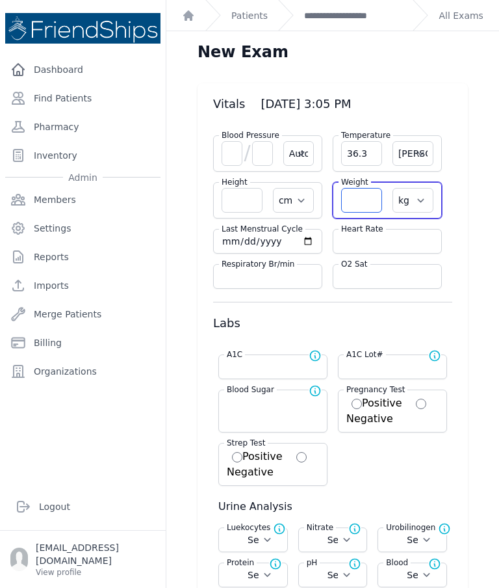
click at [363, 206] on input "number" at bounding box center [361, 200] width 41 height 25
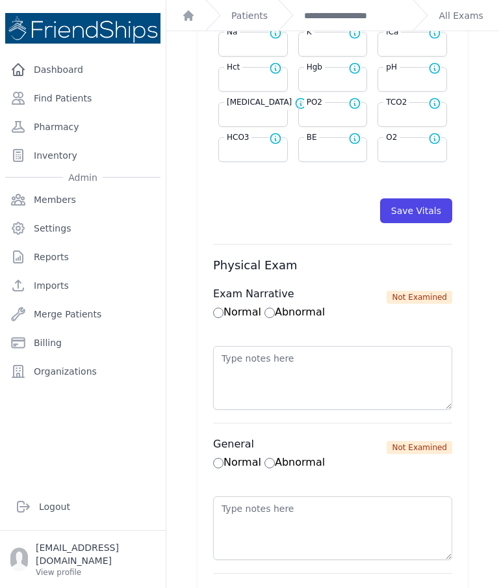
scroll to position [676, 0]
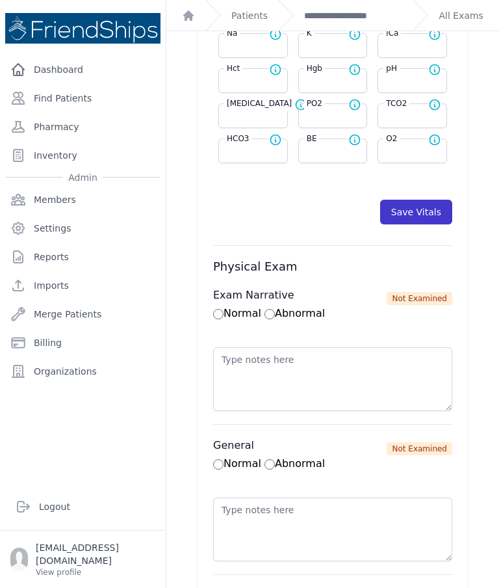
type input "45.8"
click at [420, 216] on button "Save Vitals" at bounding box center [416, 212] width 72 height 25
select select "Automatic"
select select "cm"
select select "kg"
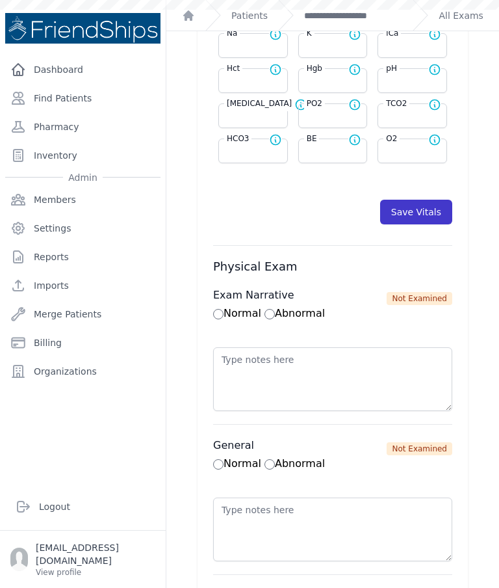
select select
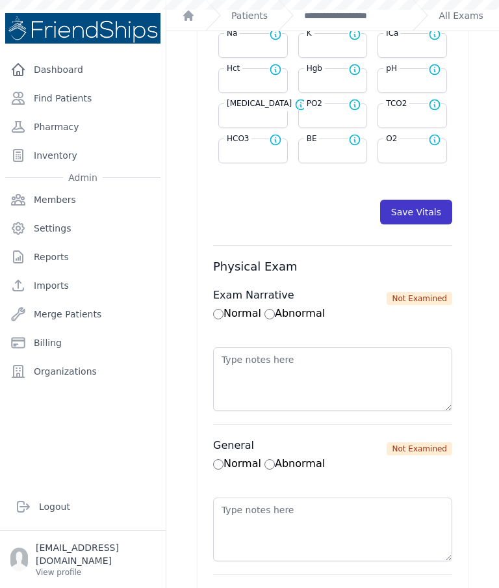
select select
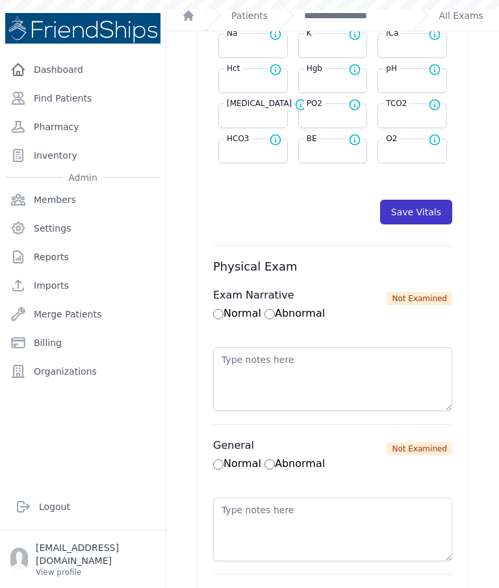
scroll to position [0, 0]
